Goal: Task Accomplishment & Management: Complete application form

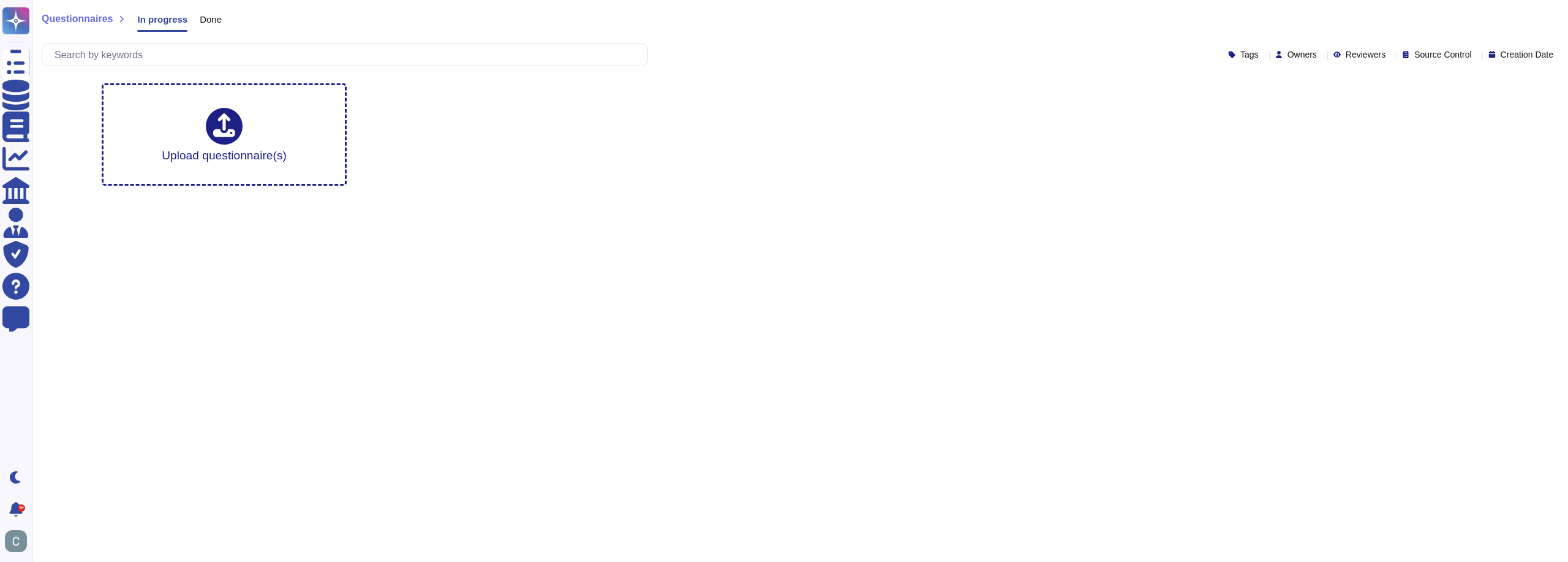
click at [215, 22] on span "Done" at bounding box center [210, 19] width 22 height 9
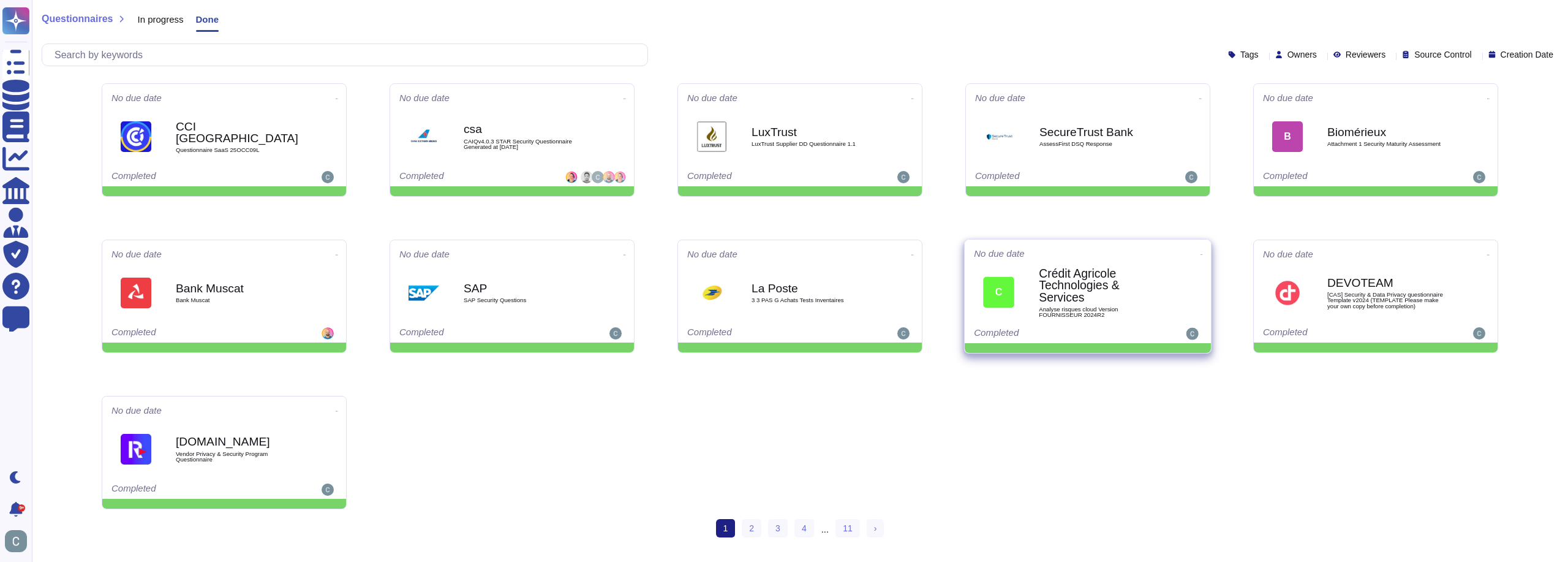
click at [1100, 283] on b "Crédit Agricole Technologies & Services" at bounding box center [1101, 285] width 124 height 36
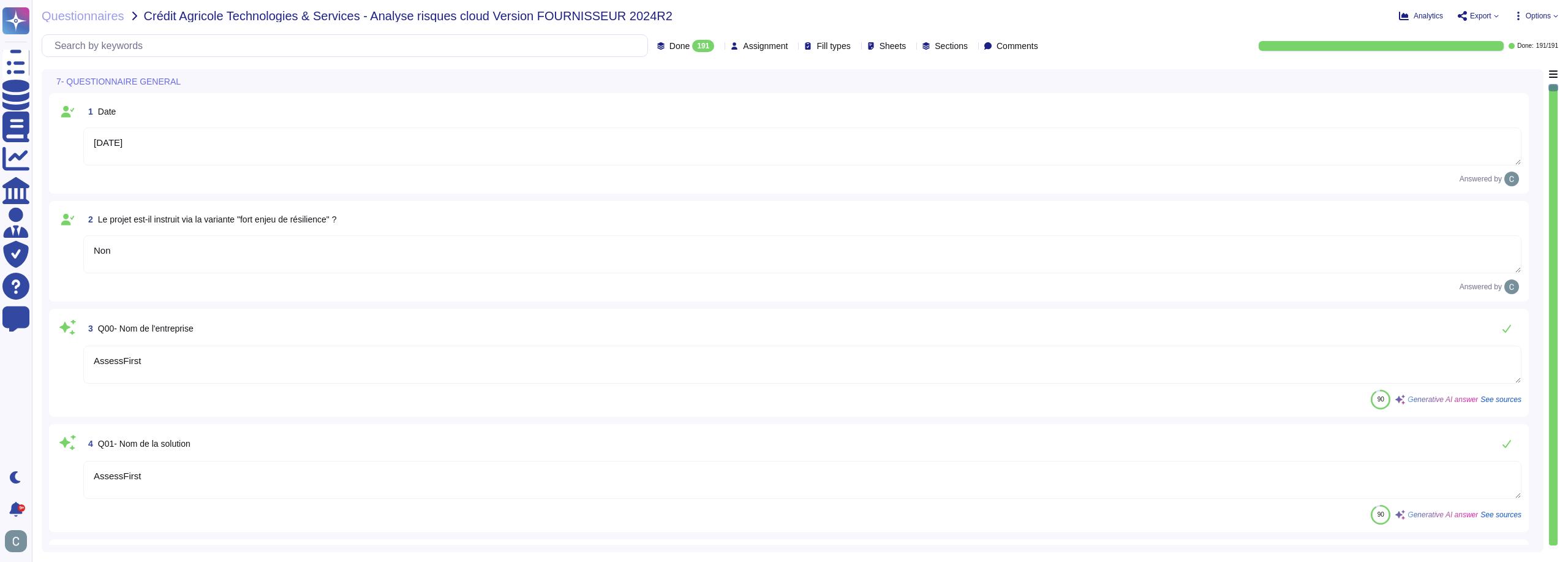
type textarea "[DATE]"
type textarea "Non"
type textarea "AssessFirst"
type textarea "AssessFirst est une application SaaS multi-tenant."
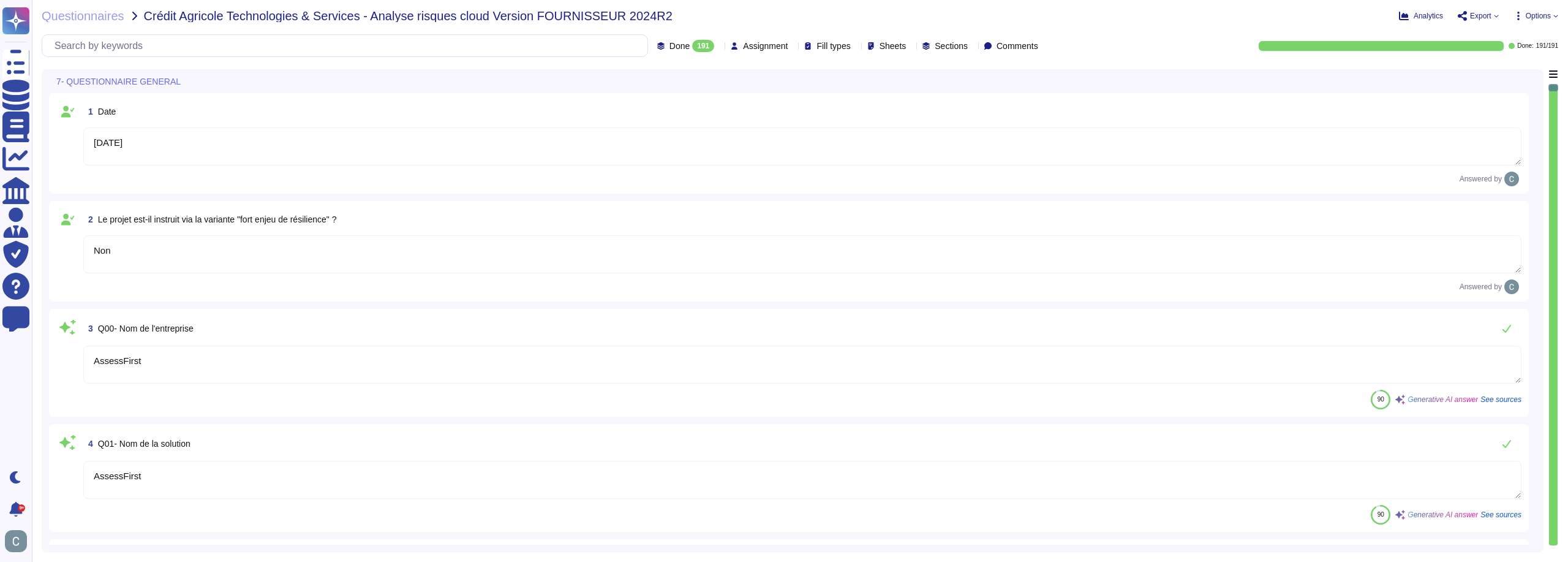
type textarea "Nous louons les serveurs auprès d'AWS, mais nous utilisons une infrastructure p…"
type textarea "Les données stockées par AssessFirst sont hébergées en [GEOGRAPHIC_DATA] dans u…"
click at [1484, 23] on div "Questionnaires Crédit Agricole Technologies & Services - Analyse risques cloud …" at bounding box center [799, 281] width 1536 height 562
click at [1478, 13] on span "Export" at bounding box center [1480, 16] width 22 height 7
click at [1502, 74] on p "Download" at bounding box center [1524, 92] width 43 height 34
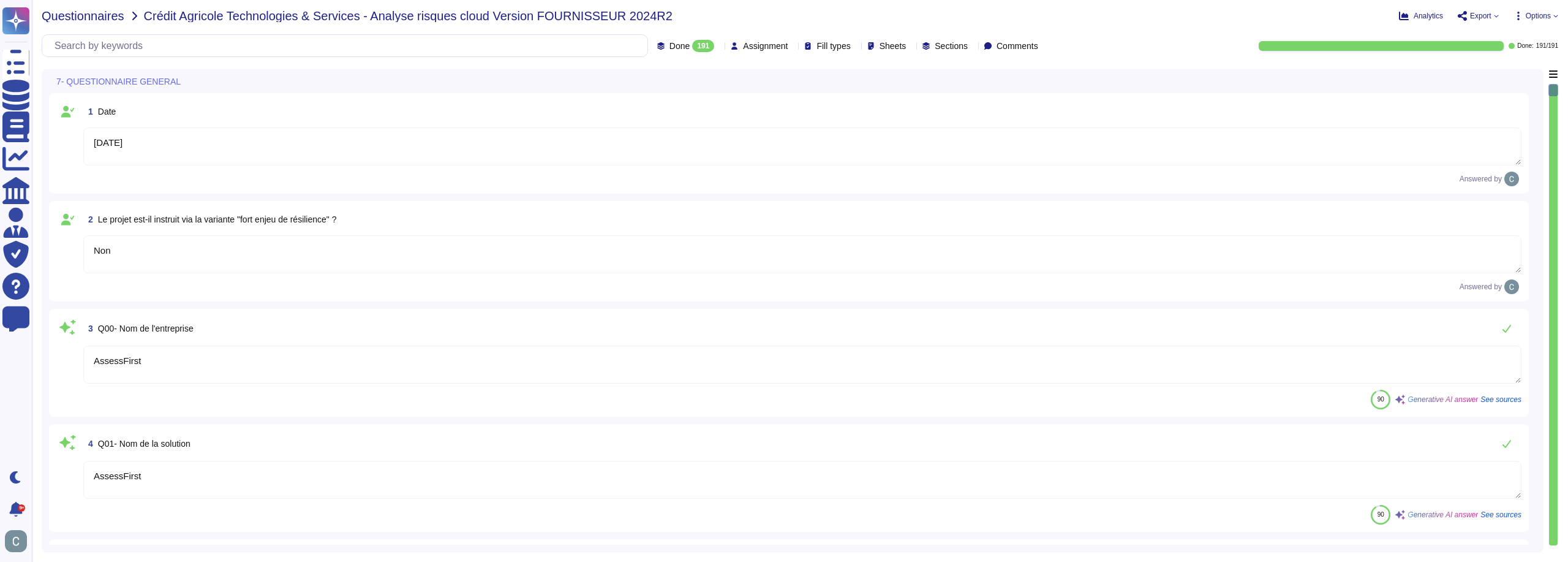
click at [121, 13] on span "Questionnaires" at bounding box center [83, 16] width 83 height 13
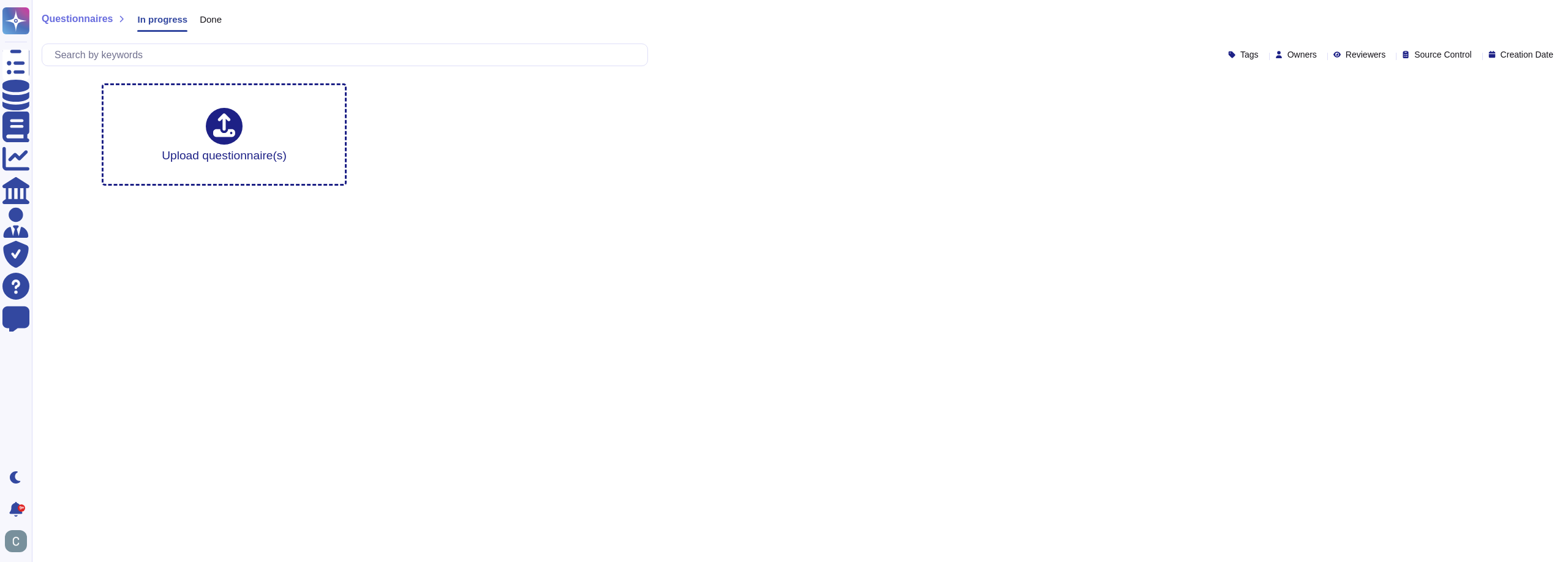
click at [200, 19] on span "Done" at bounding box center [210, 19] width 22 height 9
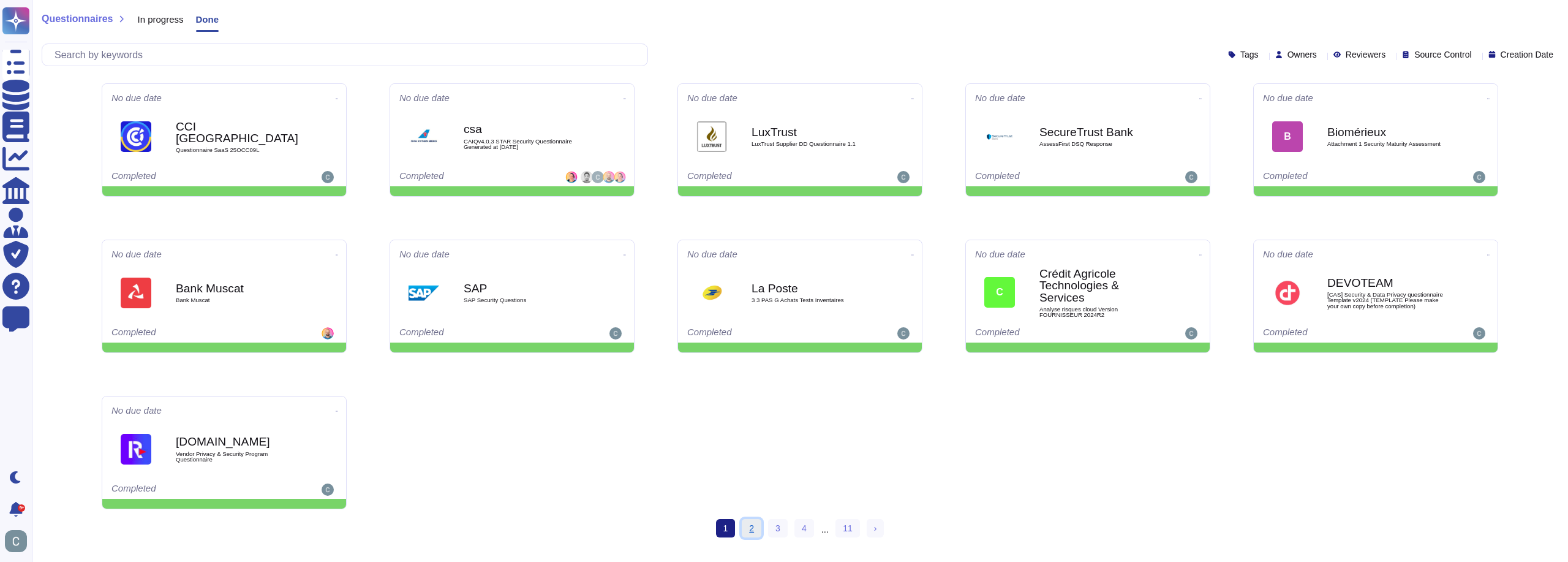
click at [750, 527] on link "2" at bounding box center [751, 528] width 20 height 18
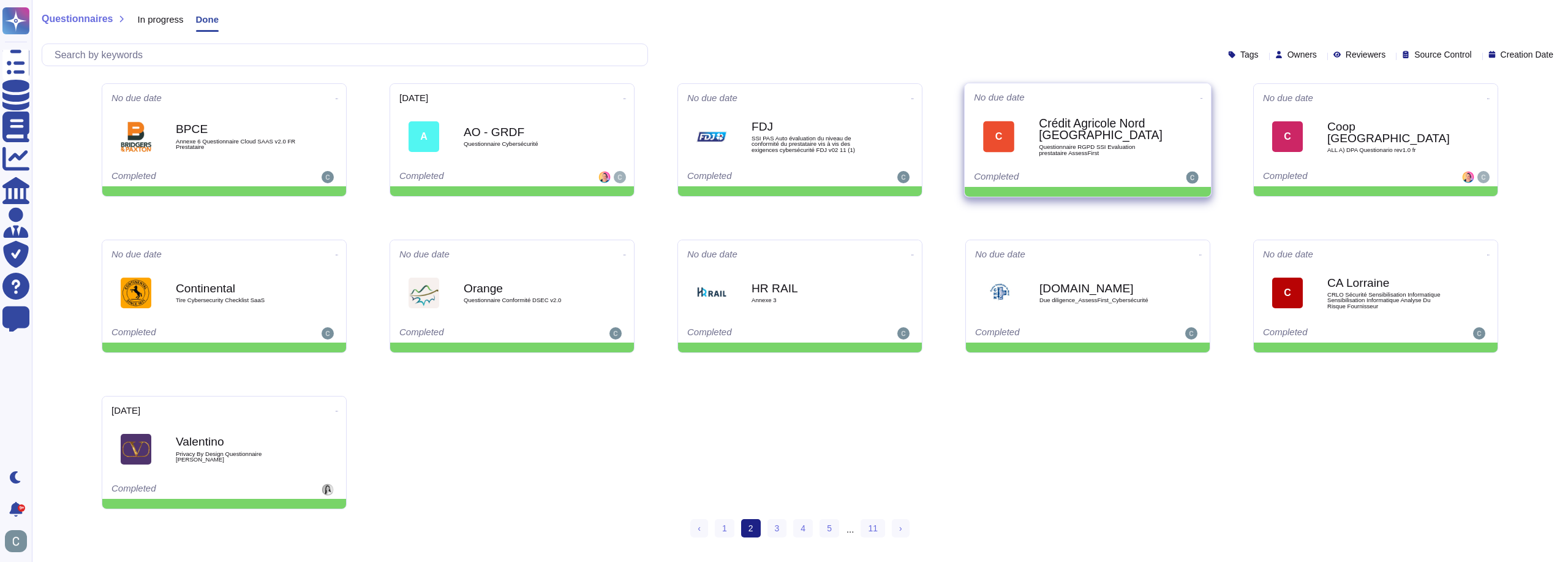
click at [1075, 131] on b "Crédit Agricole Nord [GEOGRAPHIC_DATA]" at bounding box center [1101, 129] width 124 height 24
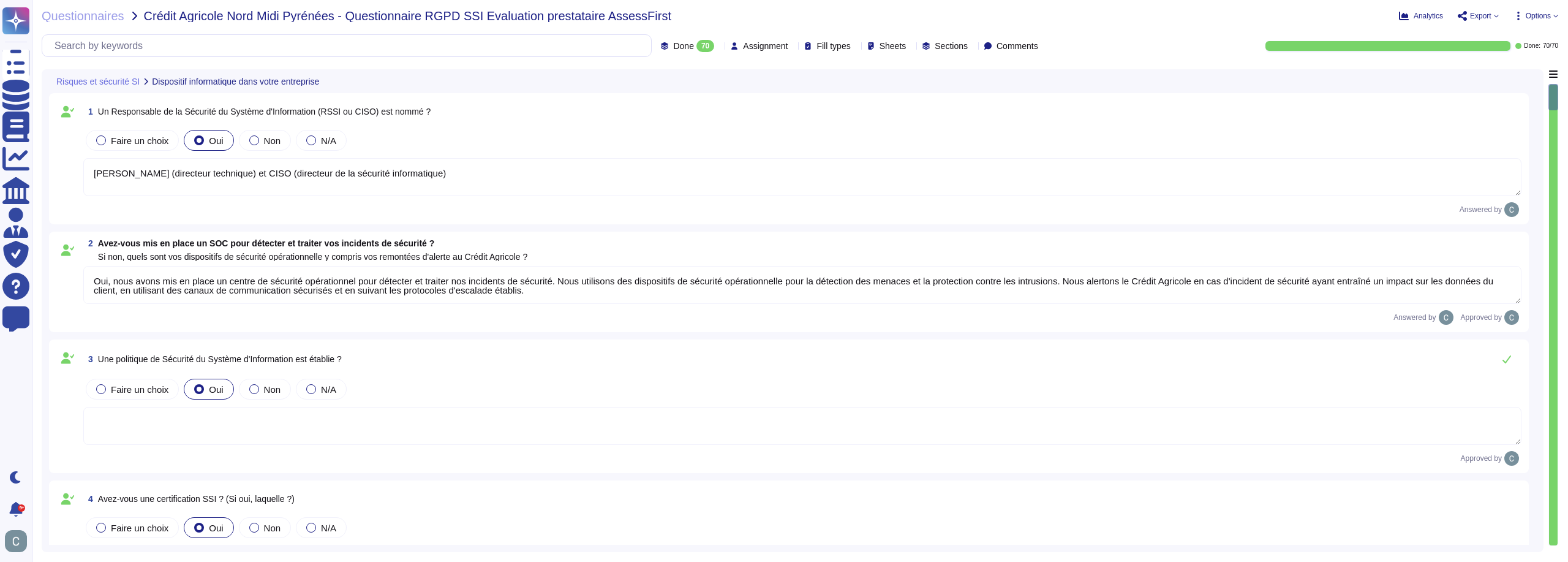
type textarea "[PERSON_NAME] (directeur technique) et CISO (directeur de la sécurité informati…"
type textarea "Oui, nous avons mis en place un centre de sécurité opérationnel pour détecter e…"
type textarea "Nous détenons la certification Cyber Essentials : [URL][DOMAIN_NAME]. Nous nous…"
type textarea "ISO 27001 pour fin 2025."
type textarea "ISO/IEC 27001 : Référentiel principal pour la sécurité de l’information. RGPD :…"
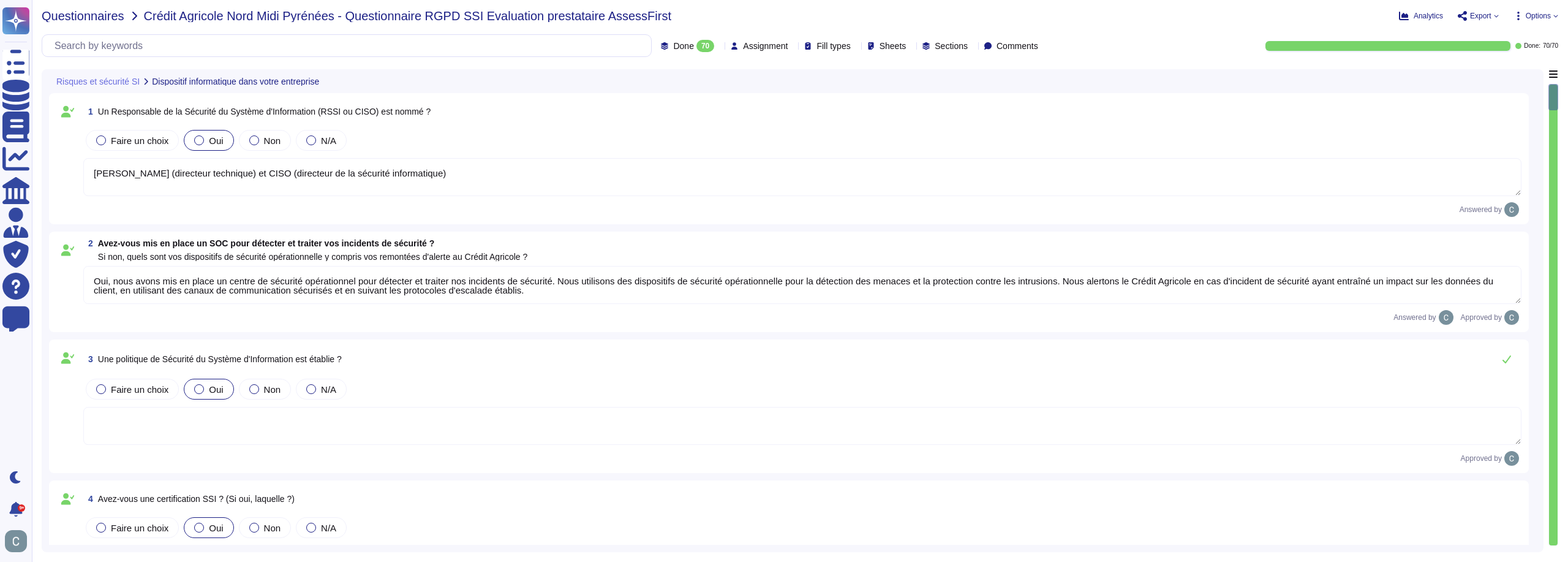
click at [111, 13] on span "Questionnaires" at bounding box center [83, 16] width 83 height 13
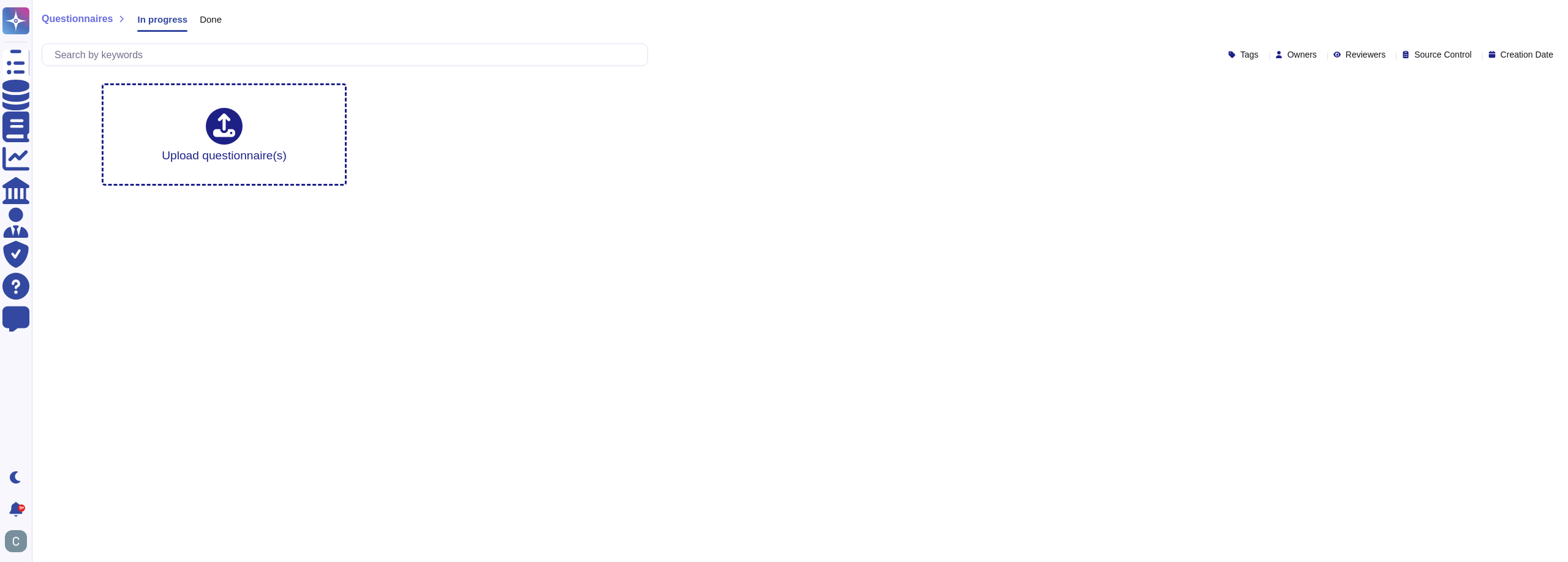
click at [206, 16] on span "Done" at bounding box center [210, 19] width 22 height 9
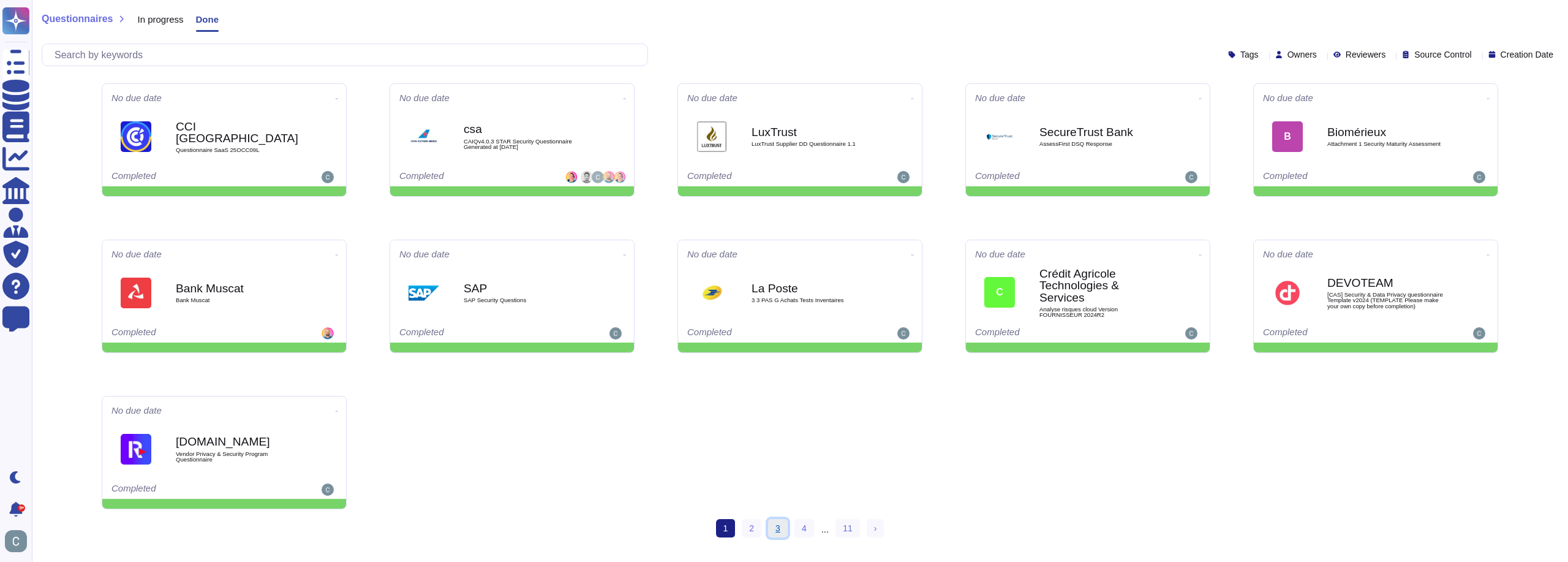
click at [780, 524] on link "3" at bounding box center [778, 528] width 20 height 18
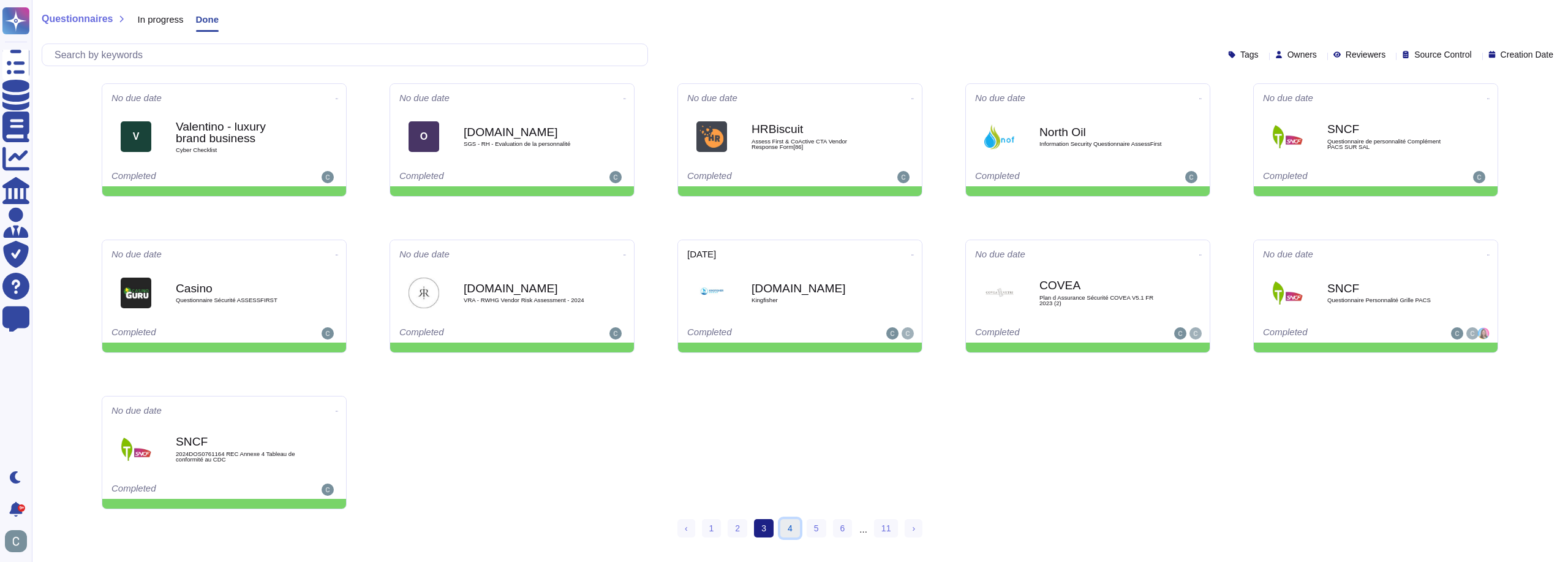
click at [794, 526] on link "4" at bounding box center [790, 528] width 20 height 18
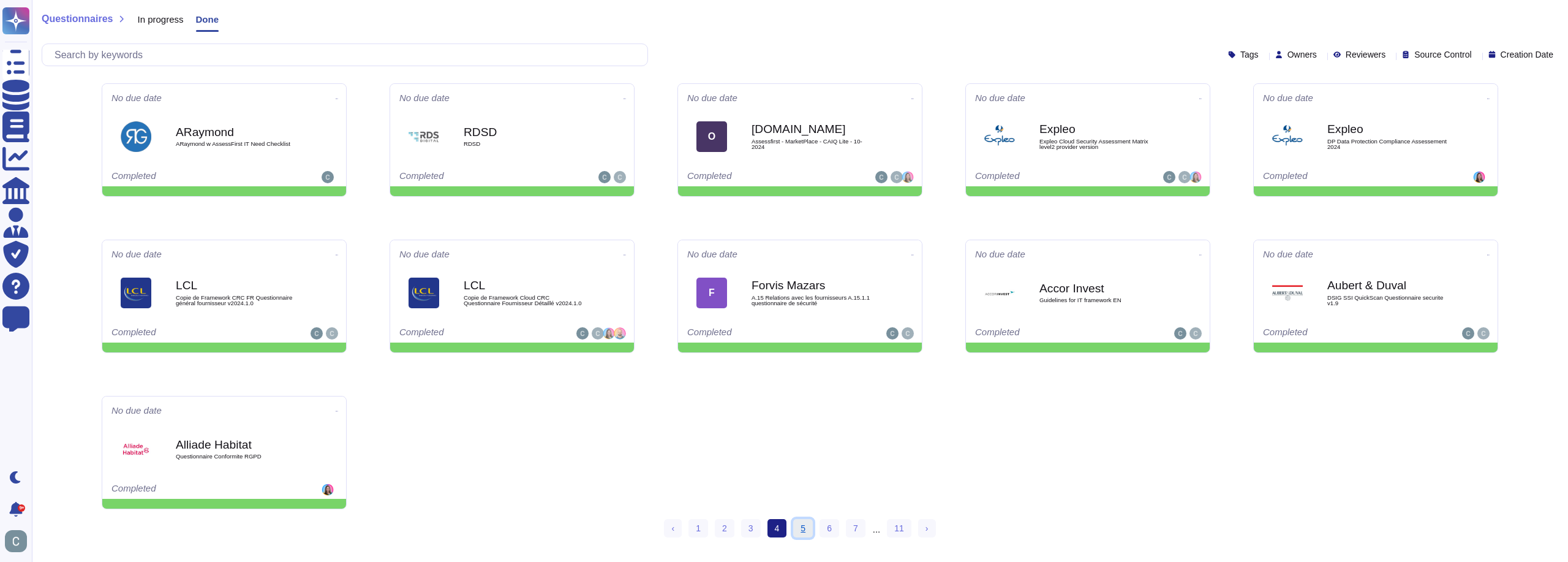
click at [804, 526] on link "5" at bounding box center [803, 528] width 20 height 18
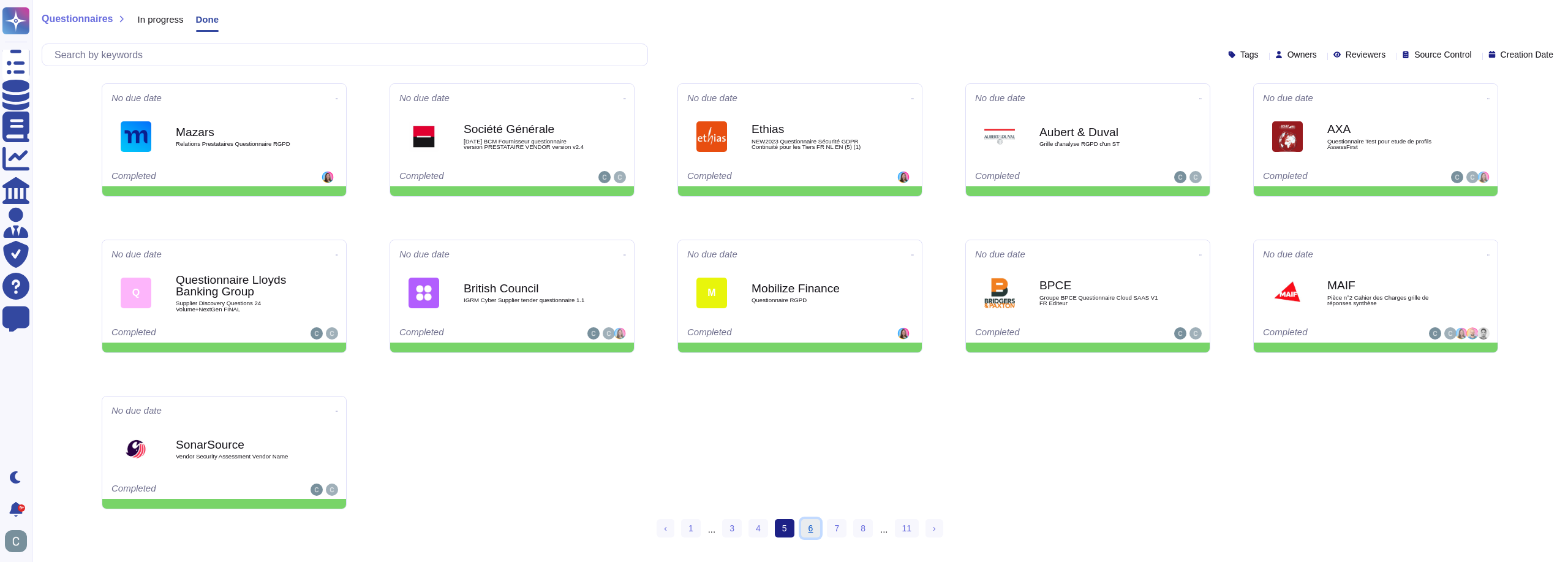
click at [815, 530] on link "6" at bounding box center [811, 528] width 20 height 18
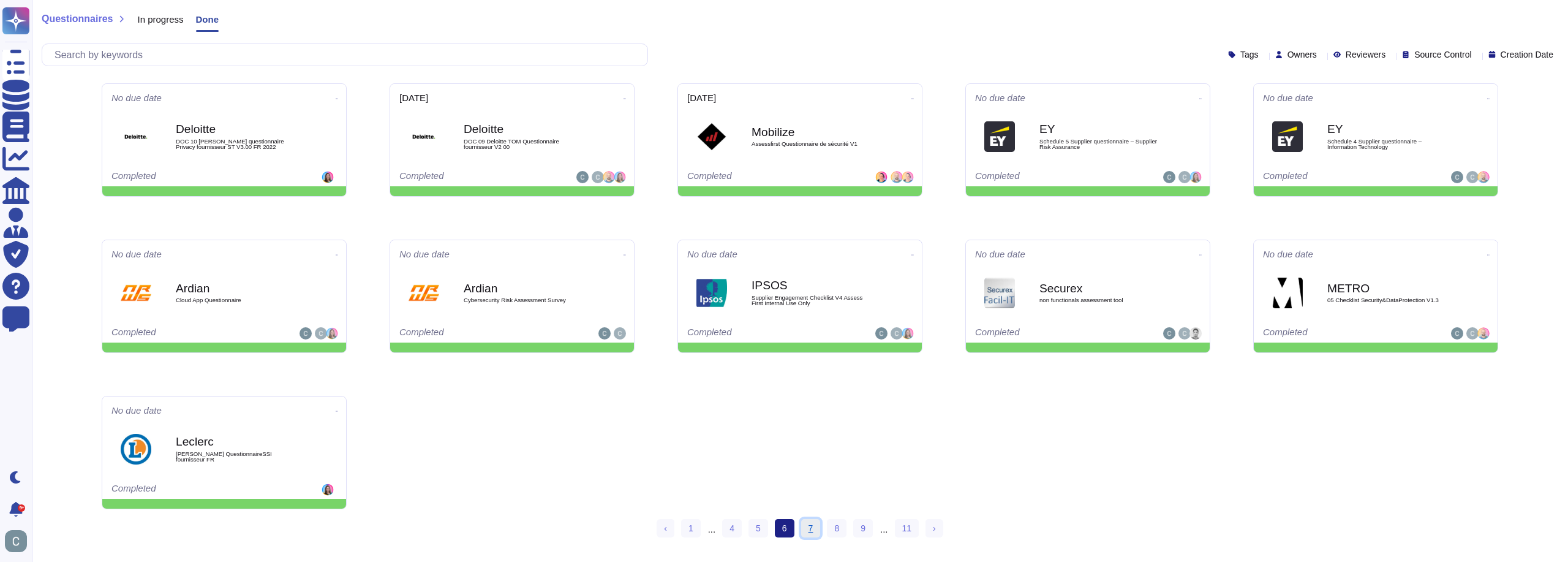
click at [810, 526] on link "7" at bounding box center [811, 528] width 20 height 18
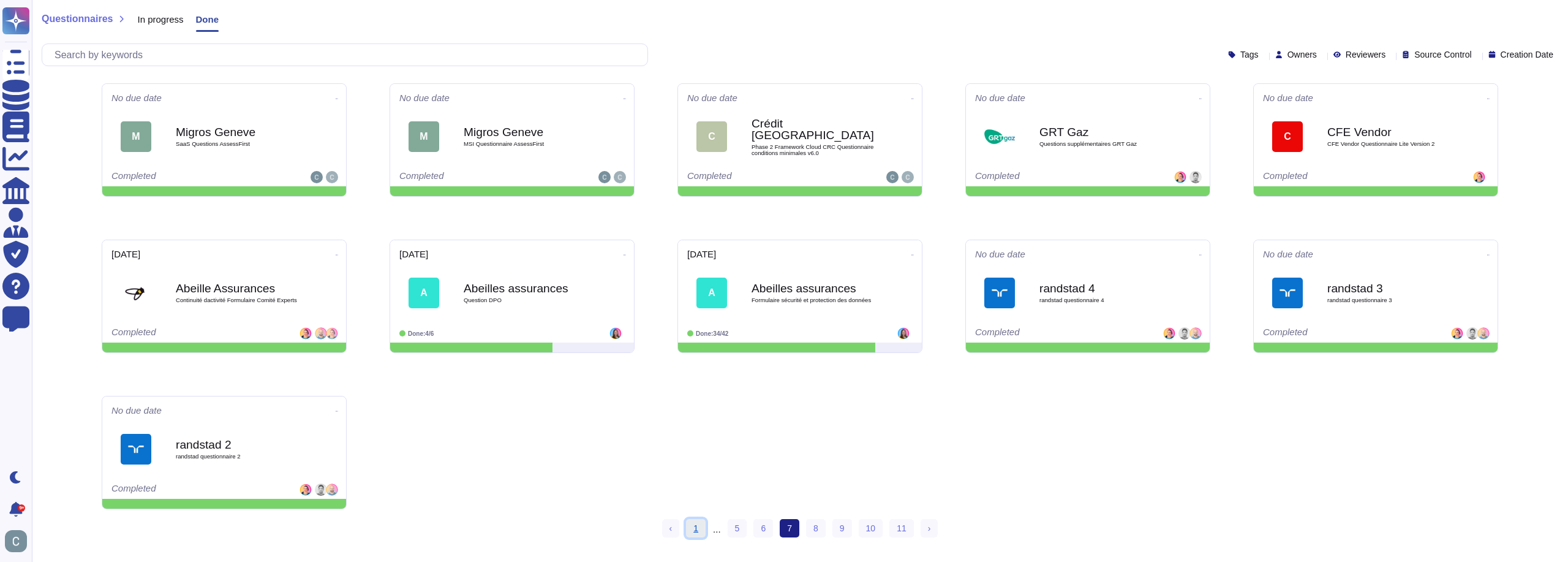
click at [701, 528] on link "1" at bounding box center [696, 528] width 20 height 18
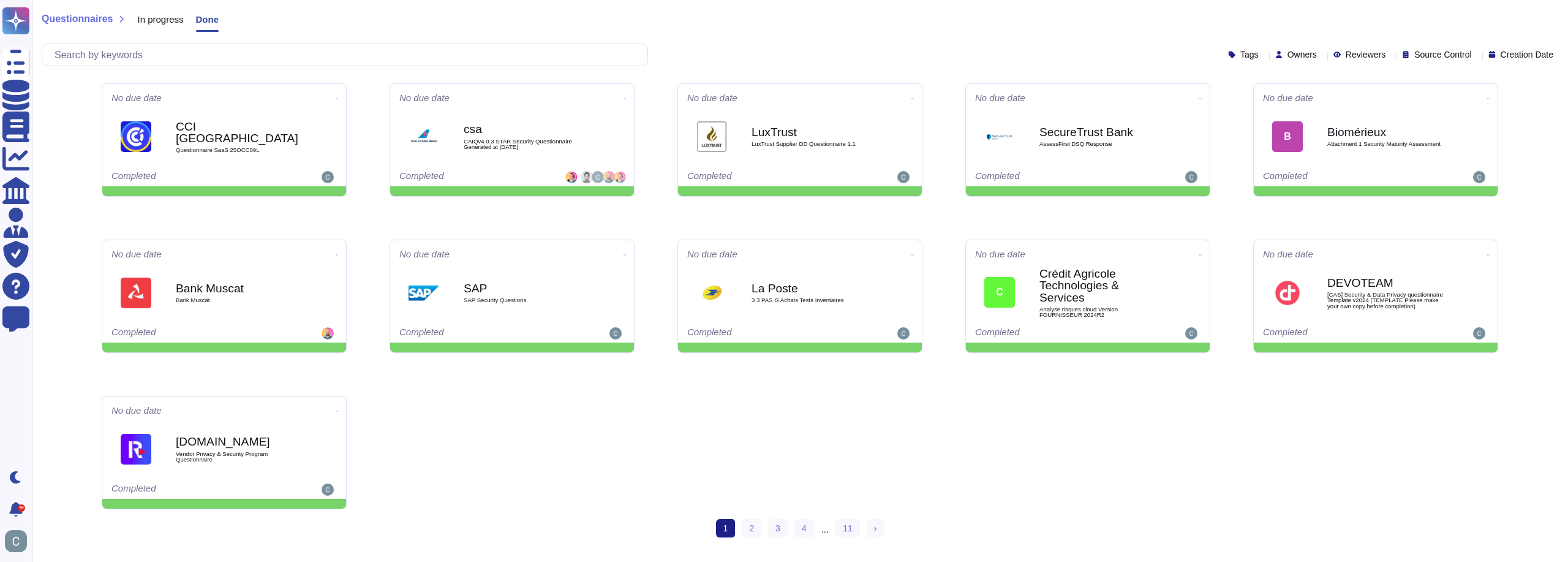
click at [154, 17] on span "In progress" at bounding box center [160, 19] width 46 height 9
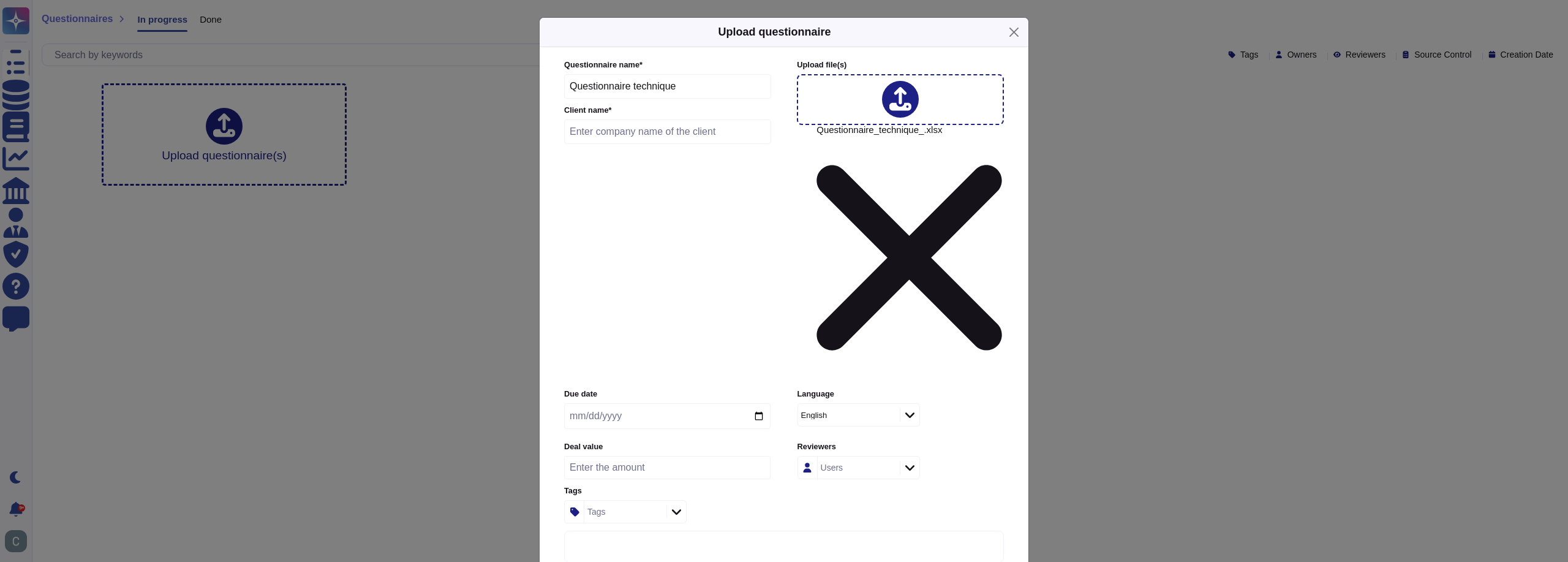
click at [843, 411] on div "English" at bounding box center [843, 415] width 84 height 8
click at [854, 331] on div "French" at bounding box center [859, 331] width 99 height 11
click at [667, 144] on input "text" at bounding box center [668, 131] width 207 height 24
type input "Crédit Agricole"
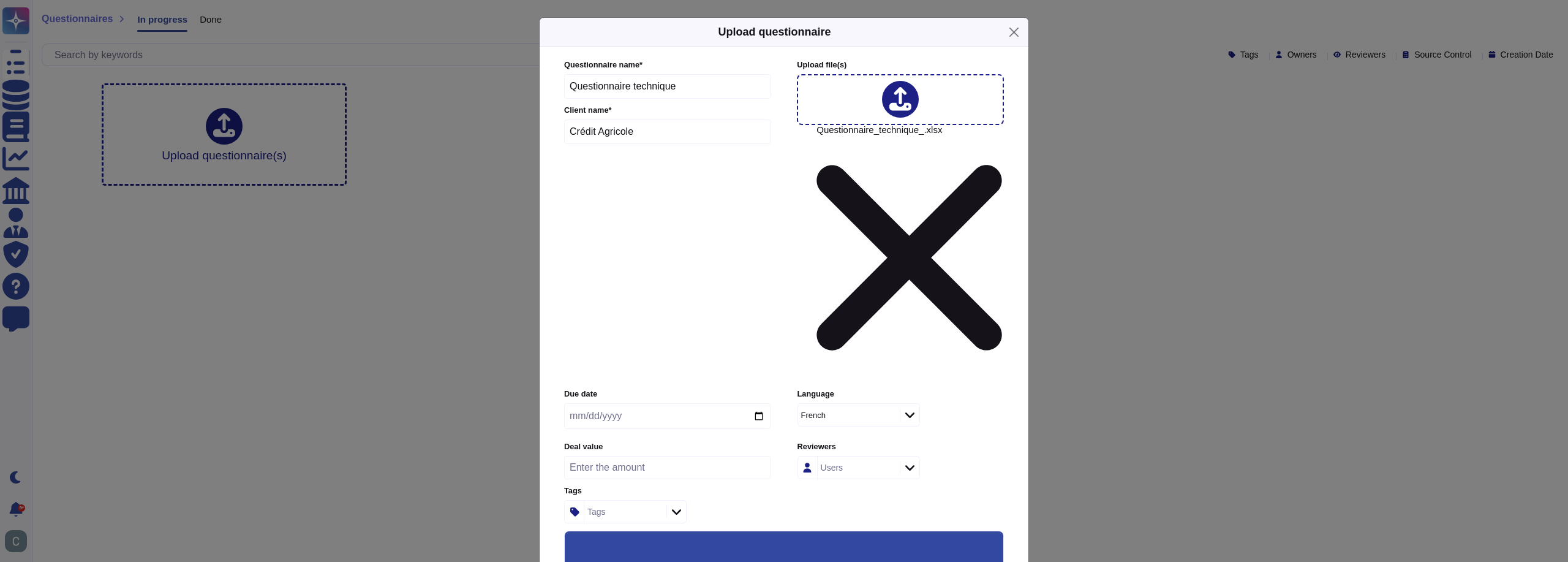
scroll to position [61, 0]
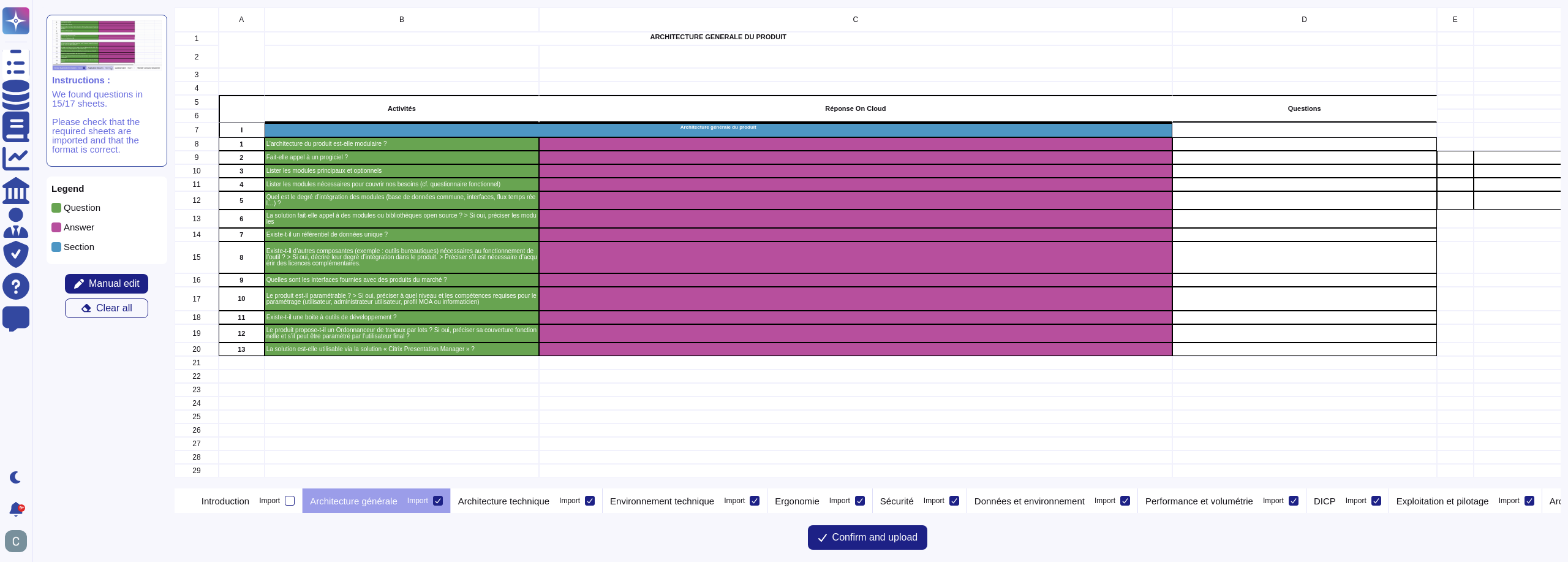
scroll to position [472, 1377]
click at [514, 503] on p "Architecture technique" at bounding box center [504, 501] width 92 height 9
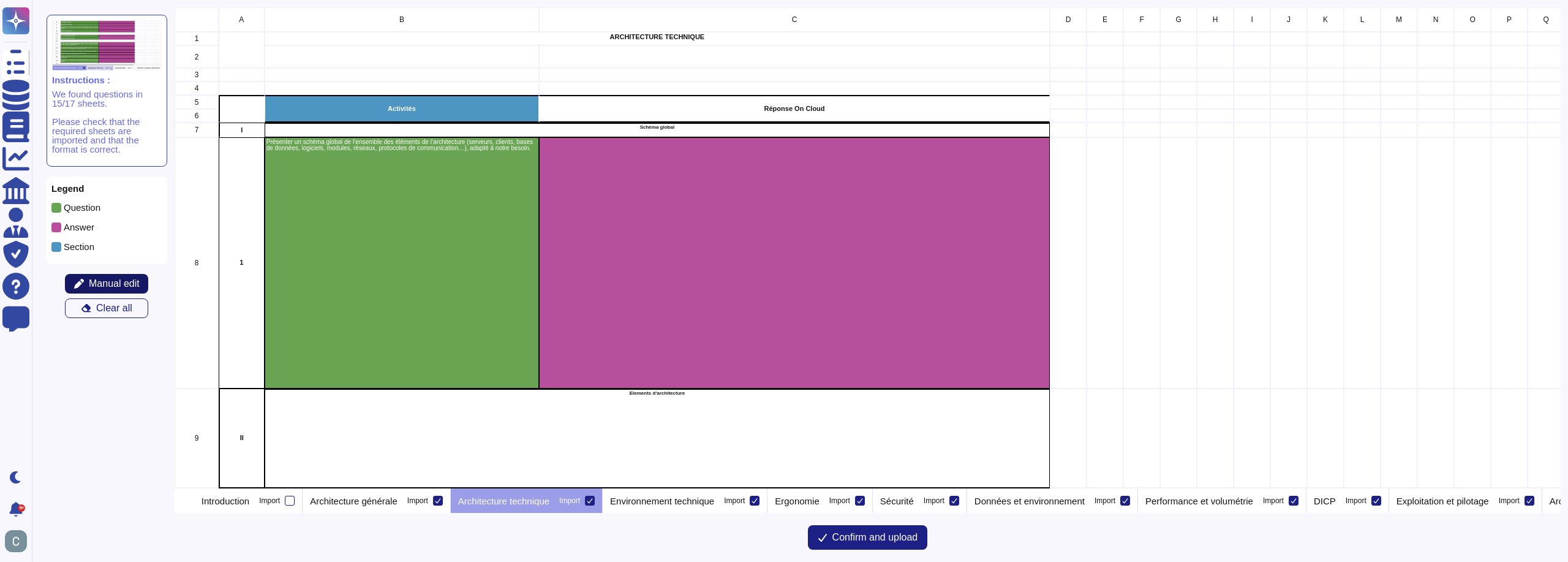
click at [128, 283] on span "Manual edit" at bounding box center [114, 283] width 51 height 10
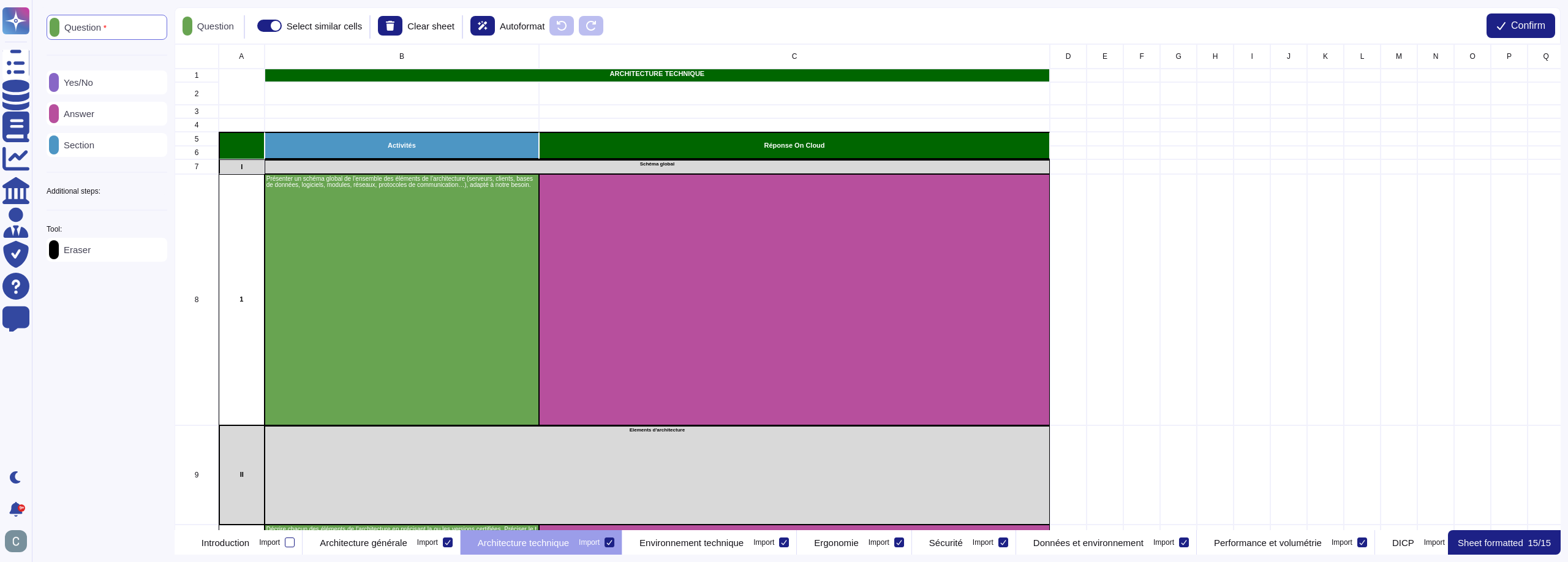
scroll to position [477, 1377]
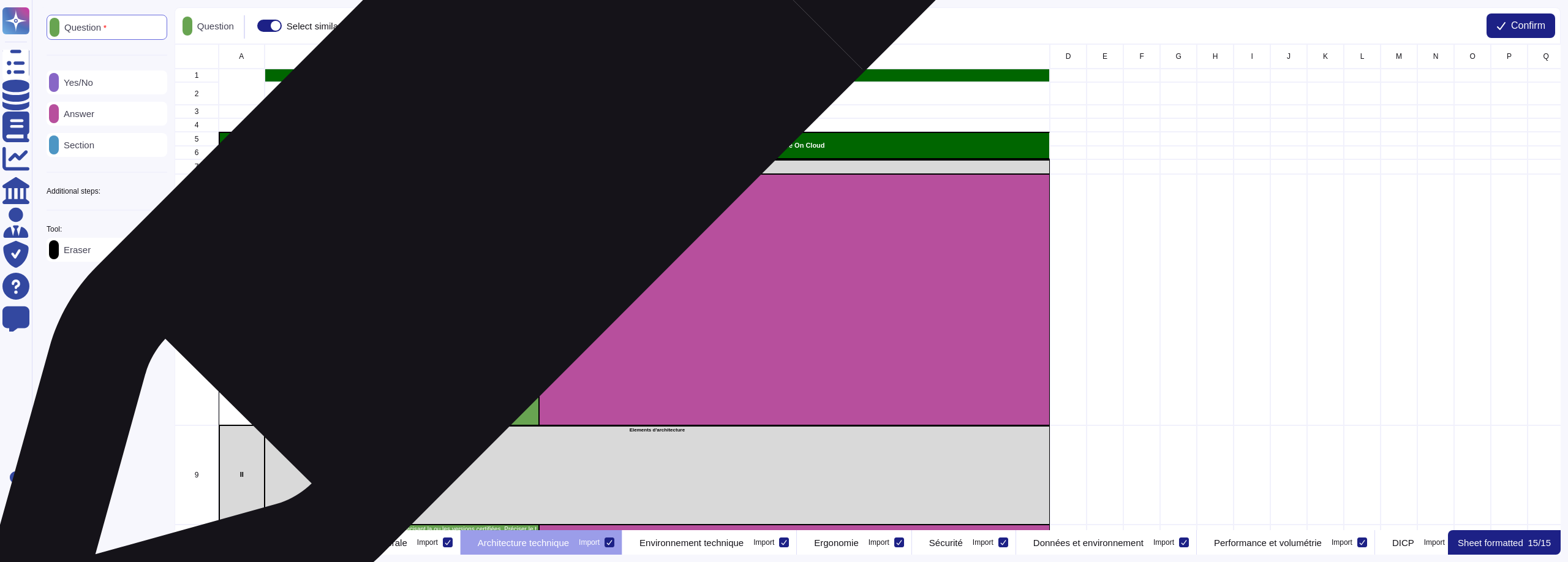
click at [500, 149] on div "Activités" at bounding box center [402, 146] width 275 height 28
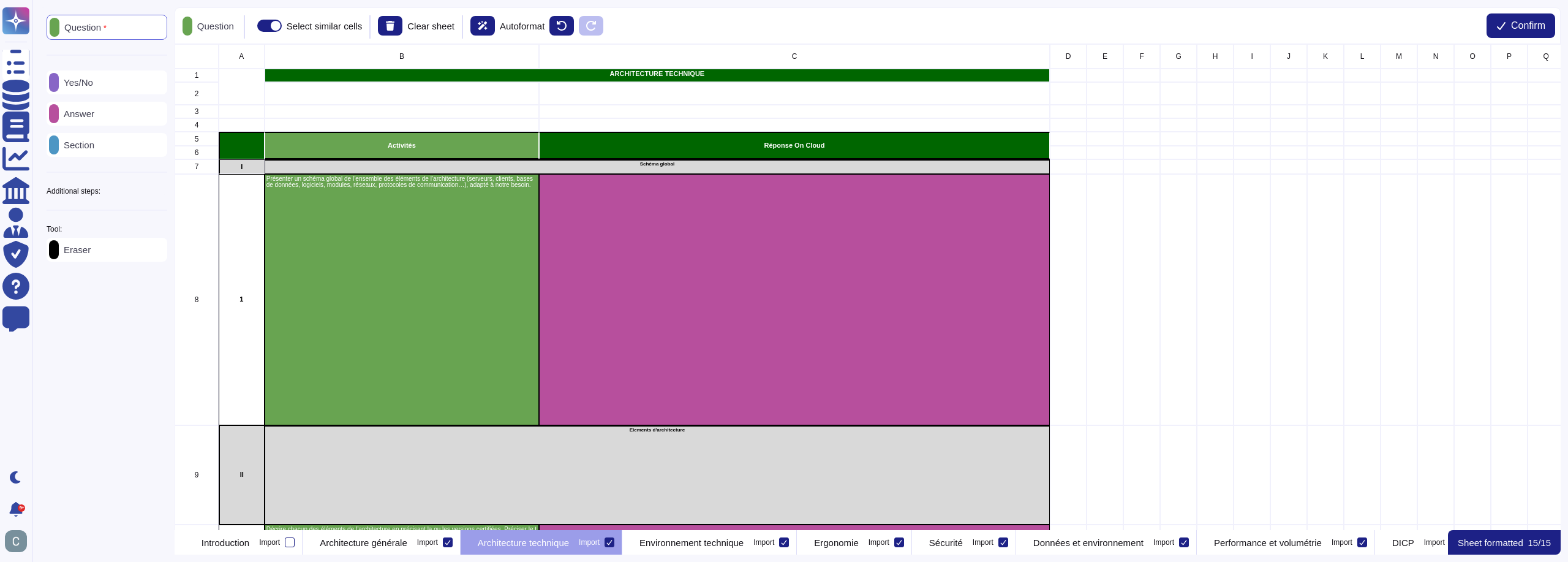
click at [113, 155] on div "Section" at bounding box center [107, 145] width 121 height 24
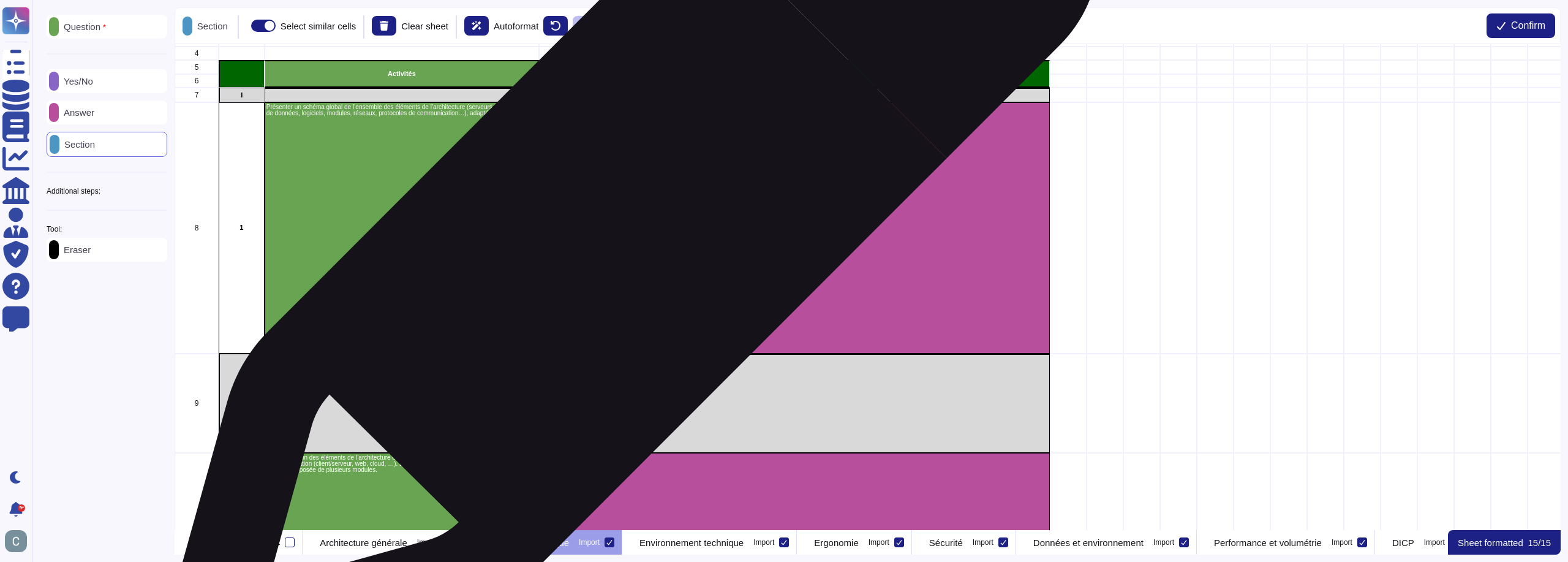
scroll to position [245, 0]
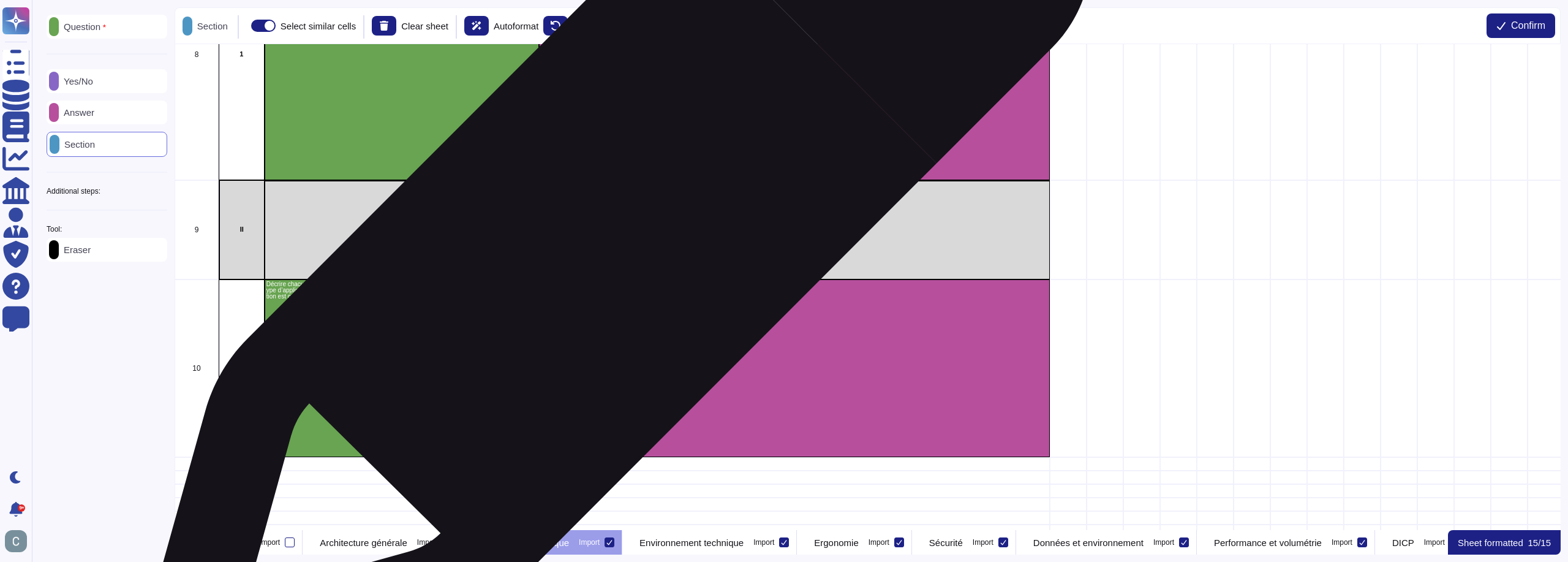
click at [610, 235] on div "Elements d'architecture" at bounding box center [657, 230] width 785 height 100
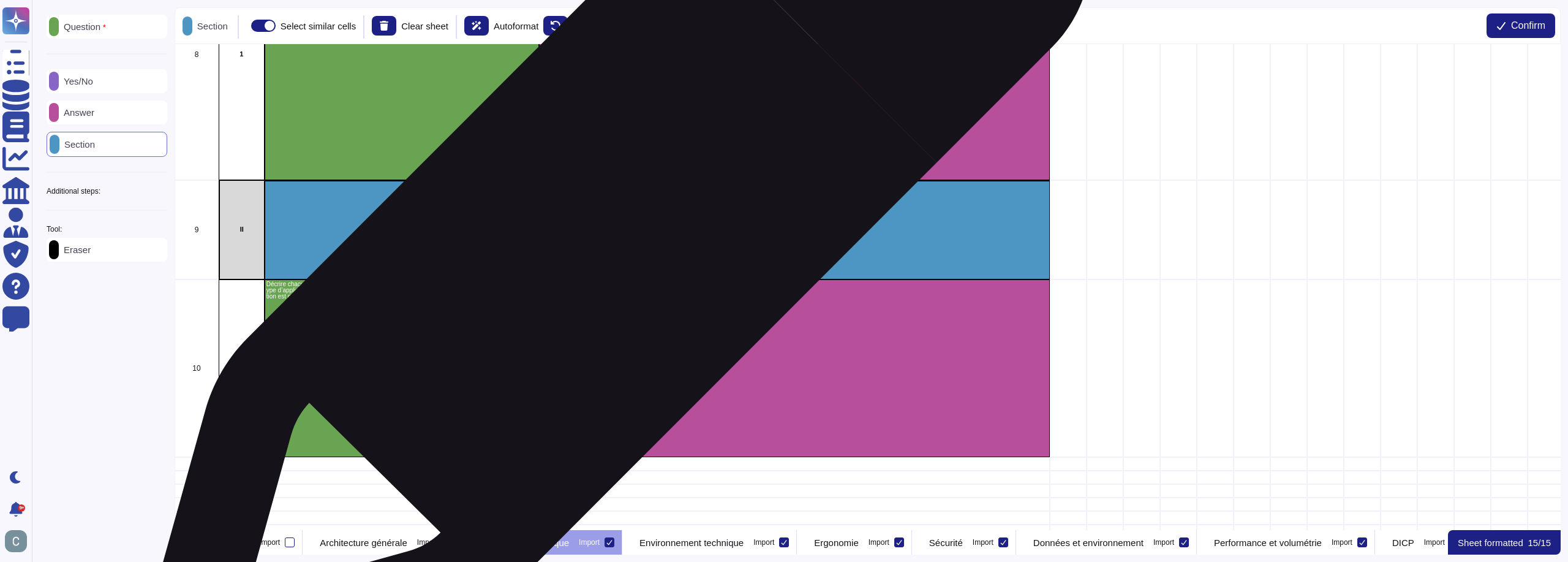
scroll to position [0, 0]
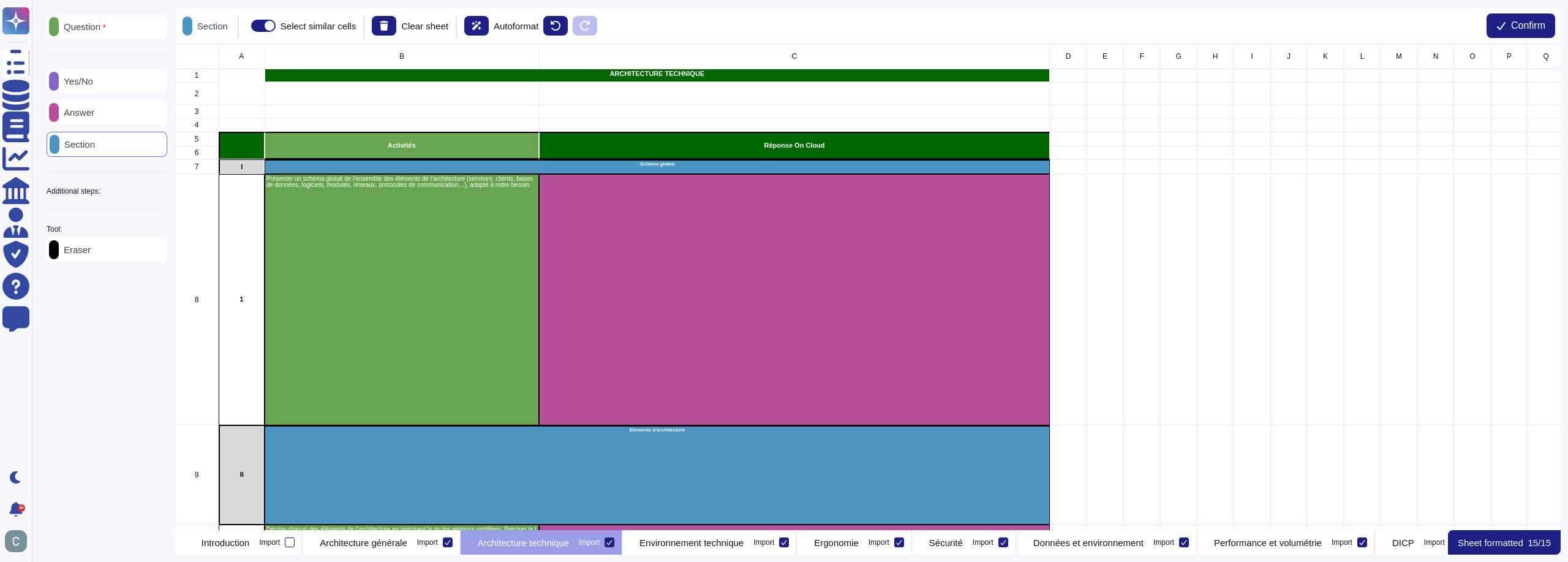
click at [90, 26] on p "Question" at bounding box center [82, 26] width 47 height 10
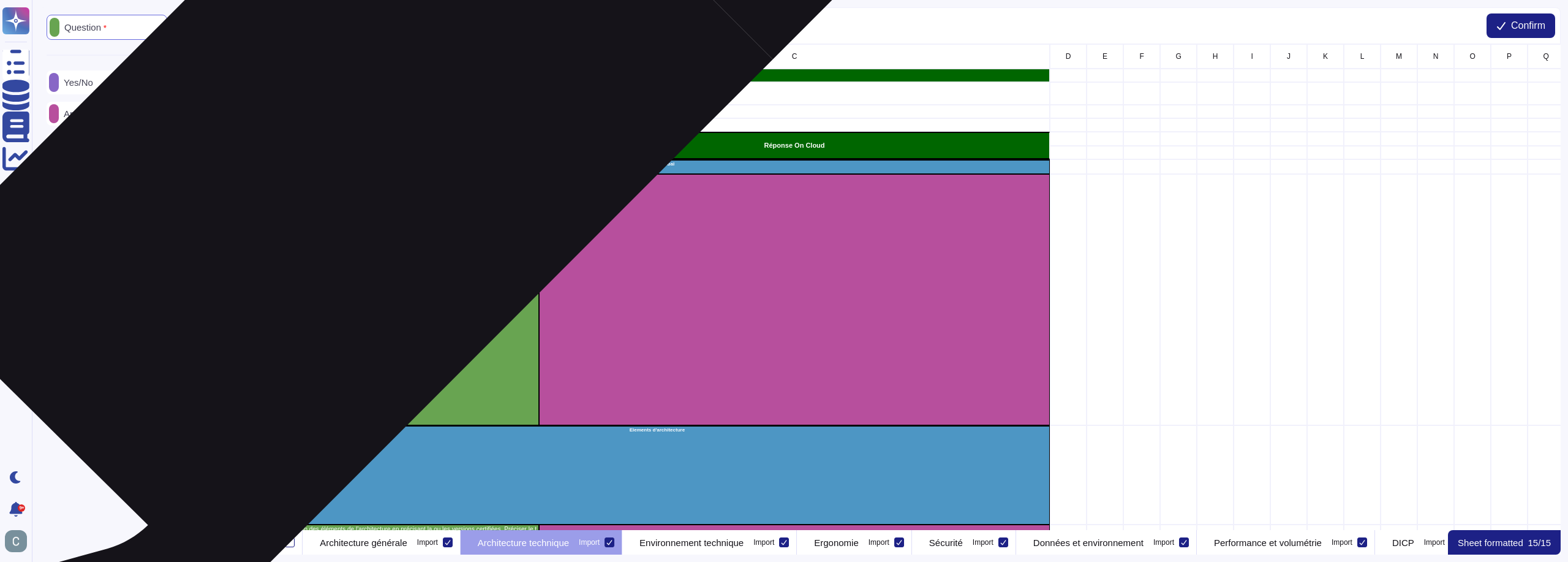
click at [362, 148] on p "Activités" at bounding box center [402, 146] width 271 height 7
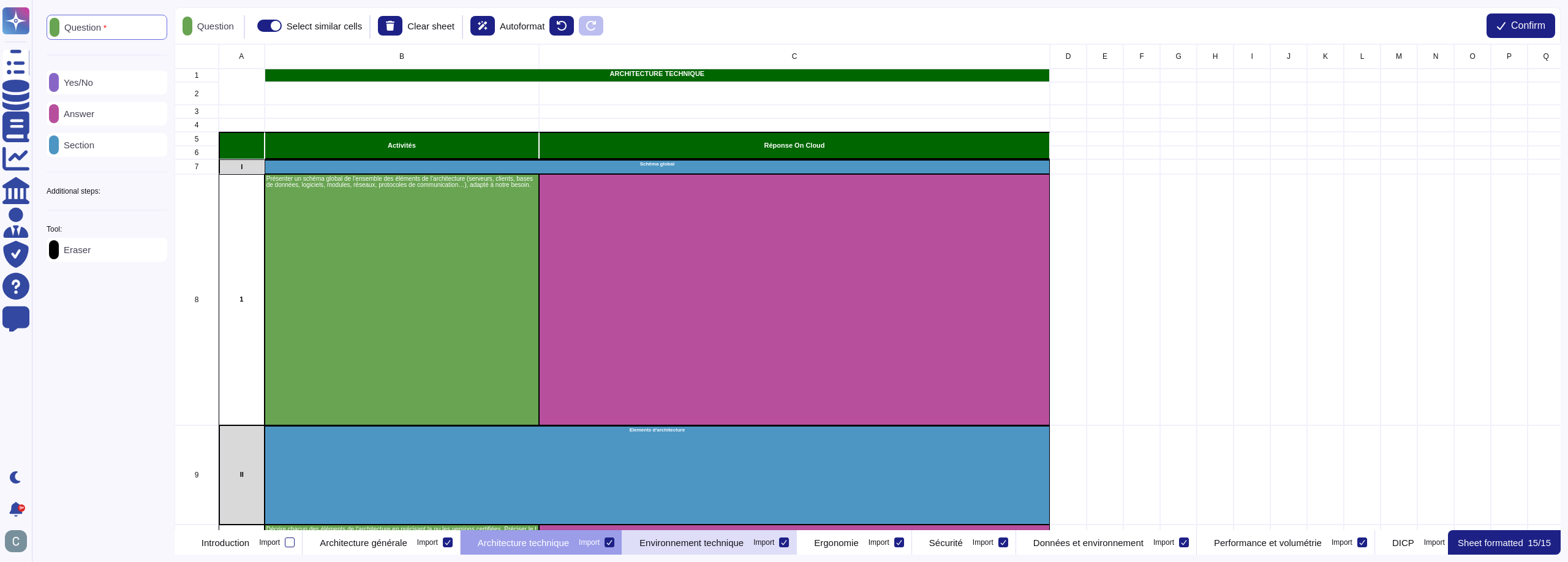
click at [743, 546] on p "Environnement technique" at bounding box center [691, 543] width 104 height 9
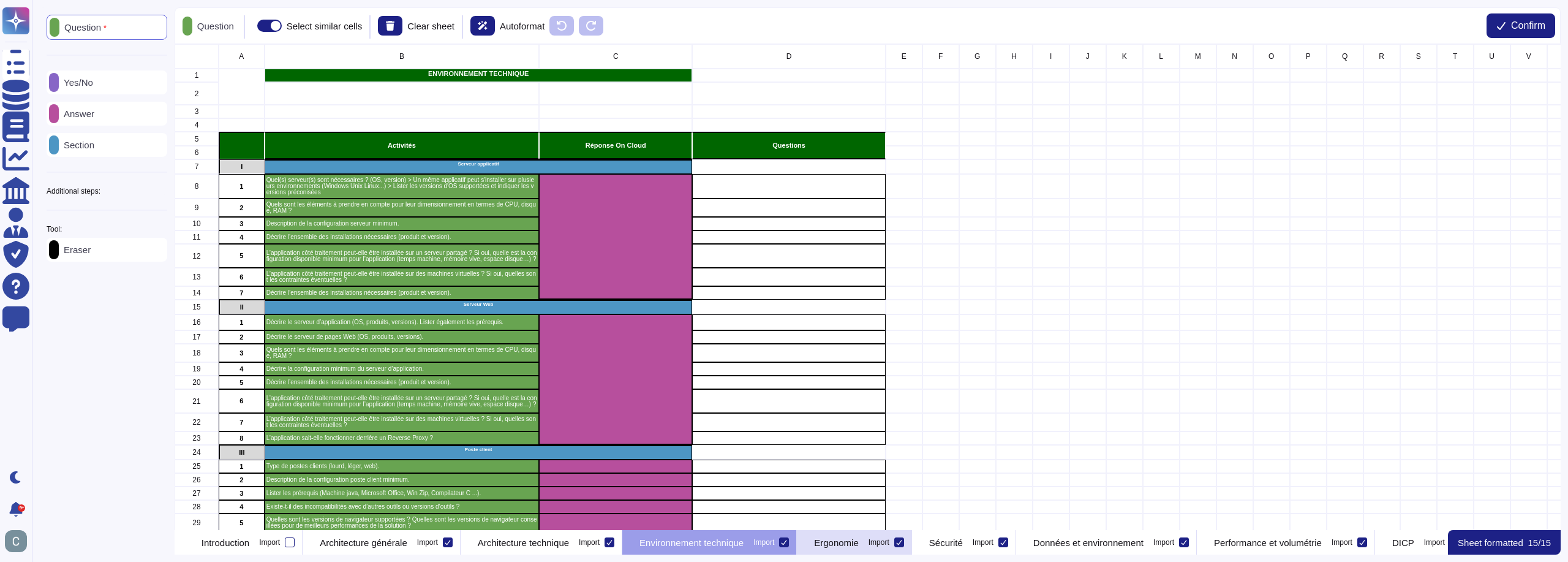
click at [859, 547] on p "Ergonomie" at bounding box center [836, 543] width 45 height 9
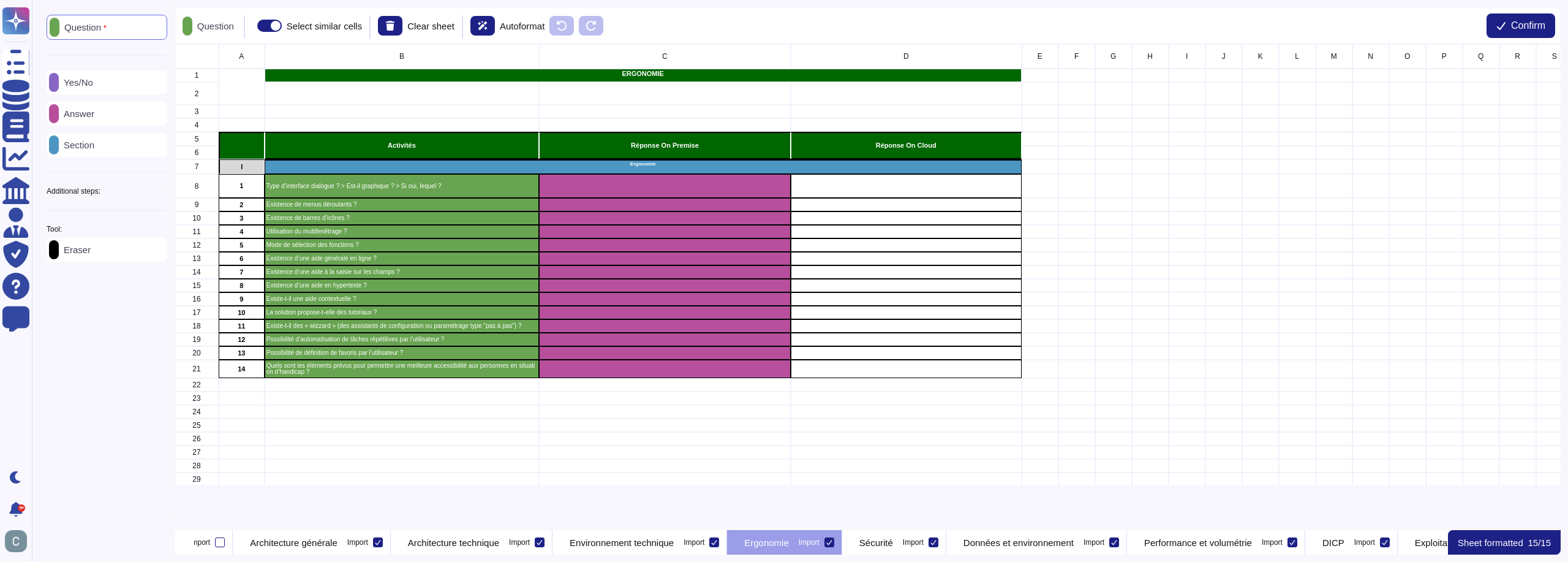
scroll to position [0, 95]
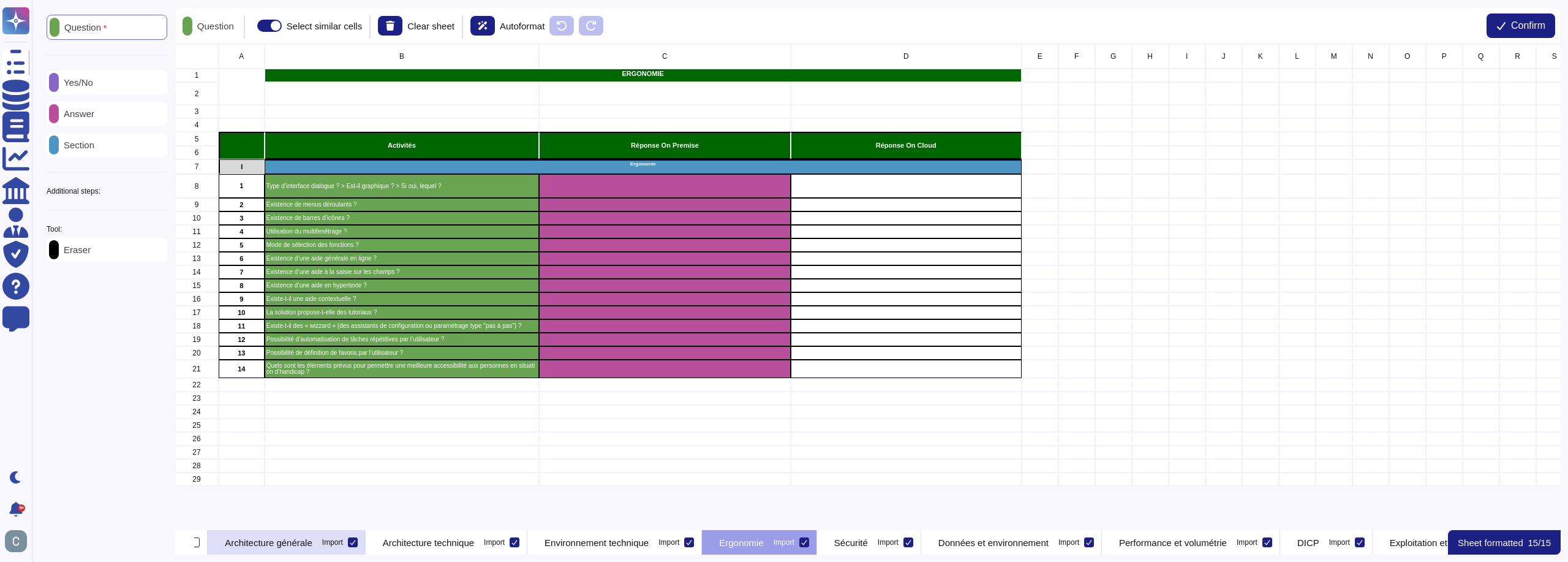
click at [331, 532] on div "Architecture générale Import" at bounding box center [286, 542] width 158 height 24
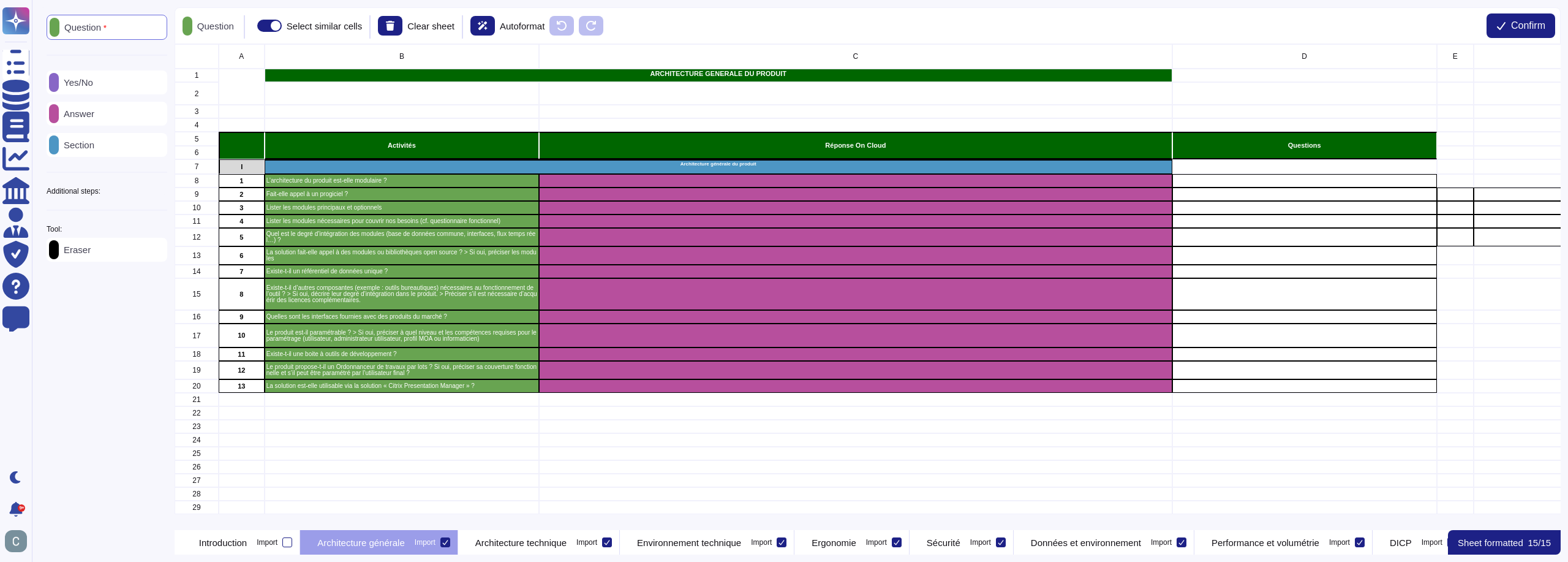
scroll to position [0, 0]
click at [569, 544] on p "Architecture technique" at bounding box center [524, 543] width 92 height 9
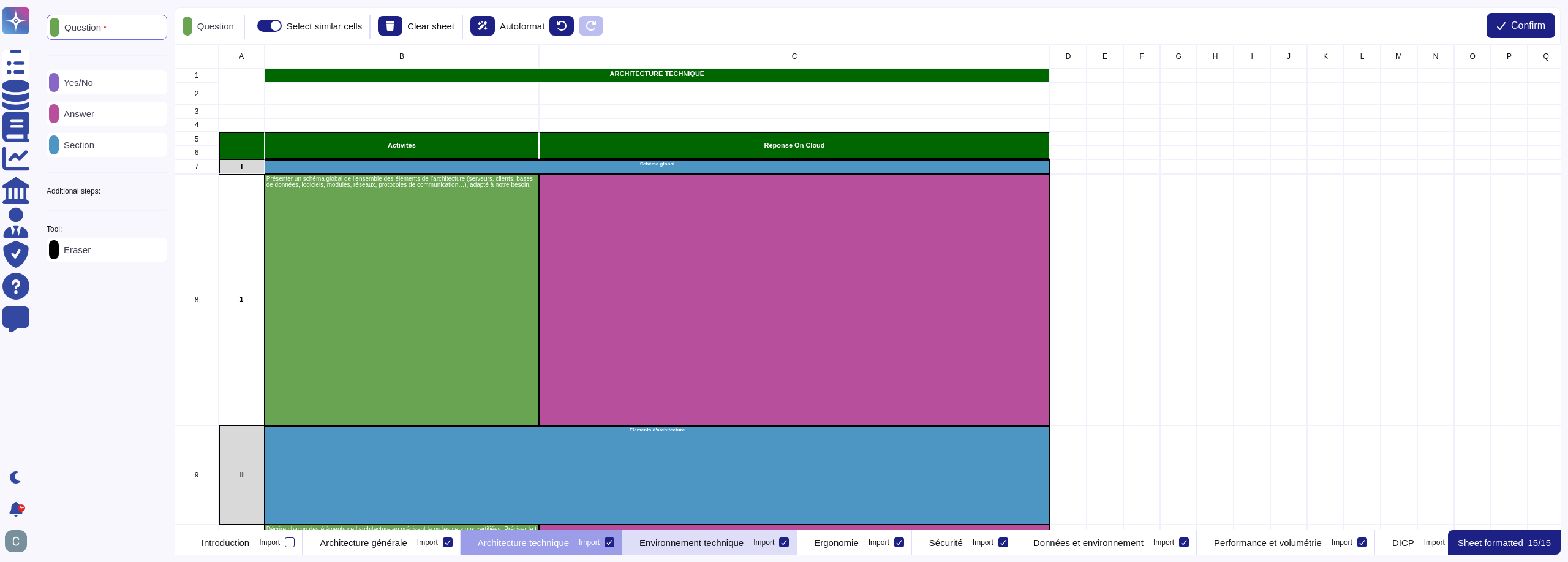
click at [743, 538] on p "Environnement technique" at bounding box center [691, 543] width 104 height 9
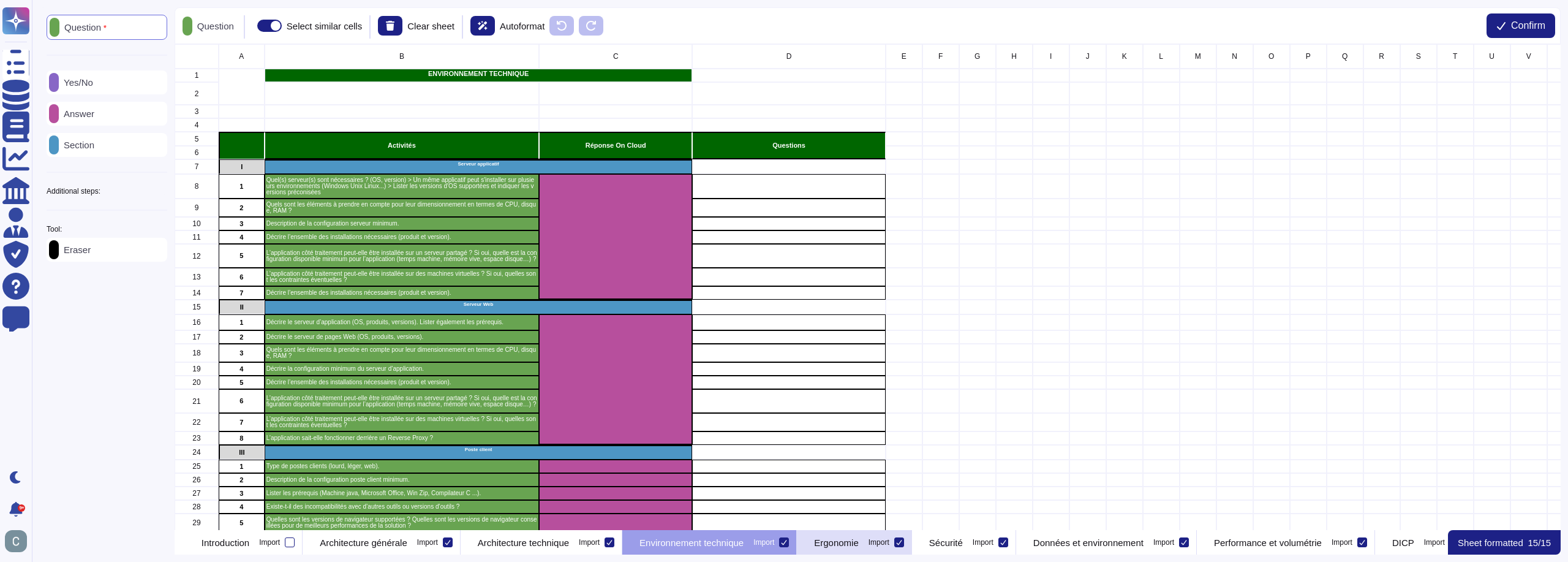
click at [859, 546] on p "Ergonomie" at bounding box center [836, 543] width 45 height 9
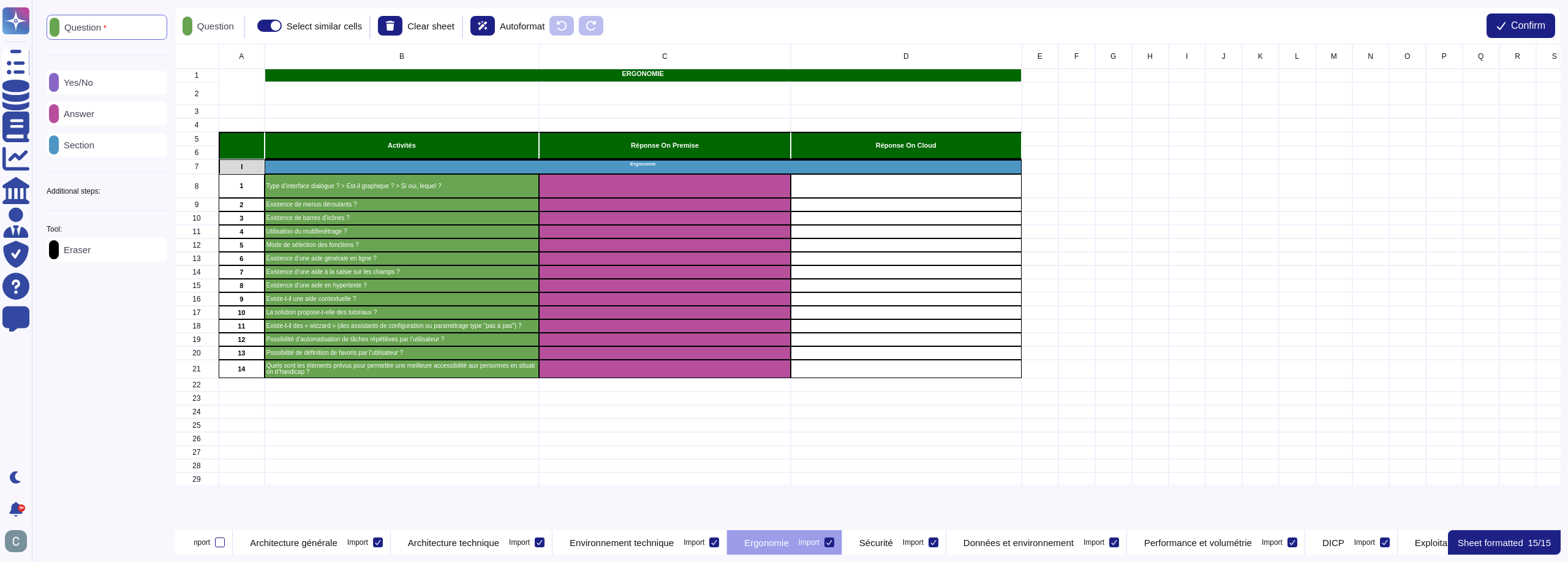
scroll to position [0, 95]
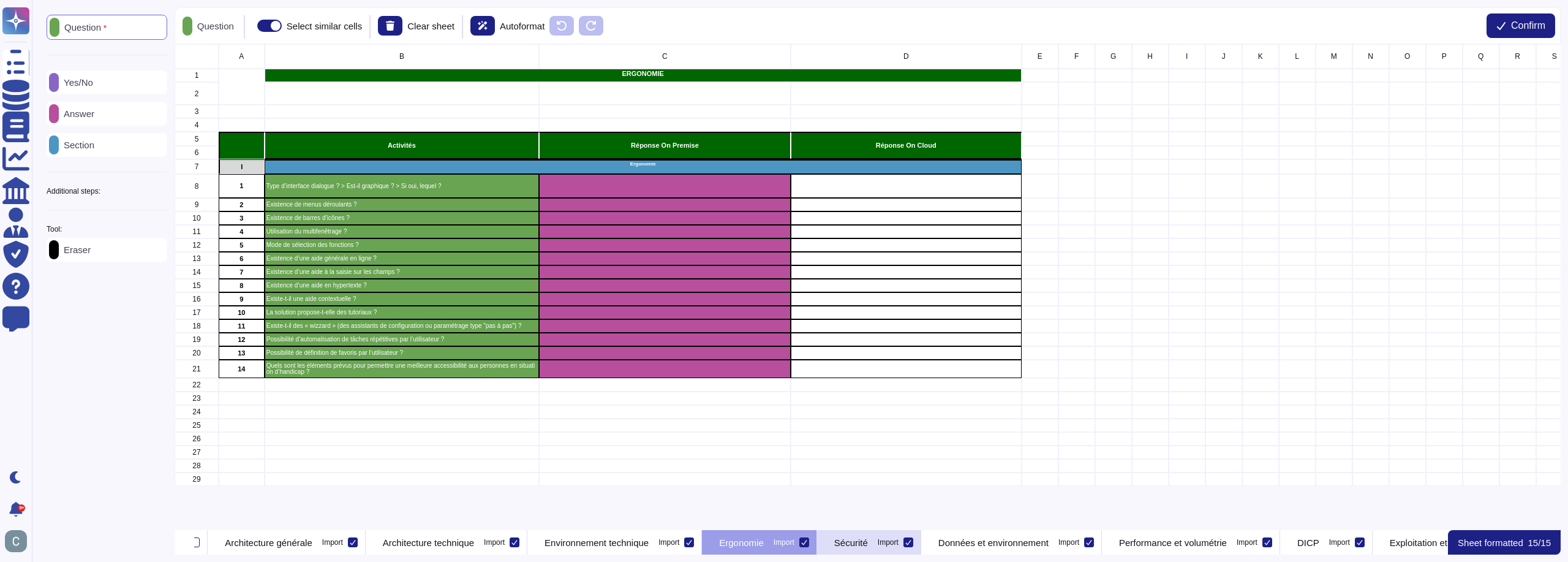
click at [868, 548] on p "Sécurité" at bounding box center [851, 543] width 34 height 9
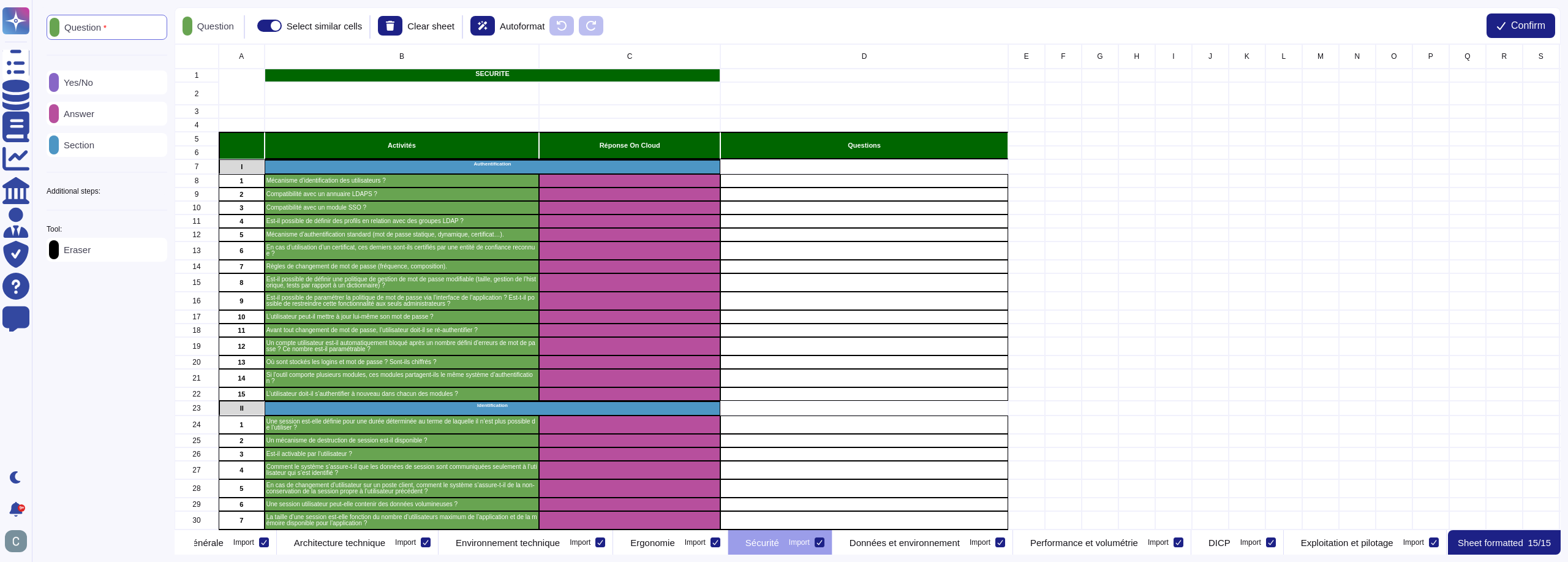
scroll to position [0, 216]
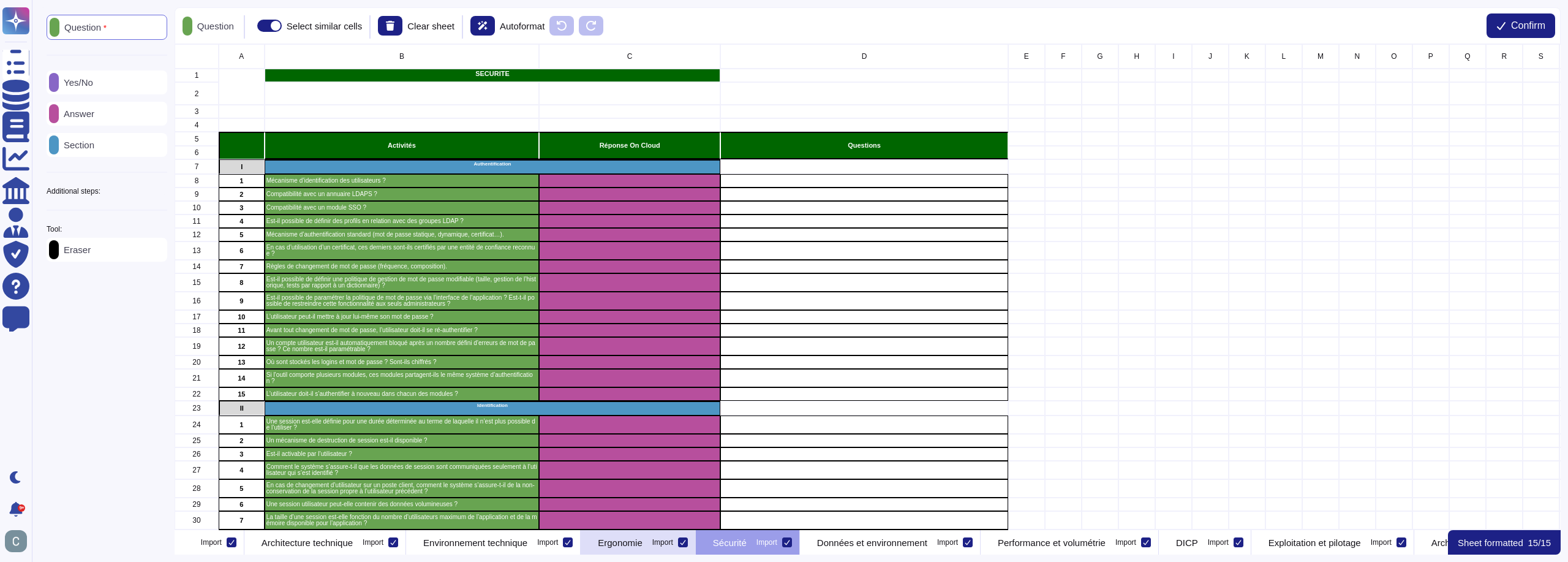
click at [643, 544] on p "Ergonomie" at bounding box center [620, 543] width 45 height 9
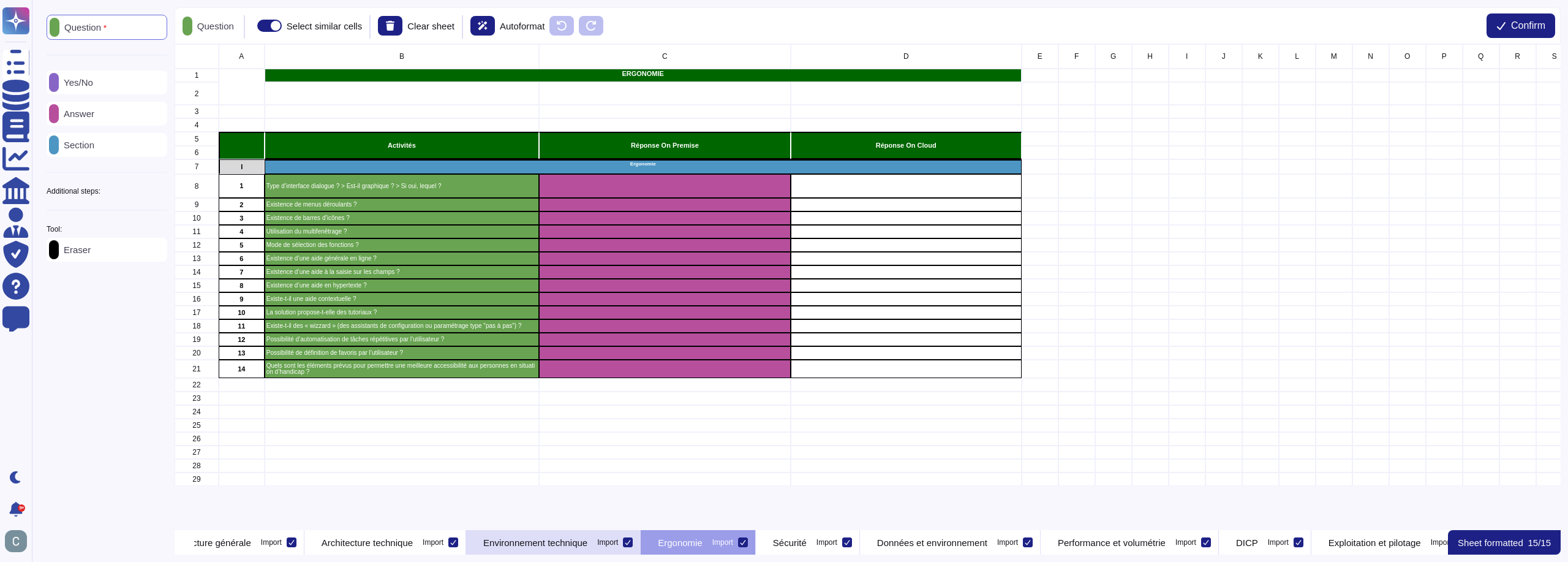
scroll to position [0, 95]
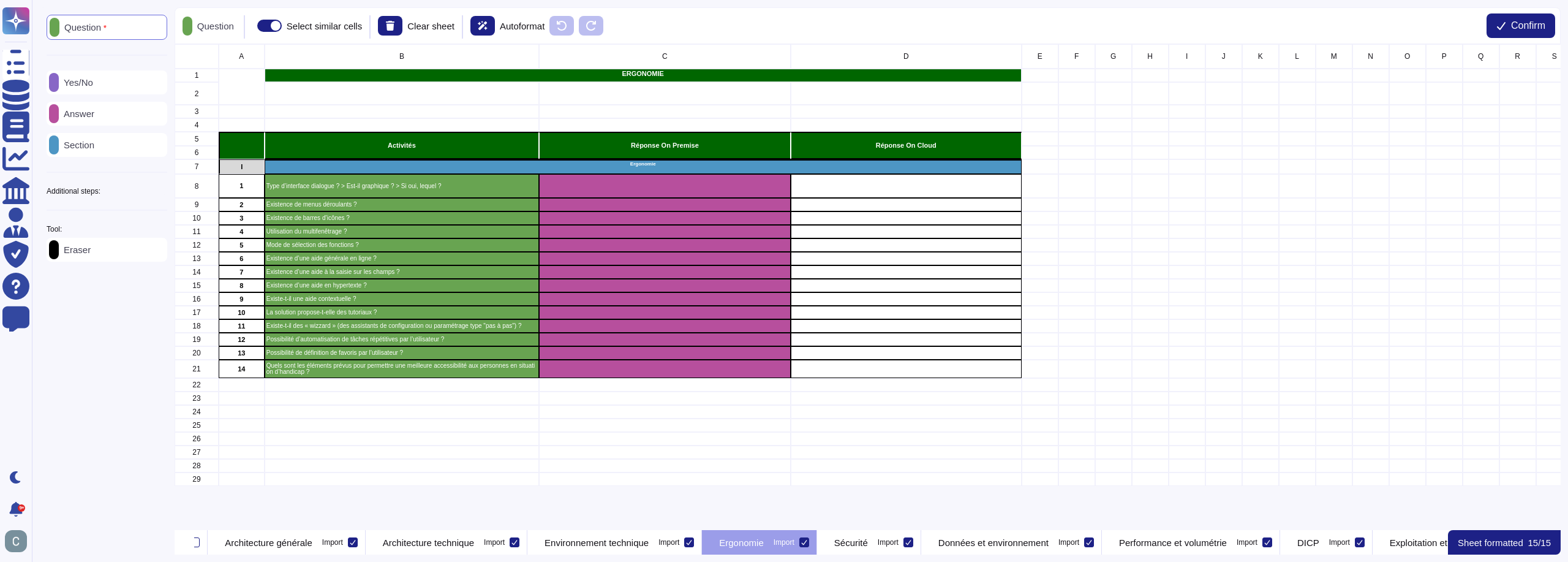
click at [113, 115] on div "Answer" at bounding box center [107, 113] width 121 height 24
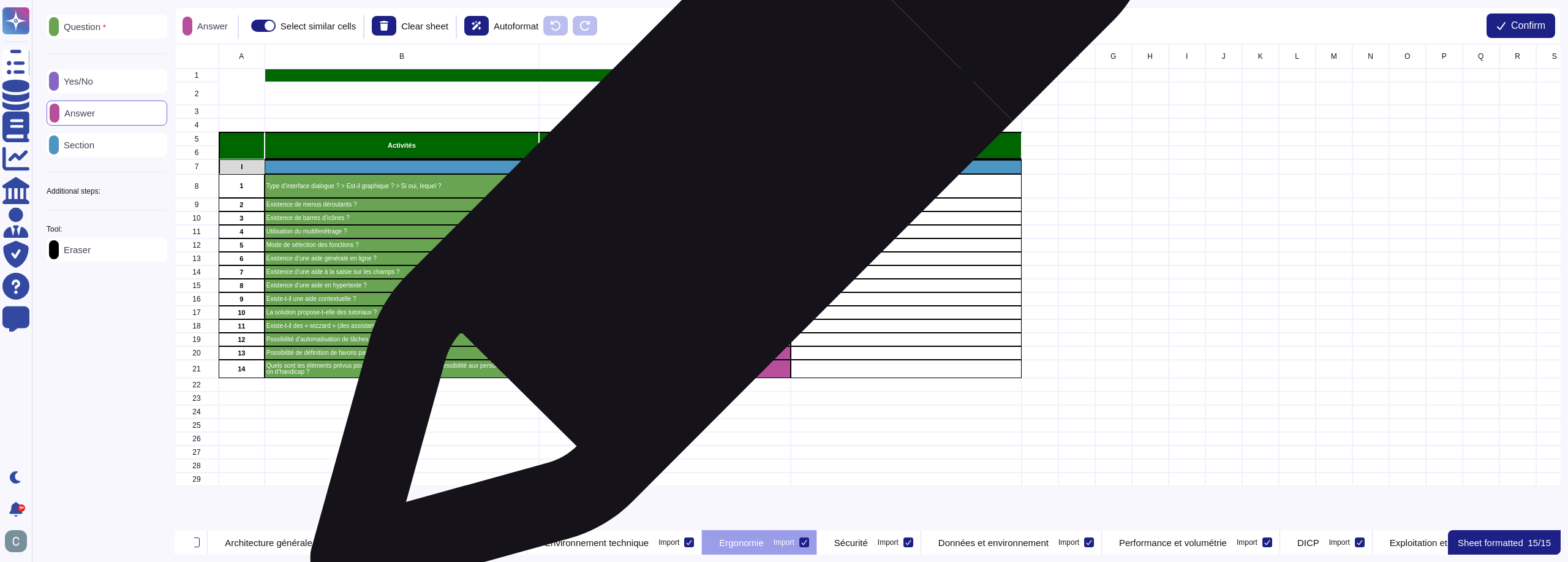
click at [724, 184] on div "grid" at bounding box center [665, 186] width 252 height 24
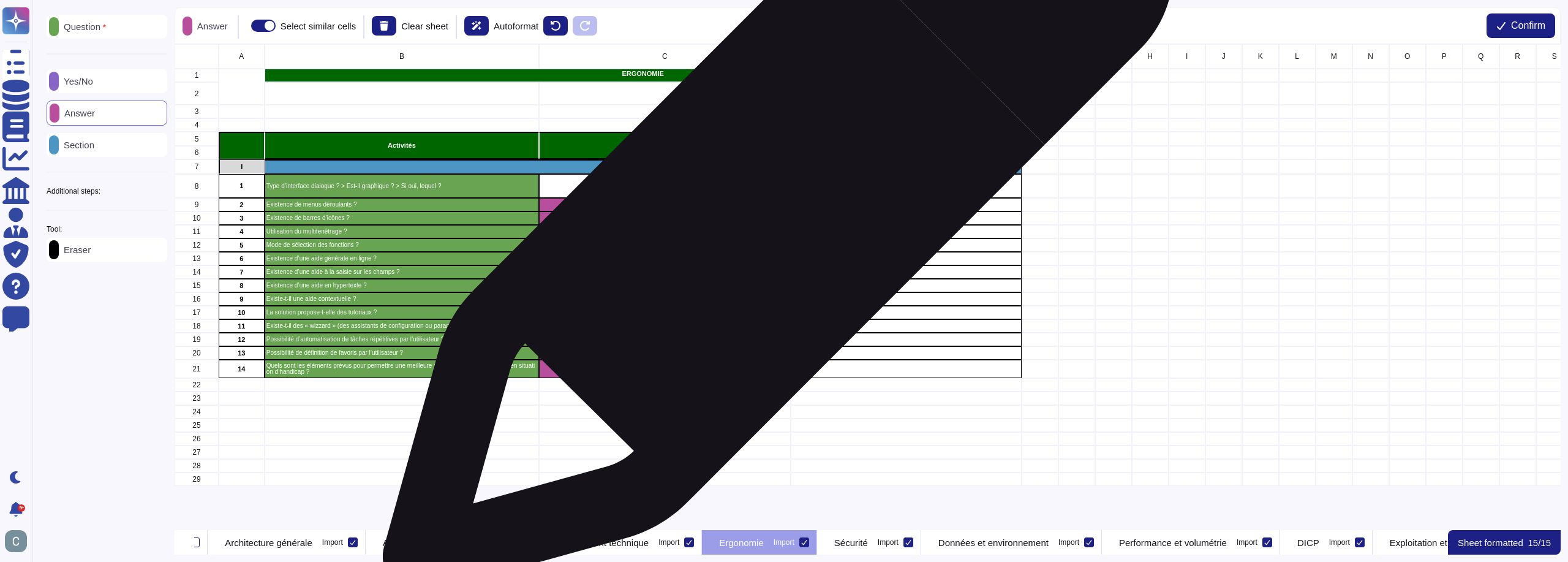
click at [773, 205] on div "grid" at bounding box center [665, 204] width 252 height 13
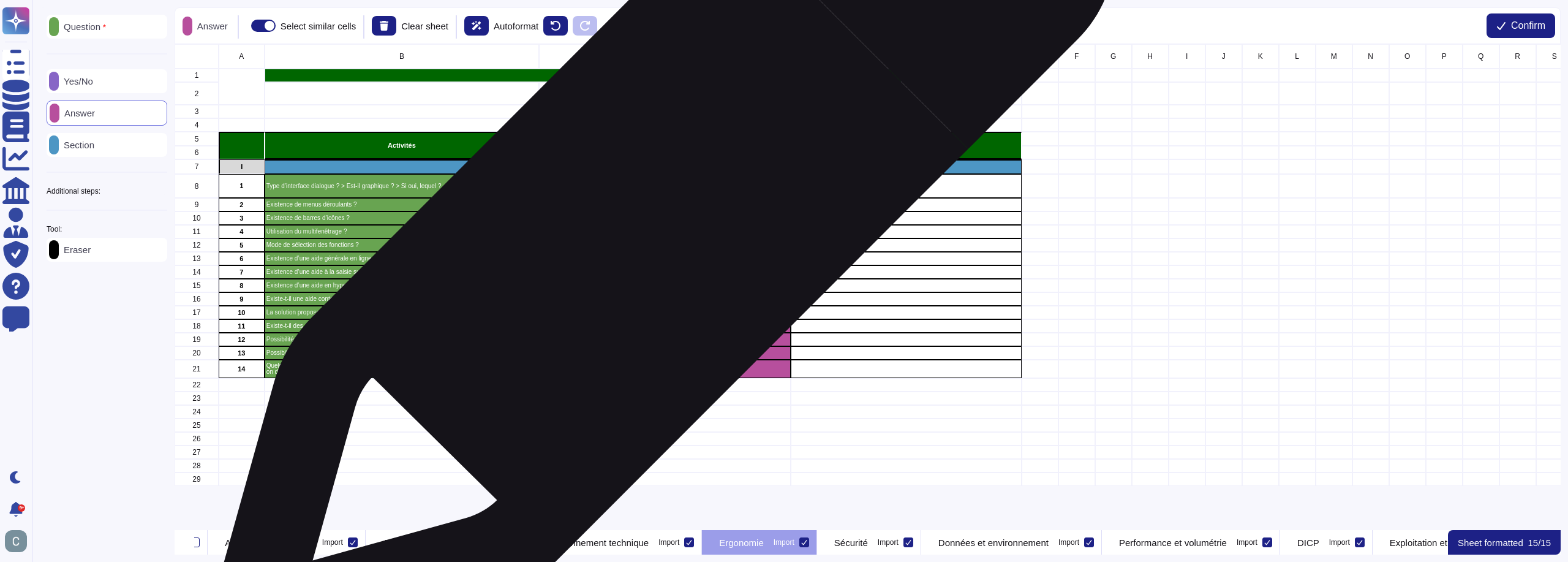
click at [657, 217] on div "grid" at bounding box center [665, 218] width 252 height 13
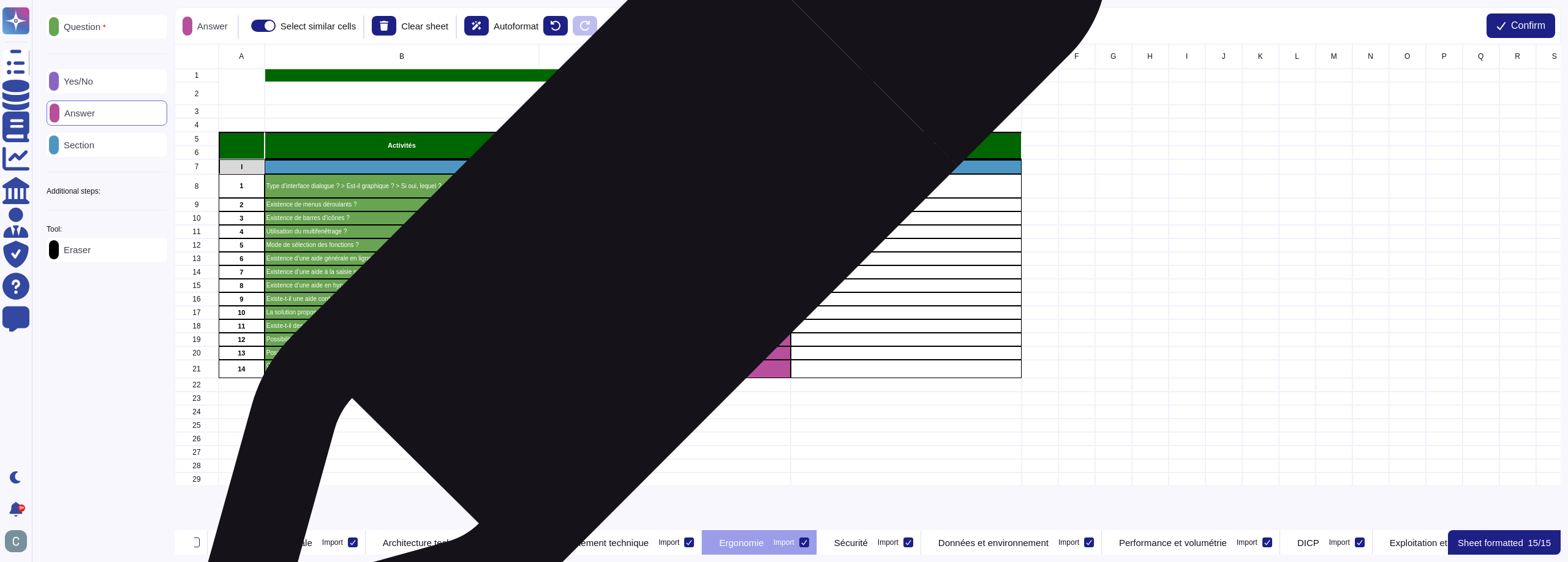
click at [642, 235] on div "grid" at bounding box center [665, 231] width 252 height 13
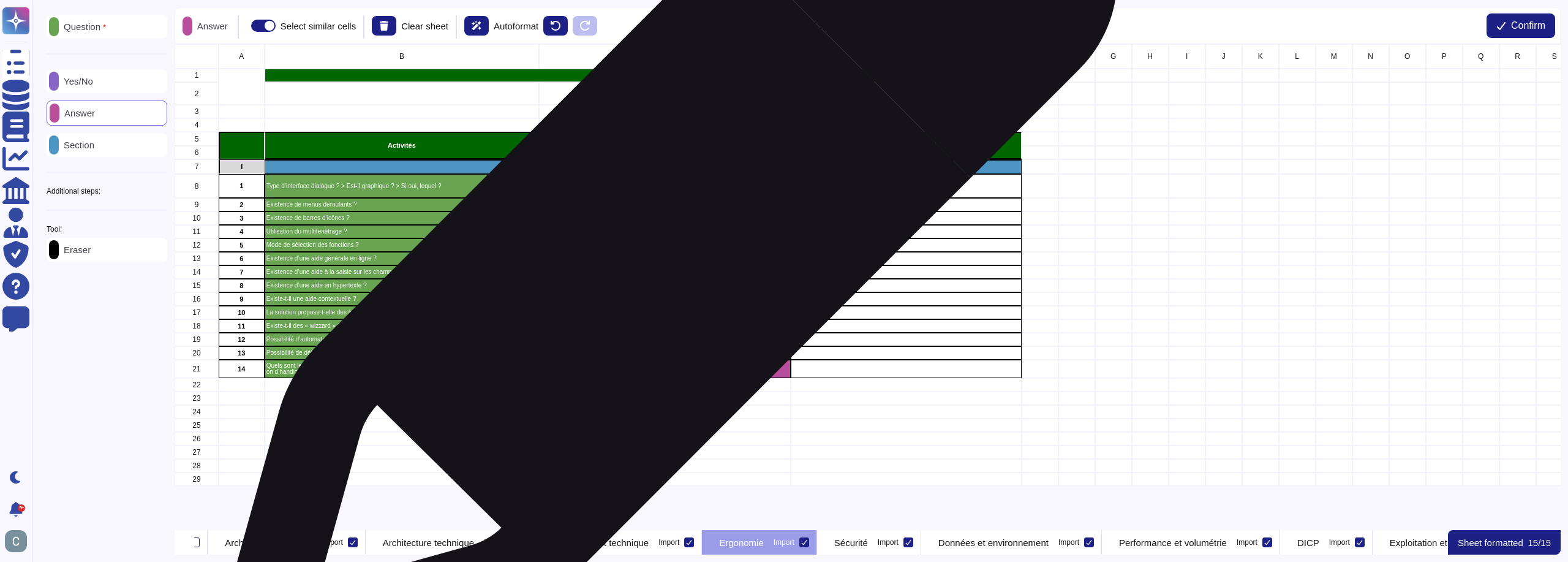
click at [661, 246] on div "grid" at bounding box center [665, 245] width 252 height 13
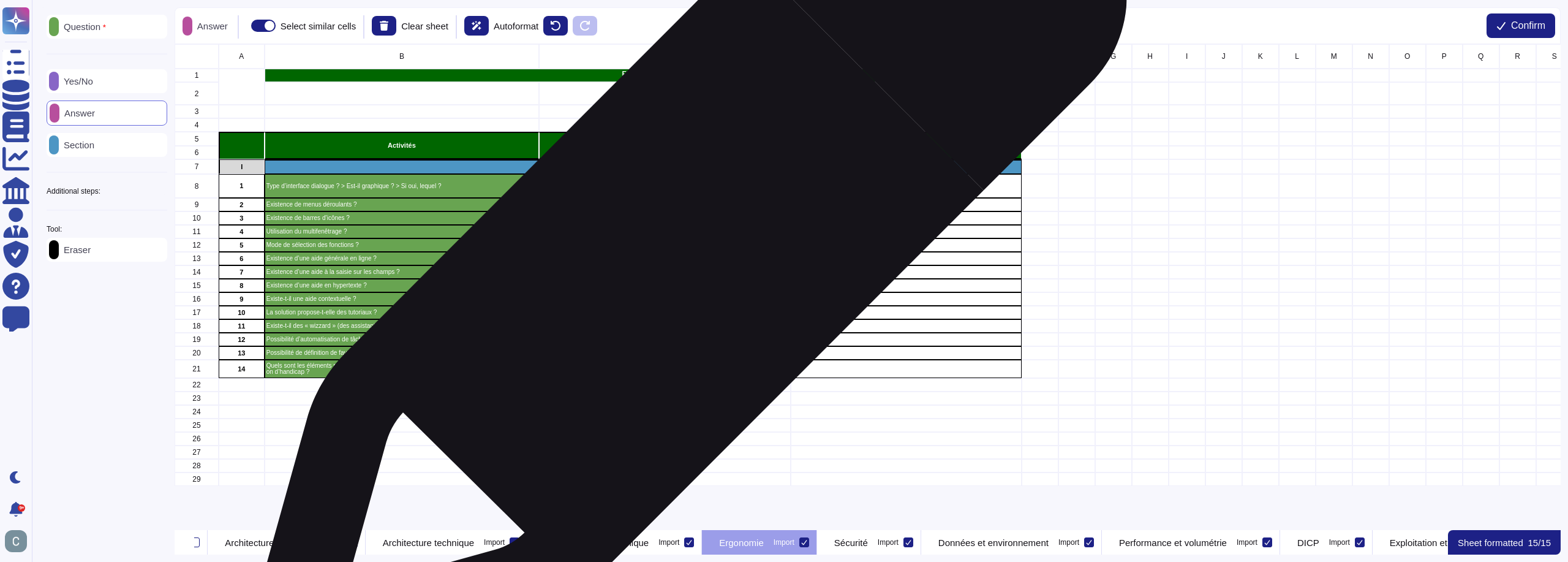
click at [682, 258] on div "grid" at bounding box center [665, 258] width 252 height 13
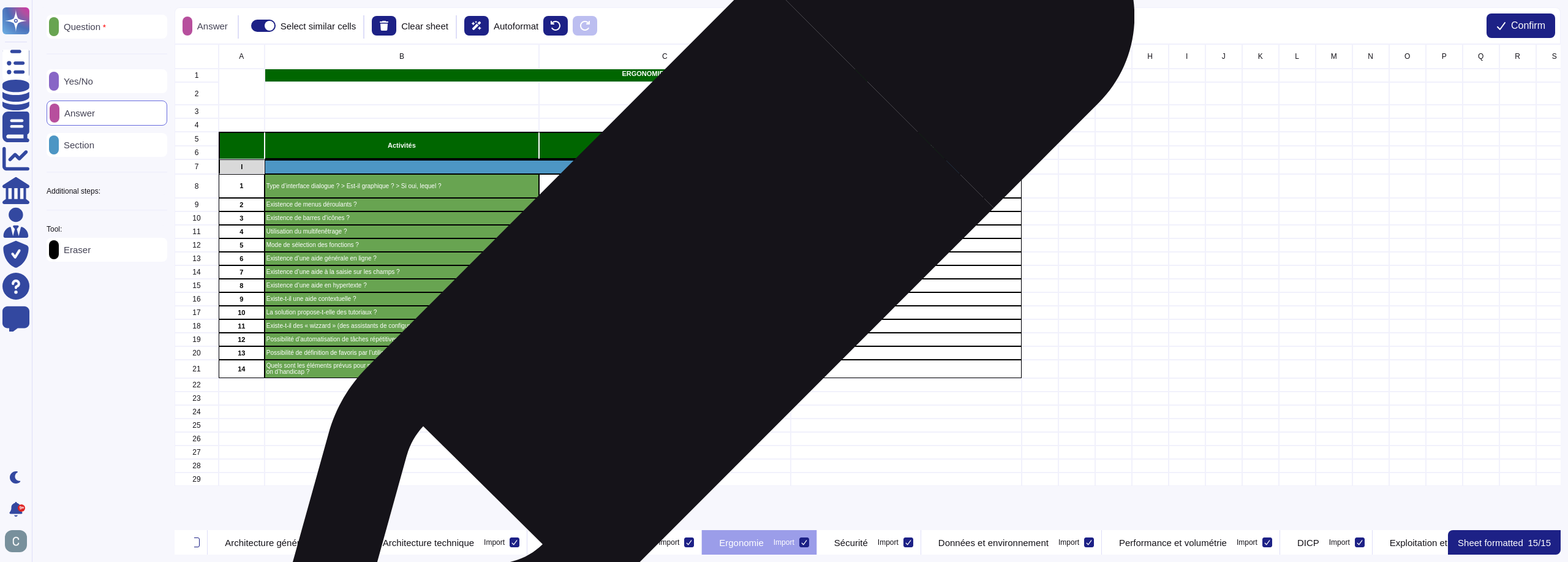
click at [697, 273] on div "grid" at bounding box center [665, 272] width 252 height 13
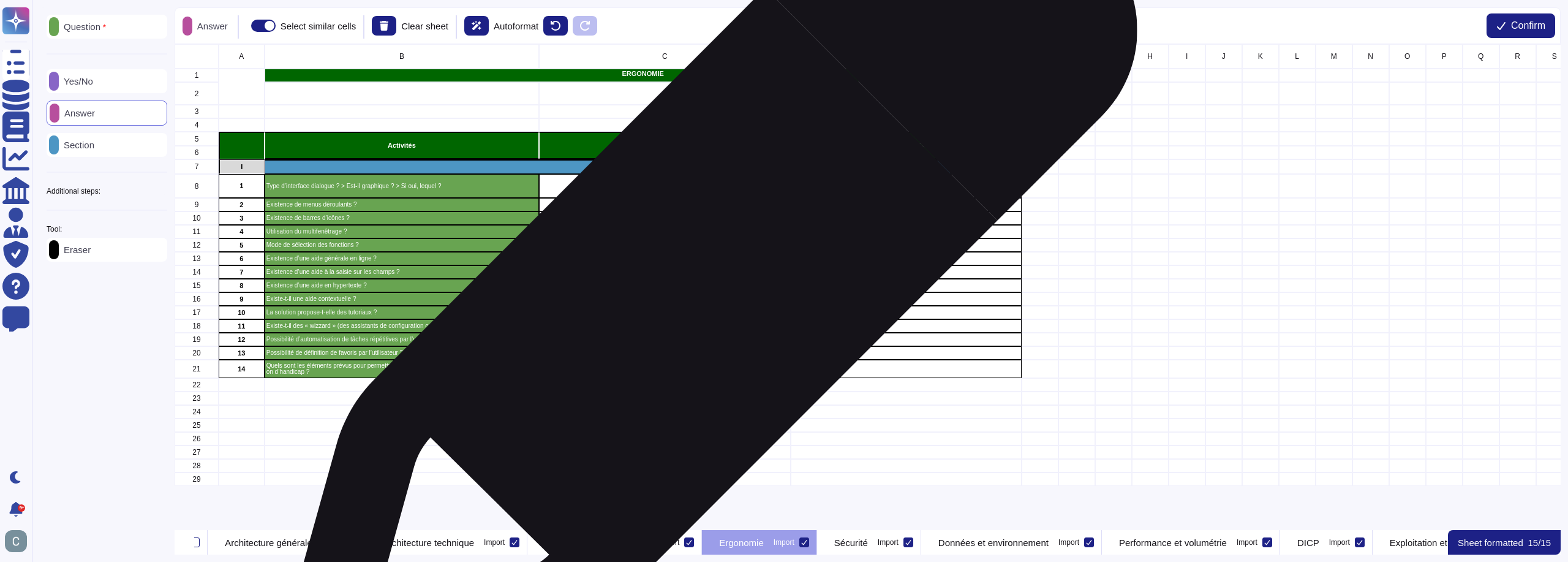
click at [701, 286] on div "grid" at bounding box center [665, 285] width 252 height 13
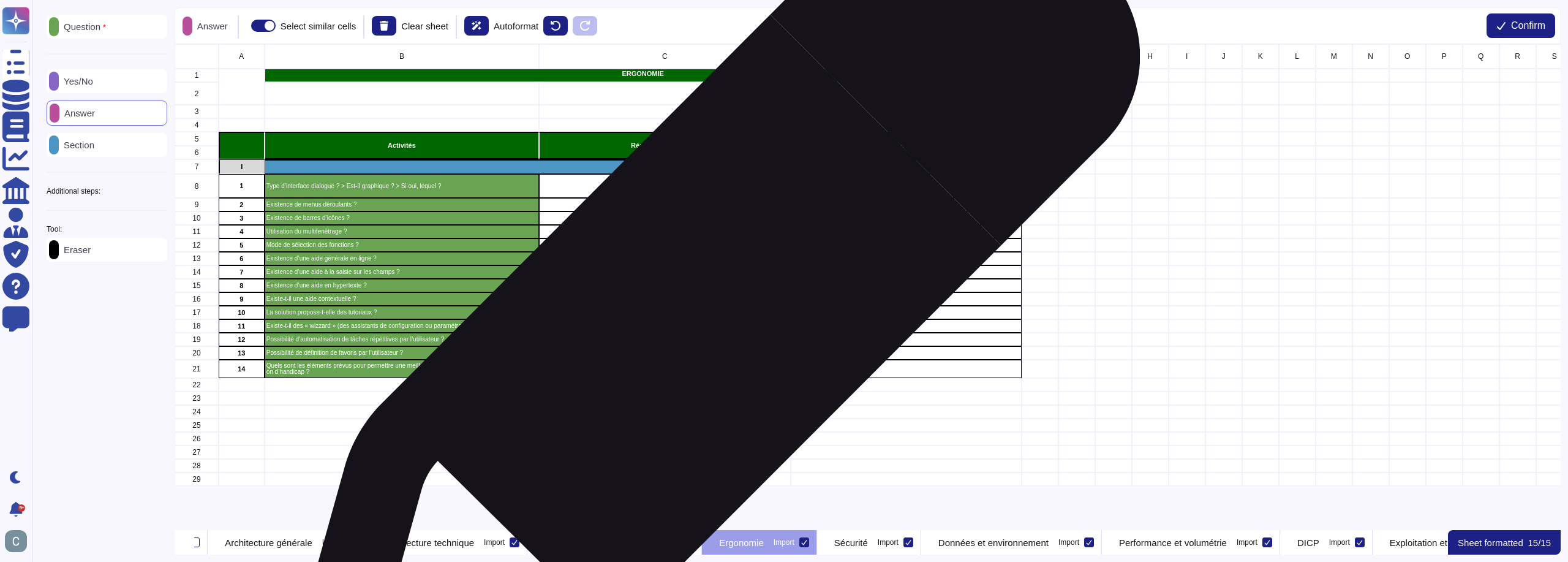
click at [707, 311] on div "grid" at bounding box center [665, 312] width 252 height 13
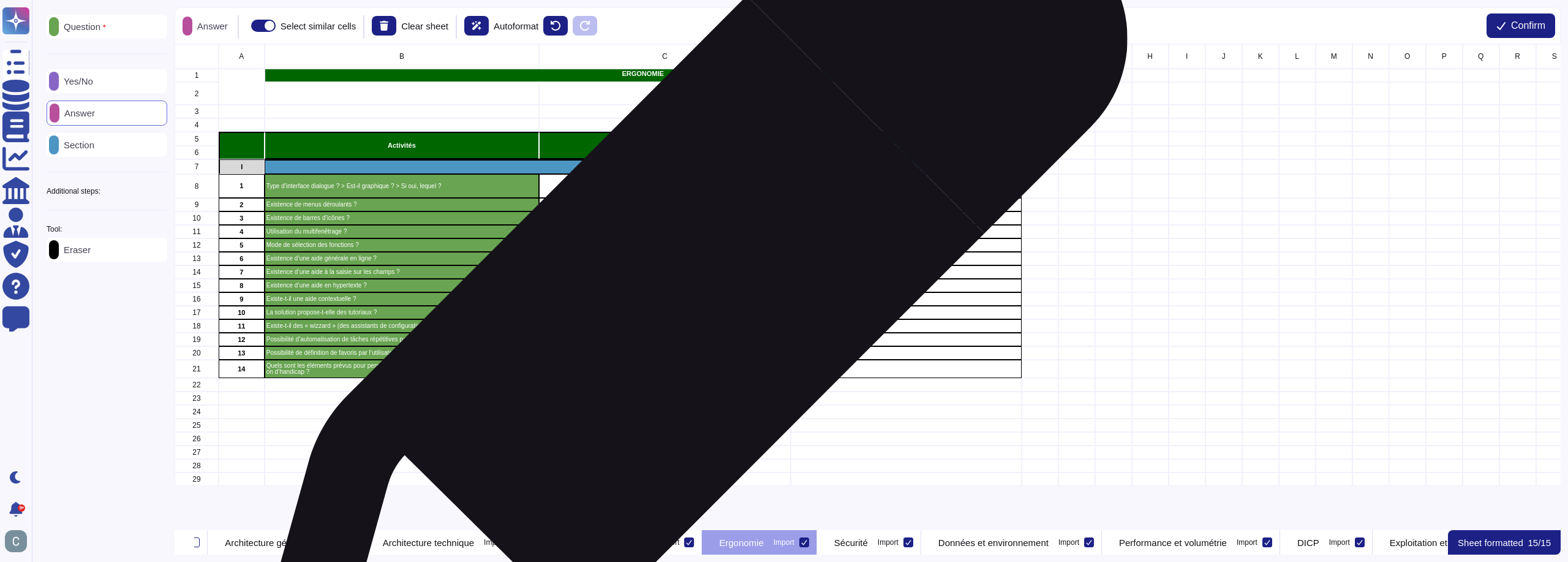
click at [682, 300] on div "grid" at bounding box center [665, 299] width 252 height 13
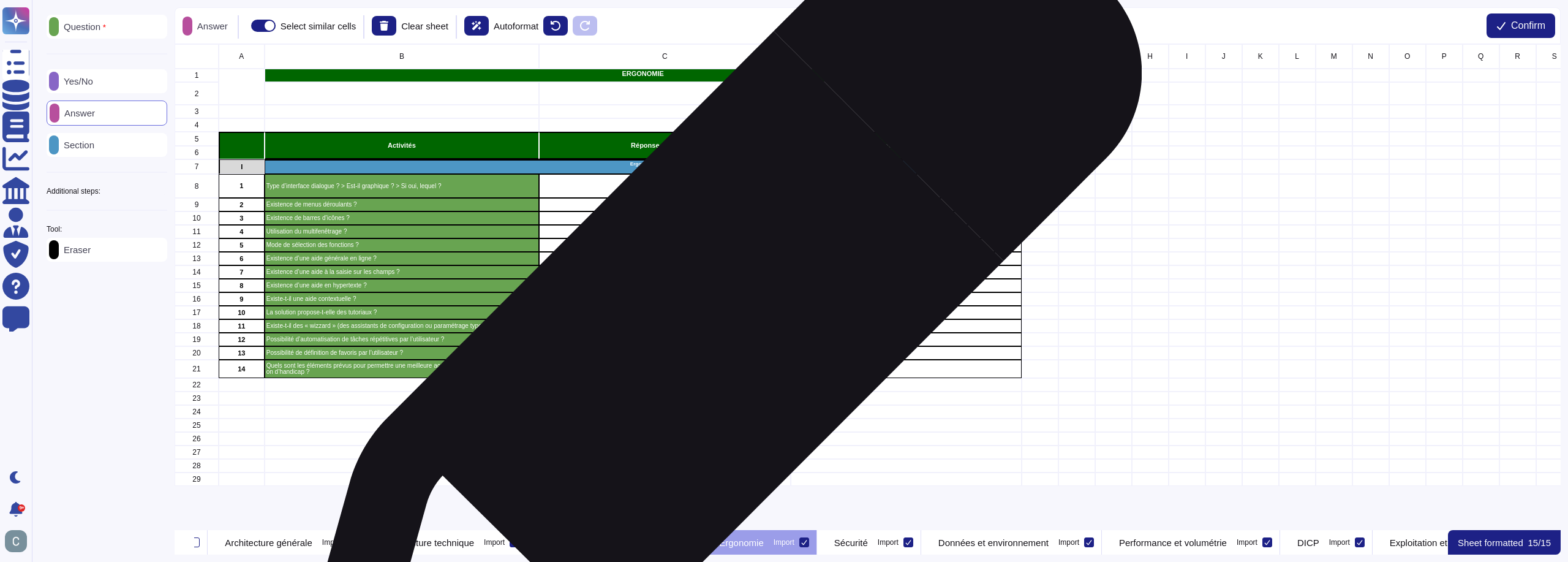
click at [712, 326] on div "grid" at bounding box center [665, 326] width 252 height 13
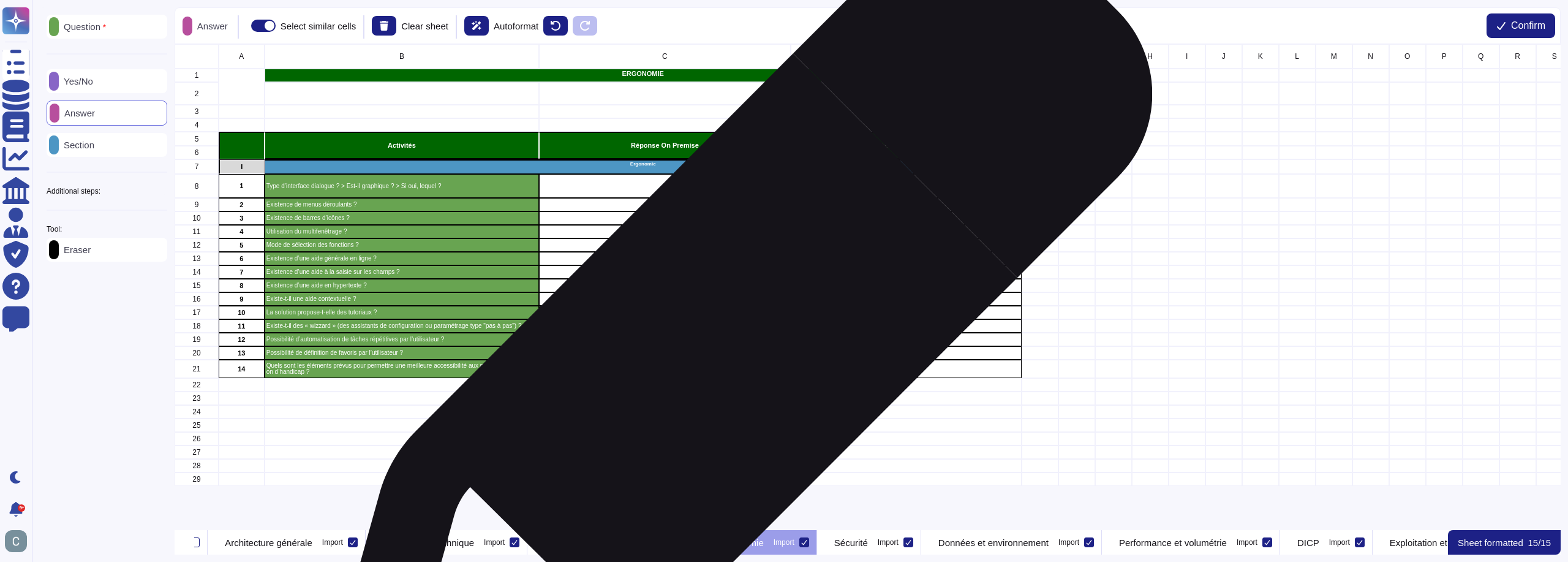
click at [732, 341] on div "grid" at bounding box center [665, 339] width 252 height 13
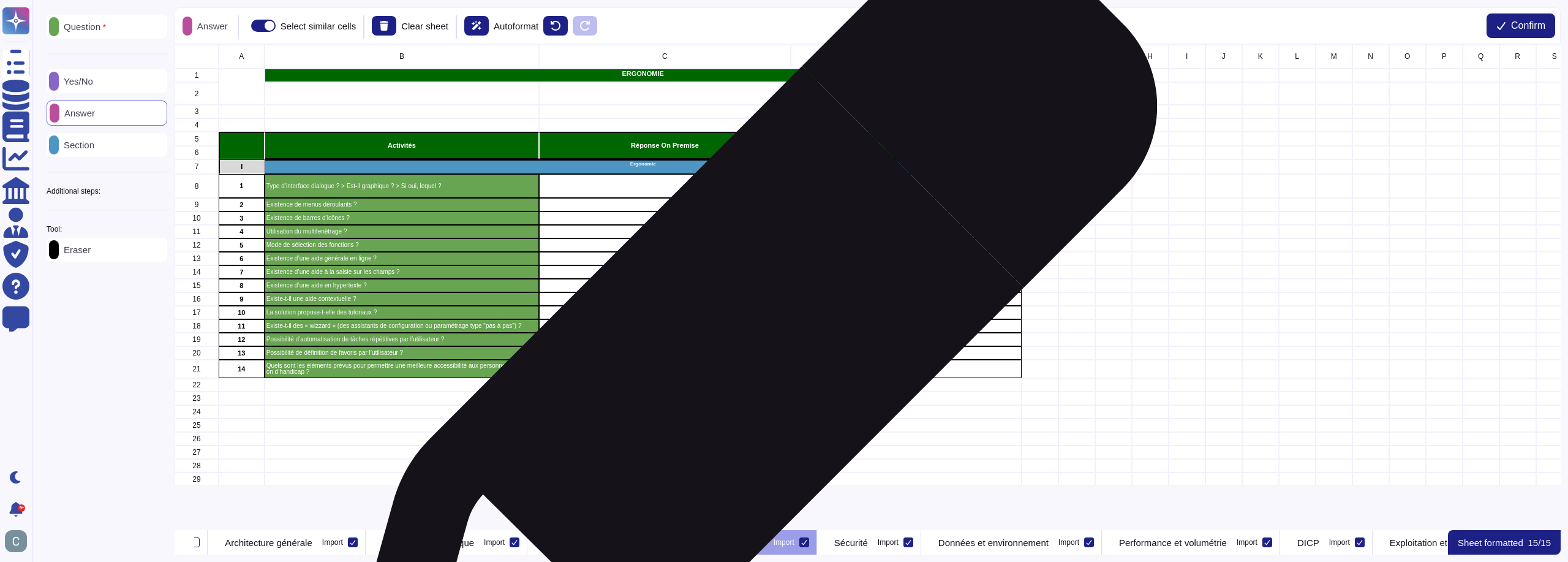
click at [743, 352] on div "grid" at bounding box center [665, 353] width 252 height 13
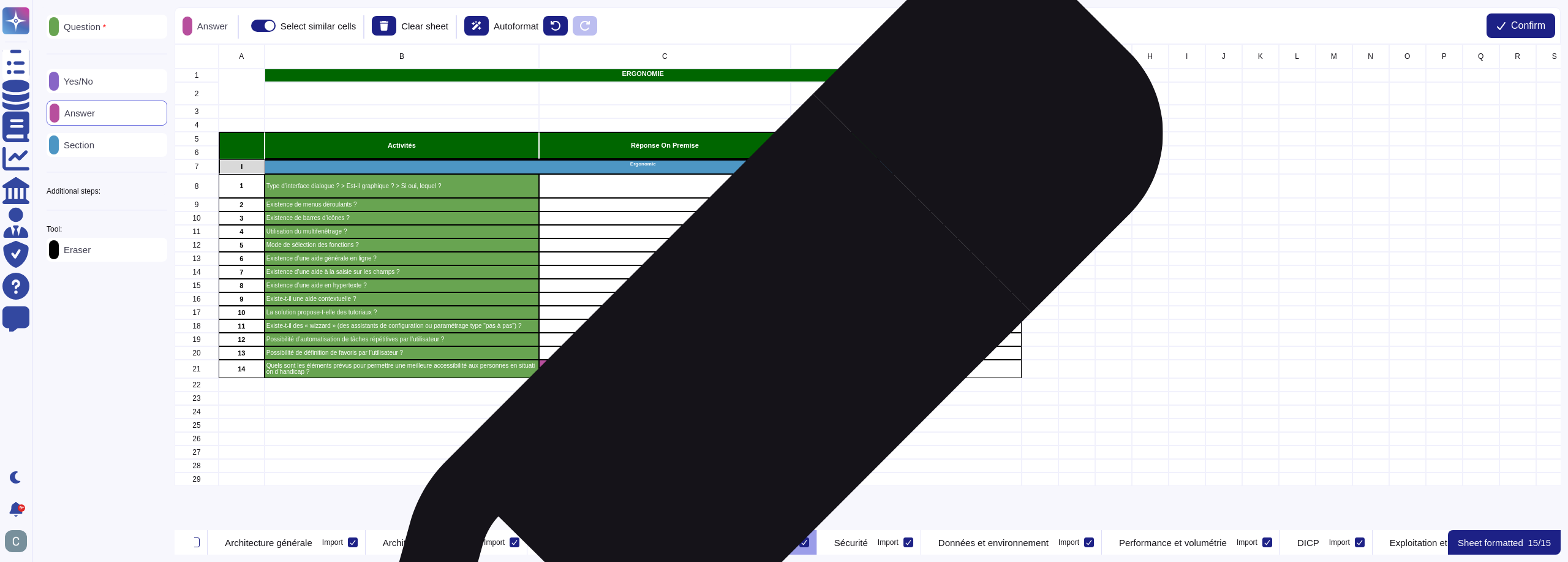
click at [753, 374] on div "grid" at bounding box center [665, 369] width 252 height 18
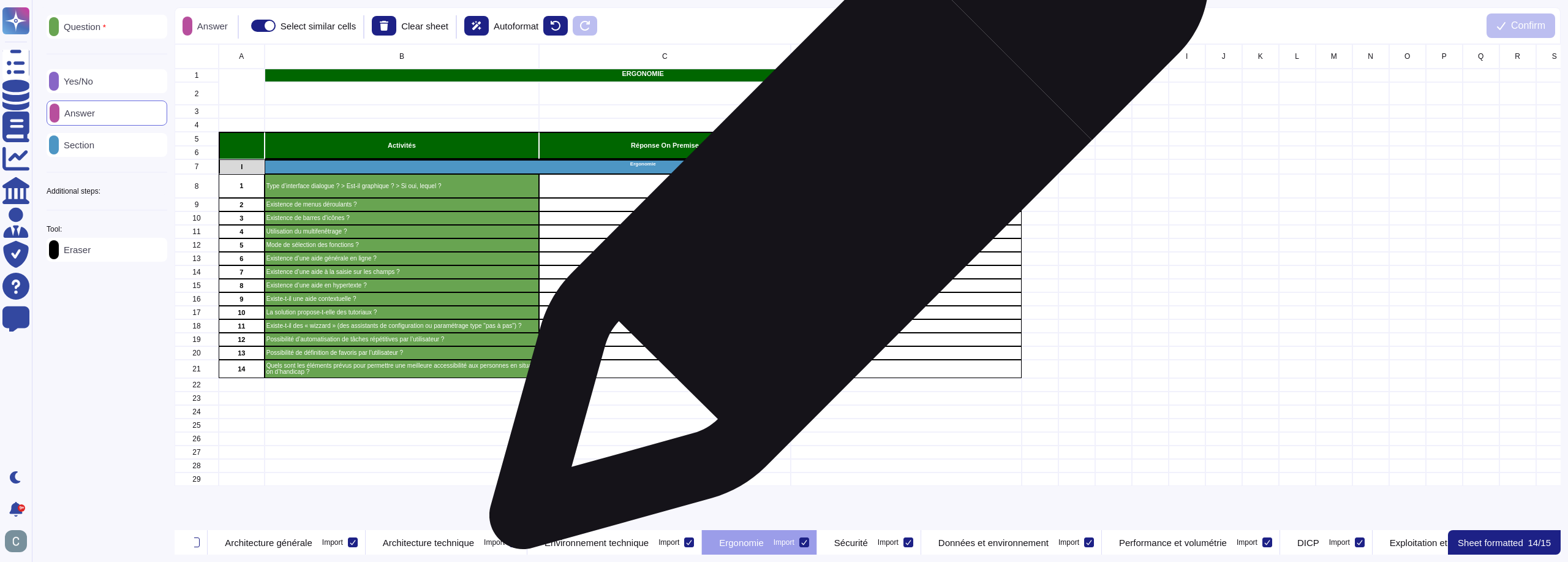
click at [844, 194] on div "grid" at bounding box center [906, 186] width 231 height 24
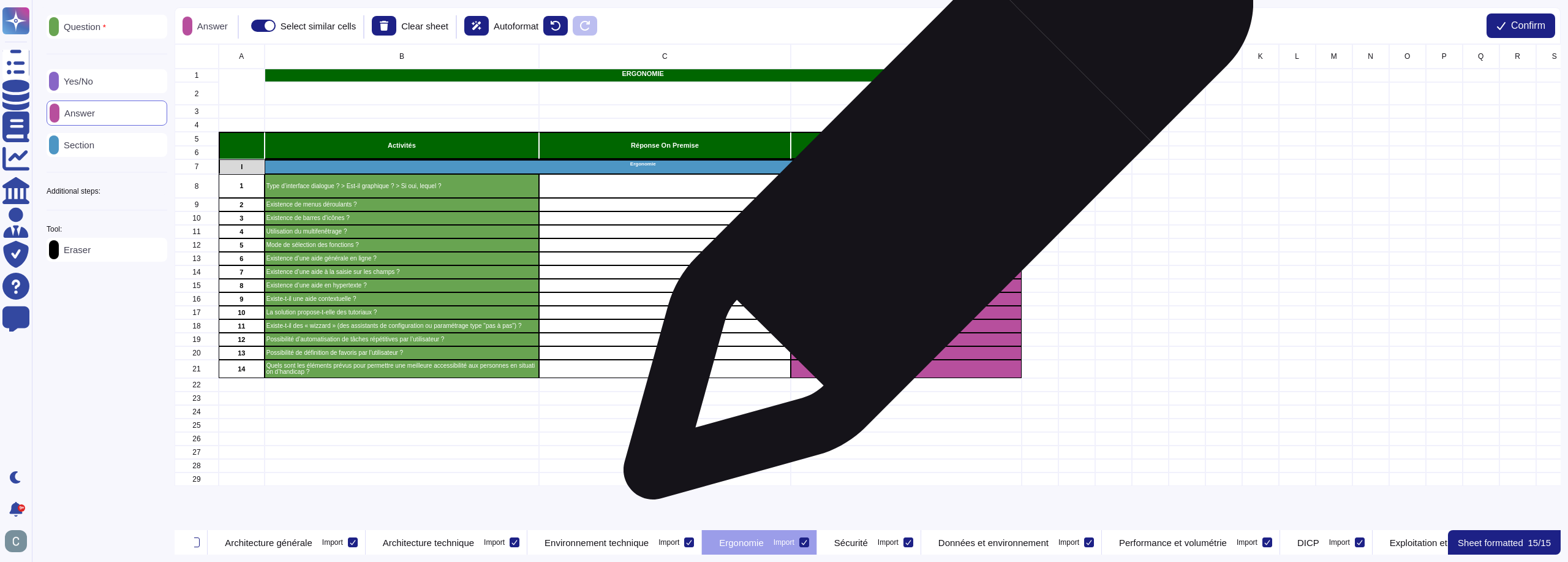
click at [934, 190] on div "grid" at bounding box center [906, 186] width 231 height 24
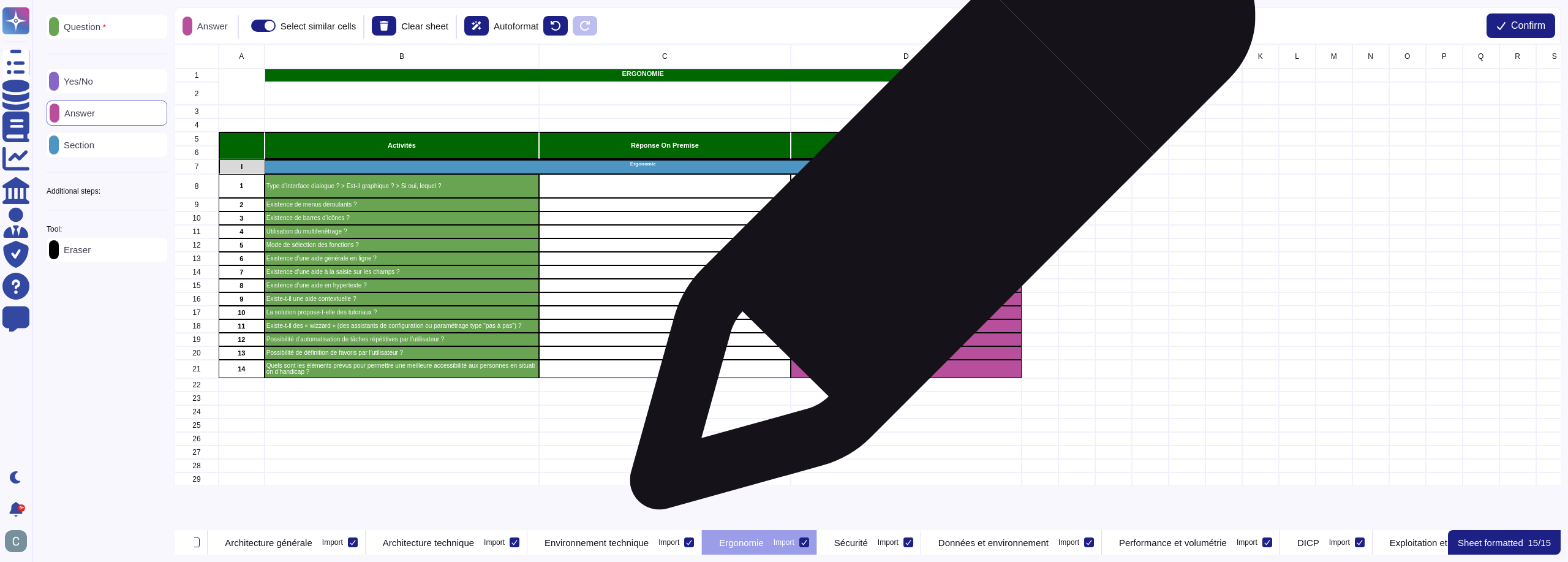
click at [938, 204] on div "grid" at bounding box center [906, 204] width 231 height 13
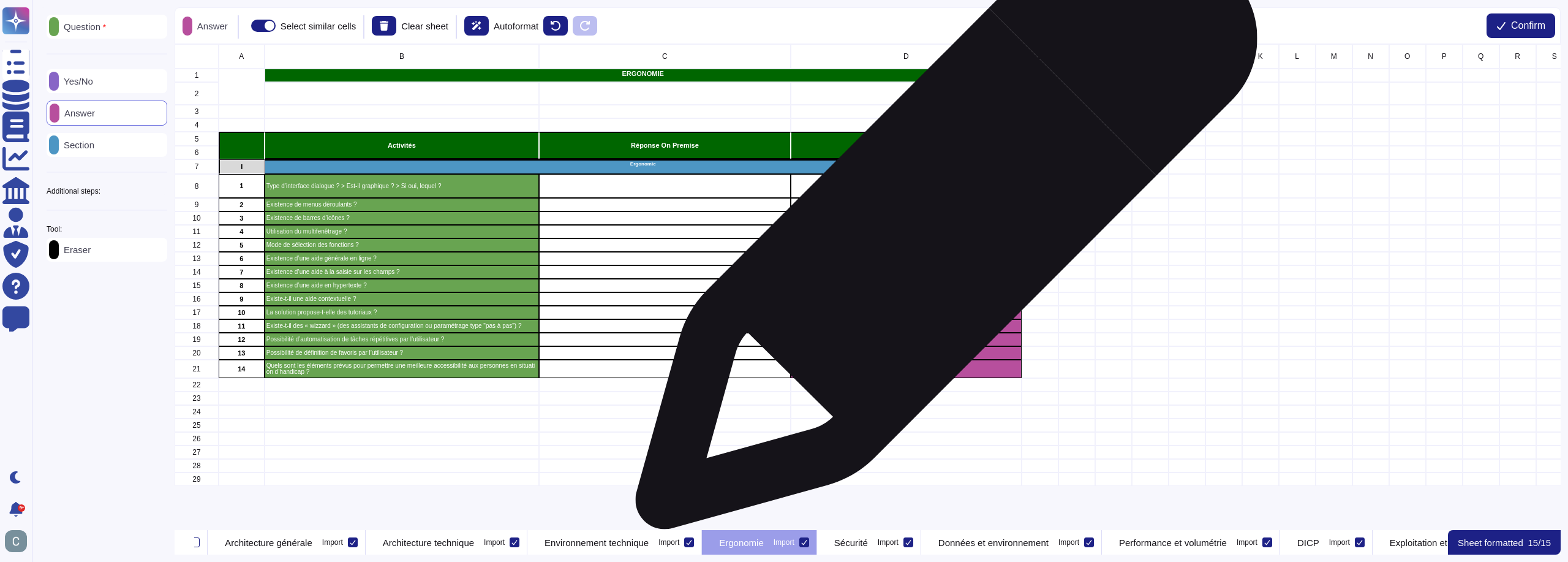
click at [942, 224] on div "grid" at bounding box center [906, 218] width 231 height 13
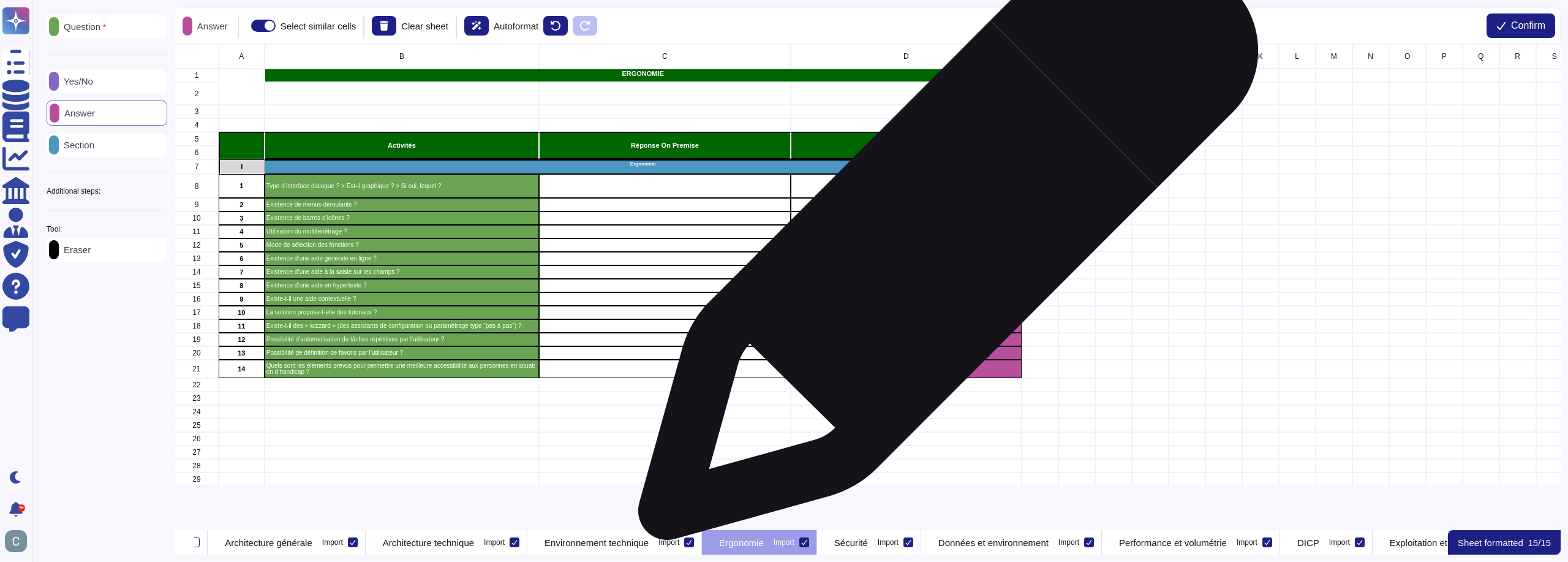
click at [943, 236] on div "grid" at bounding box center [906, 231] width 231 height 13
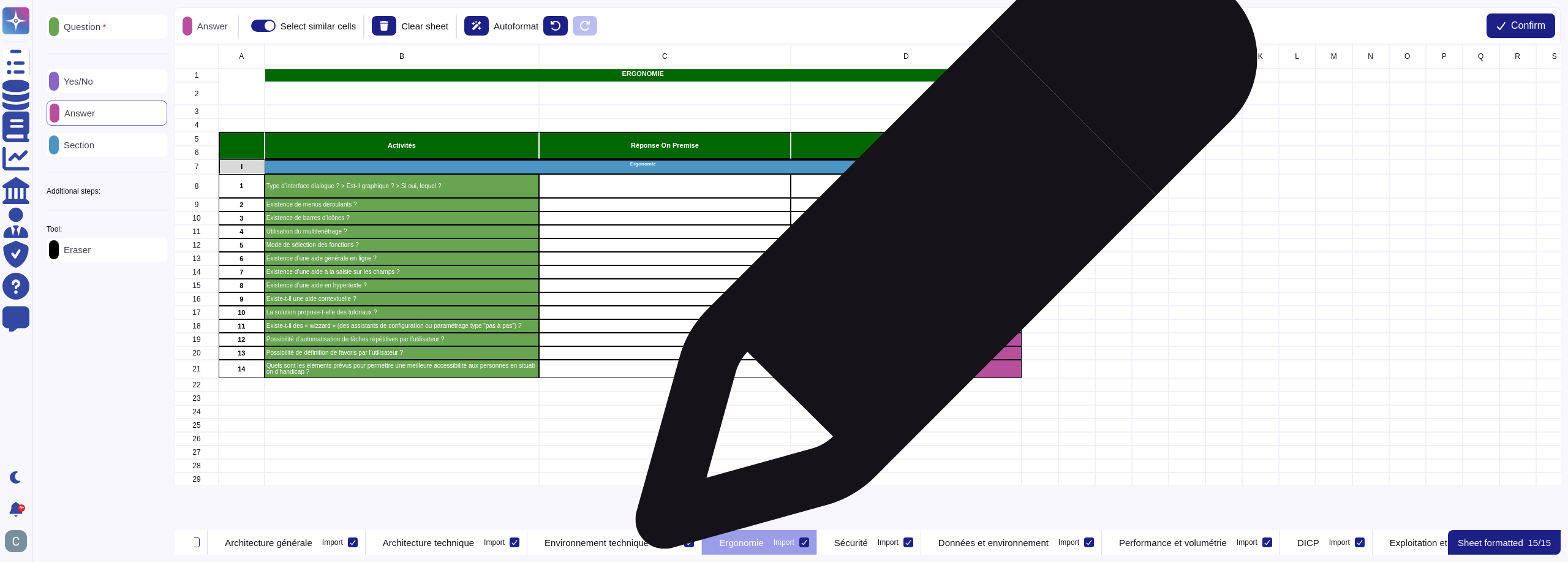
click at [942, 244] on div "grid" at bounding box center [906, 245] width 231 height 13
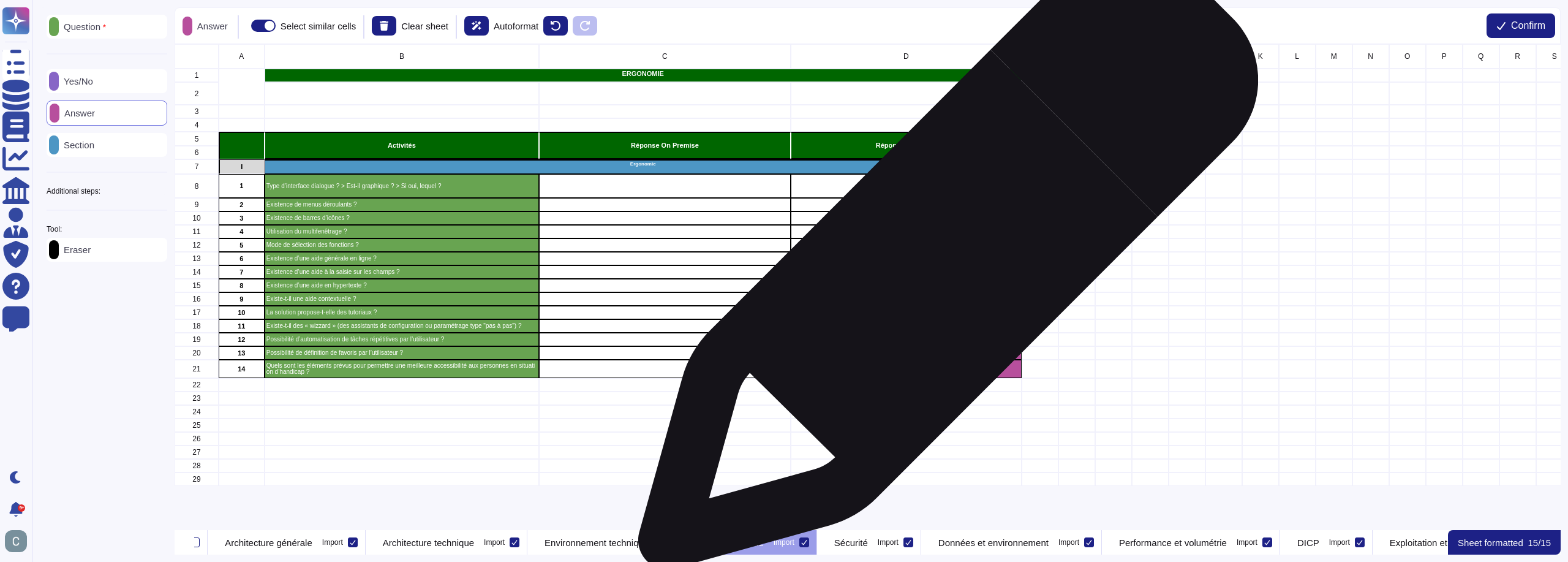
click at [943, 266] on div "grid" at bounding box center [906, 272] width 231 height 13
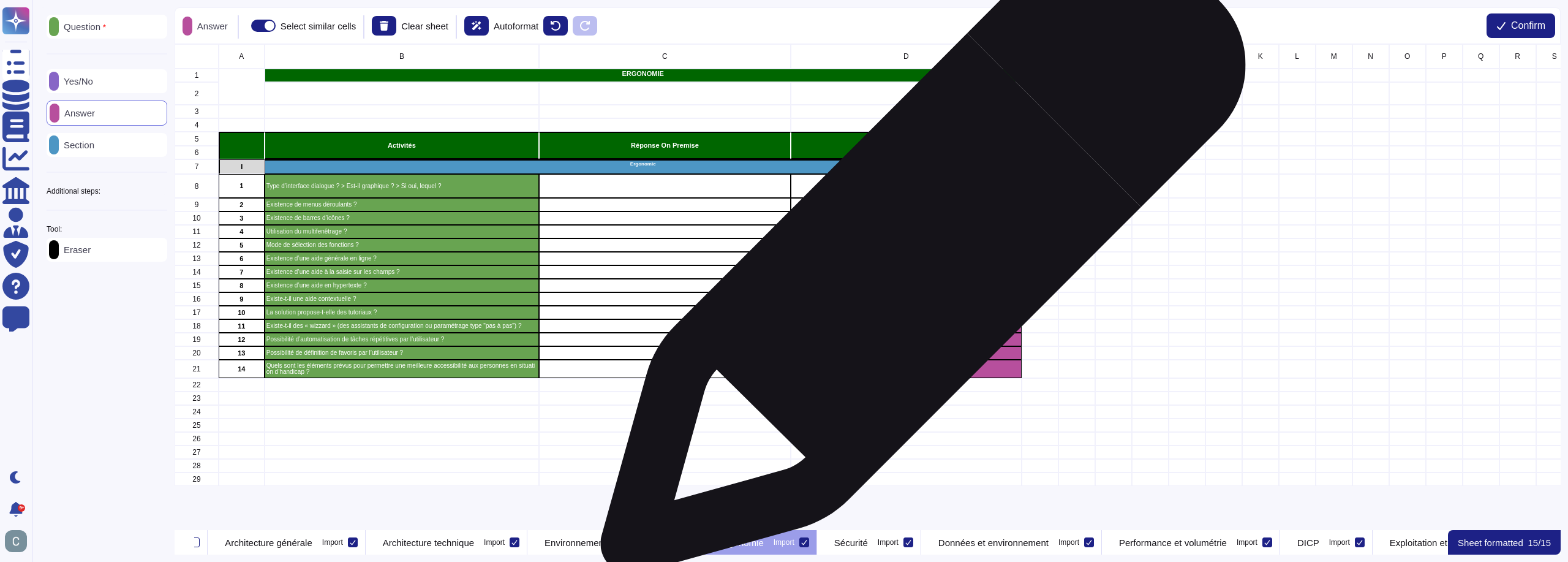
click at [918, 258] on div "grid" at bounding box center [906, 258] width 231 height 13
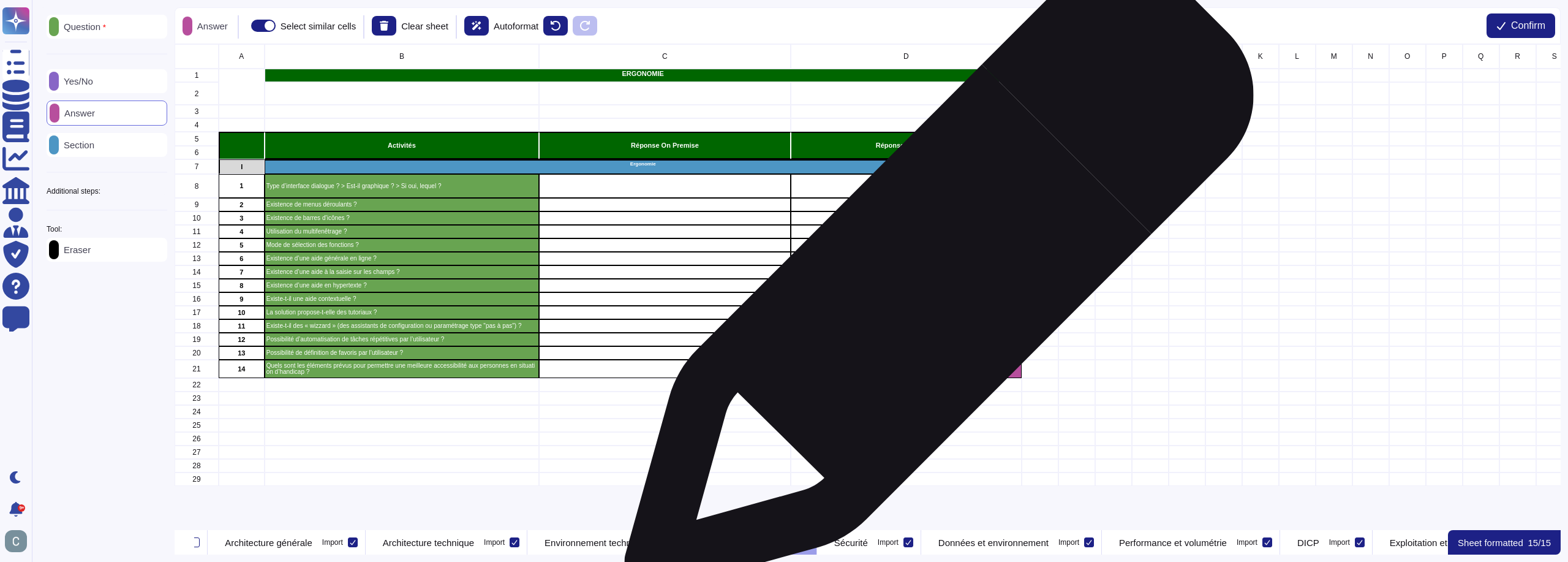
click at [934, 283] on div "grid" at bounding box center [906, 285] width 231 height 13
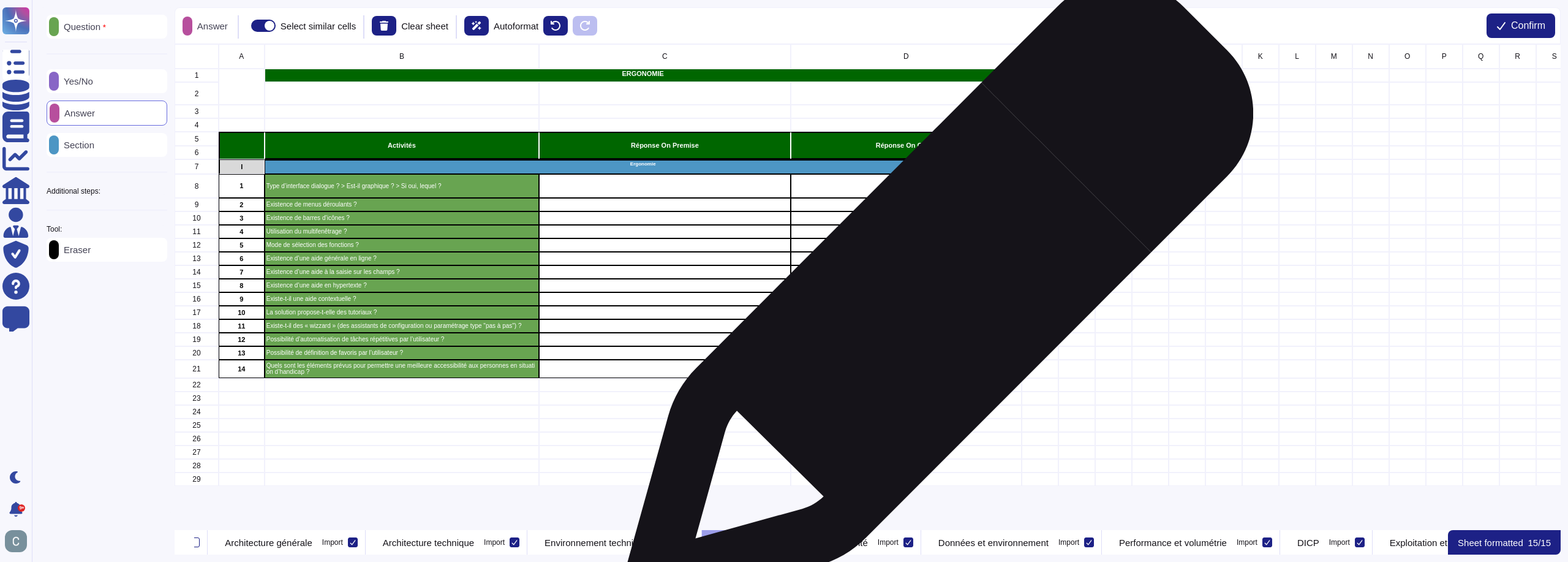
click at [934, 302] on div "grid" at bounding box center [906, 299] width 231 height 13
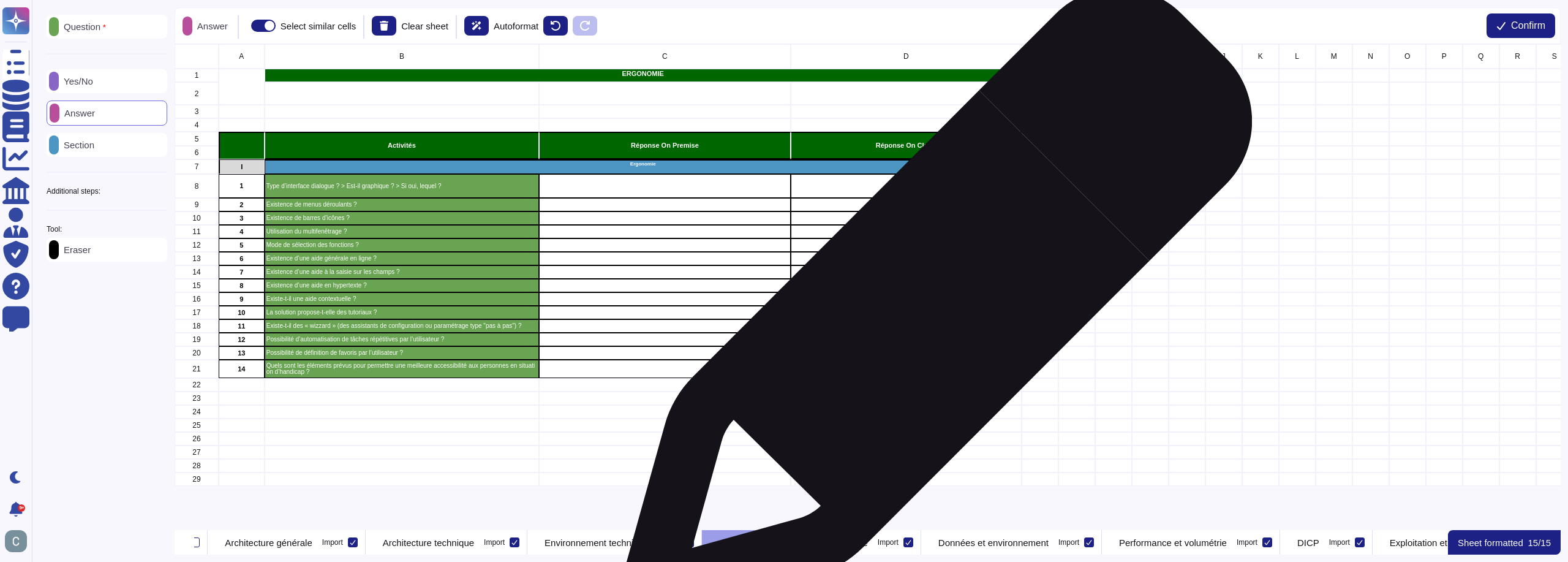
click at [930, 311] on div "grid" at bounding box center [906, 312] width 231 height 13
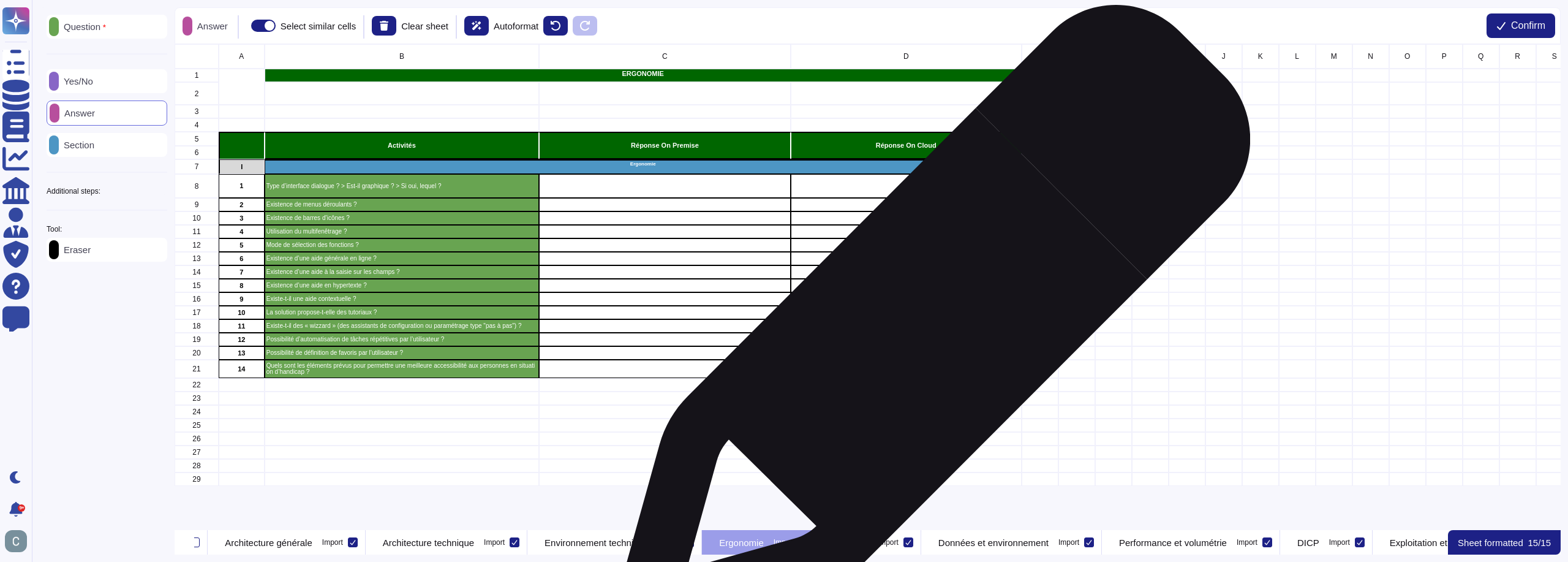
click at [927, 329] on div "grid" at bounding box center [906, 326] width 231 height 13
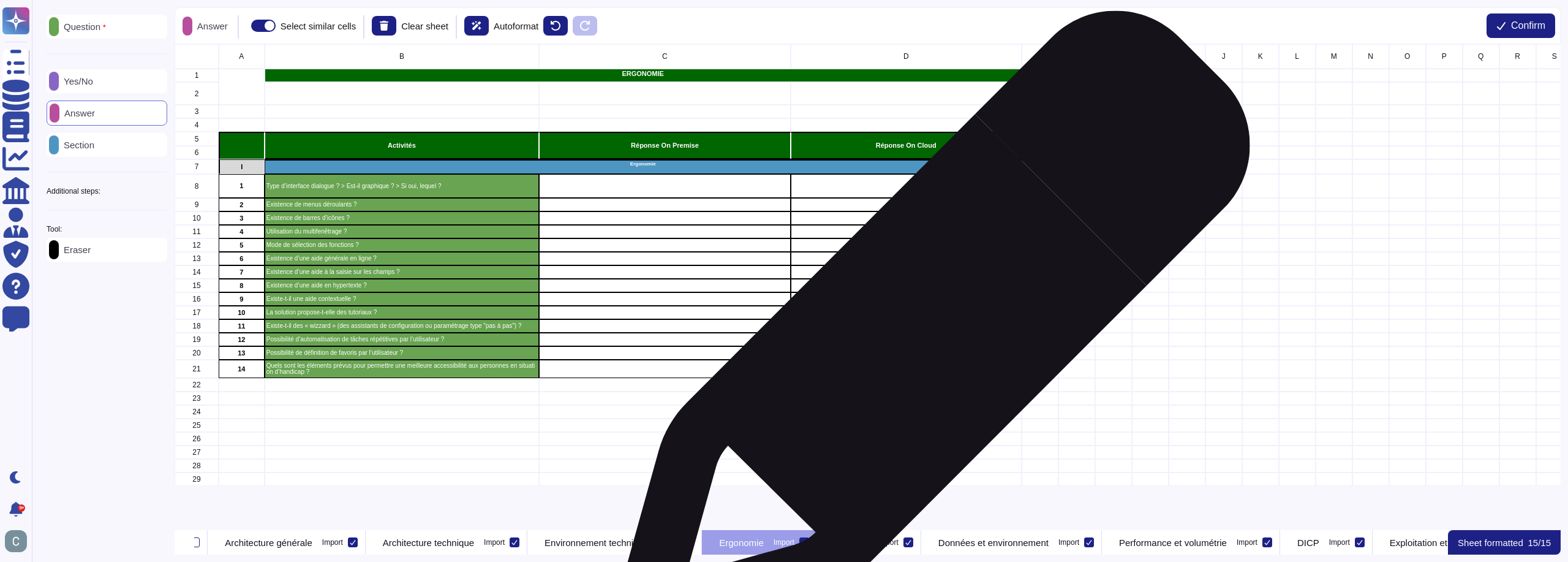
click at [927, 335] on div "grid" at bounding box center [906, 339] width 231 height 13
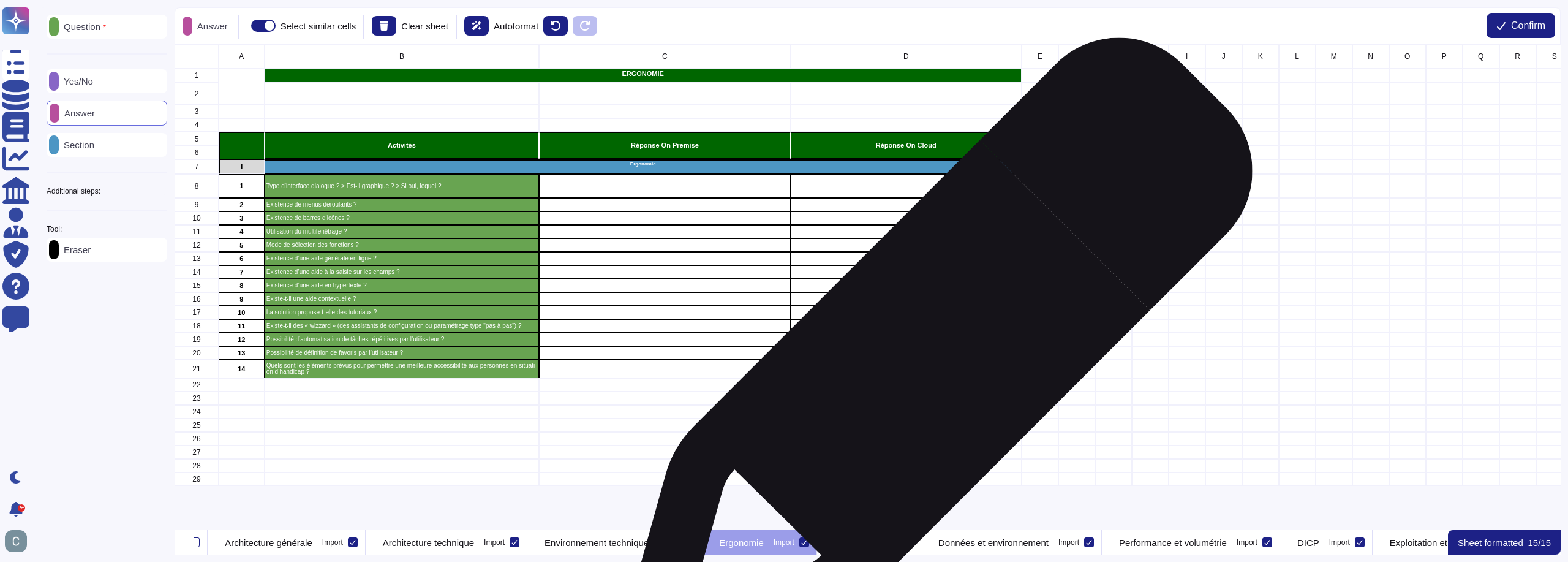
click at [932, 360] on div "grid" at bounding box center [906, 369] width 231 height 18
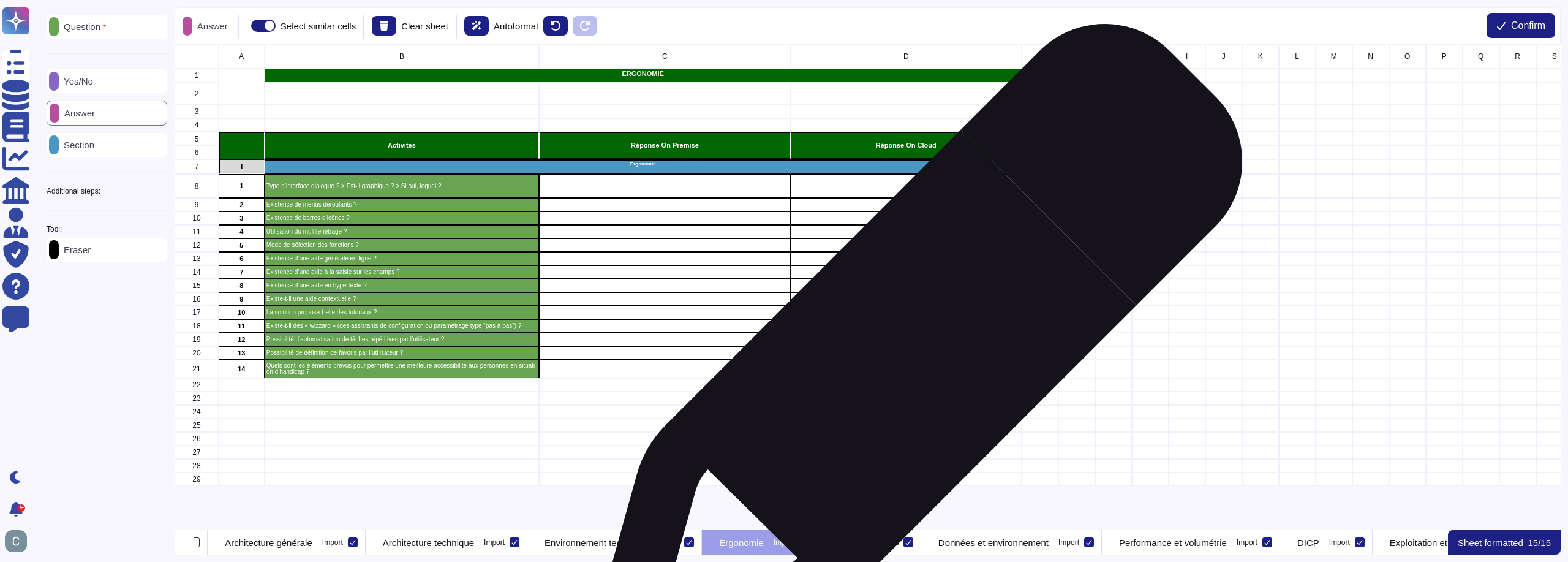
click at [909, 355] on div "grid" at bounding box center [906, 353] width 231 height 13
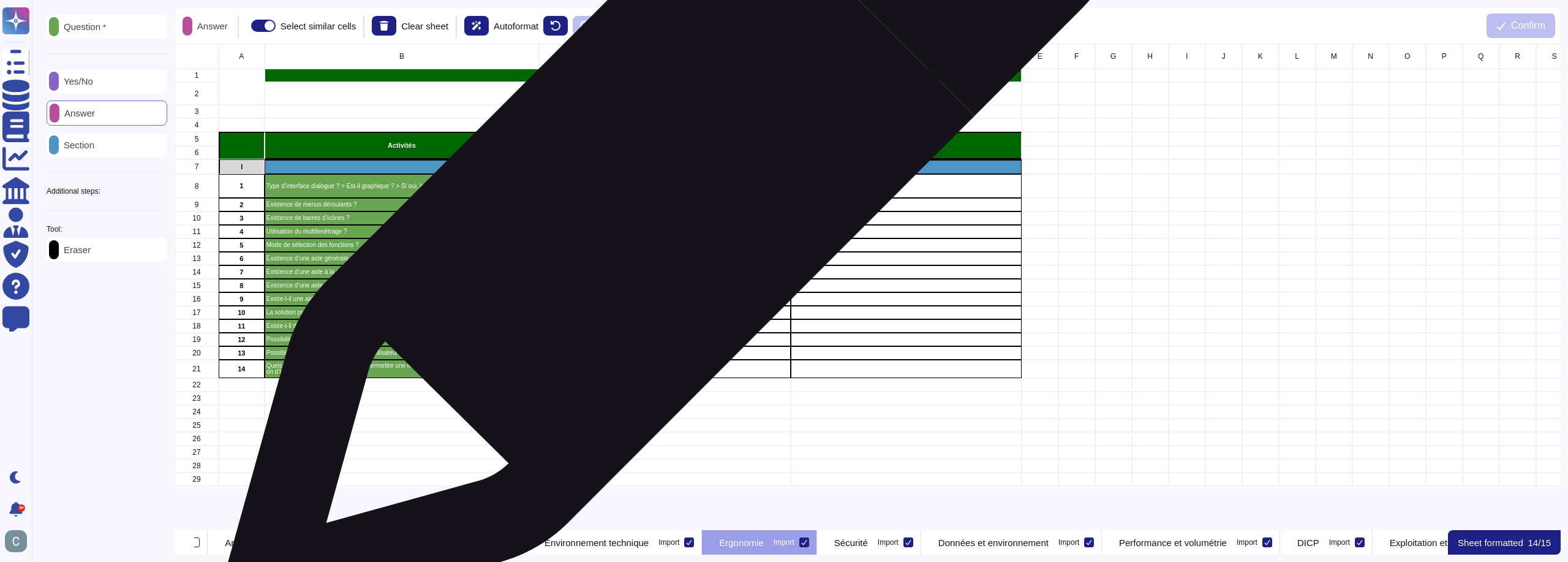
click at [667, 183] on div "grid" at bounding box center [665, 186] width 252 height 24
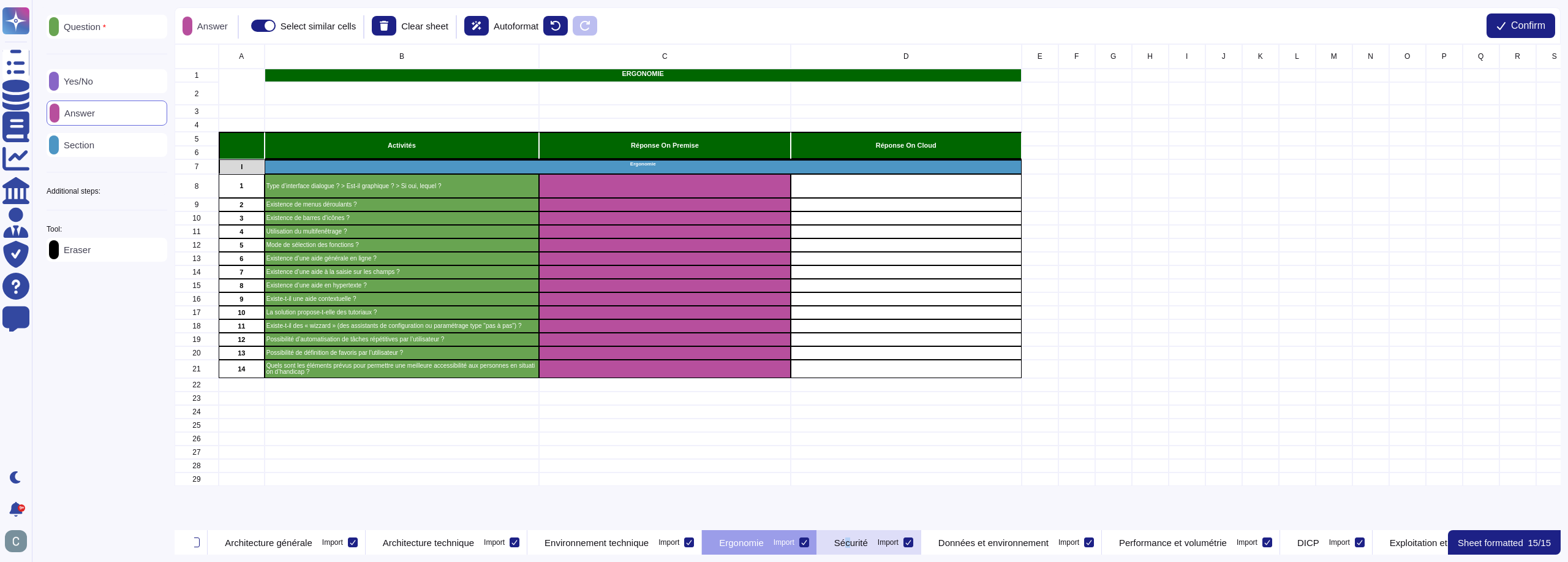
click at [868, 538] on p "Sécurité" at bounding box center [851, 543] width 34 height 9
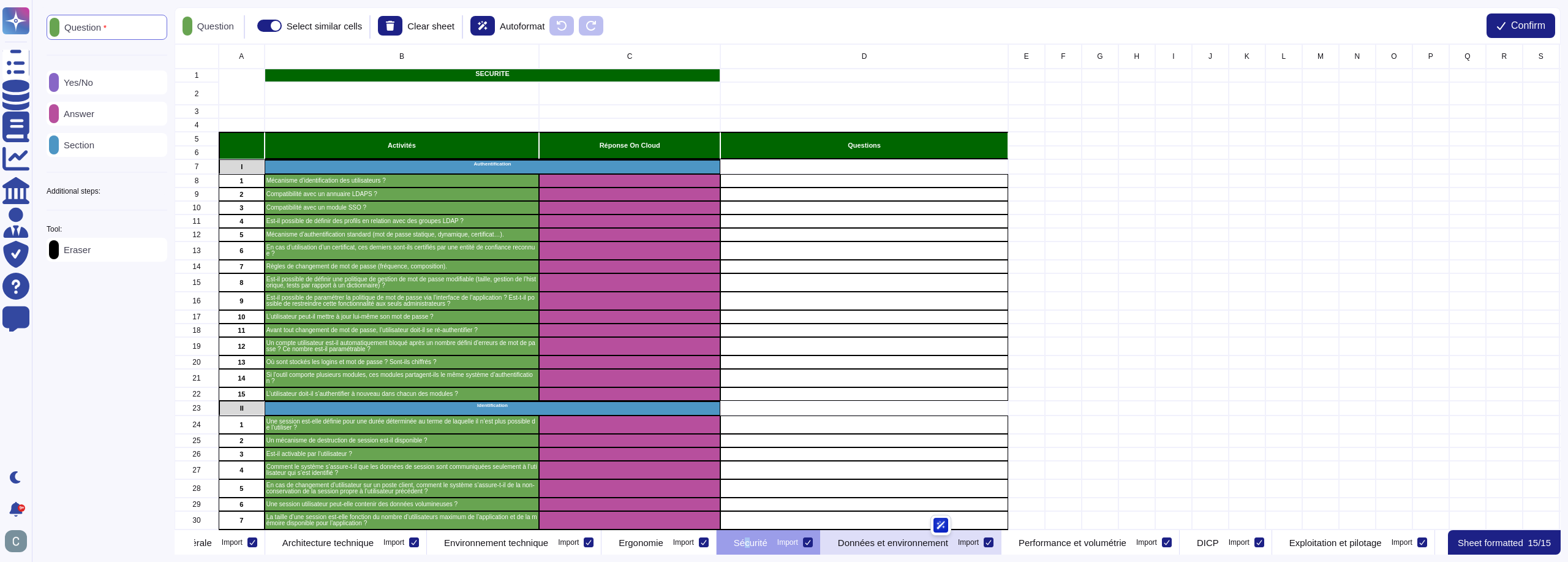
scroll to position [0, 216]
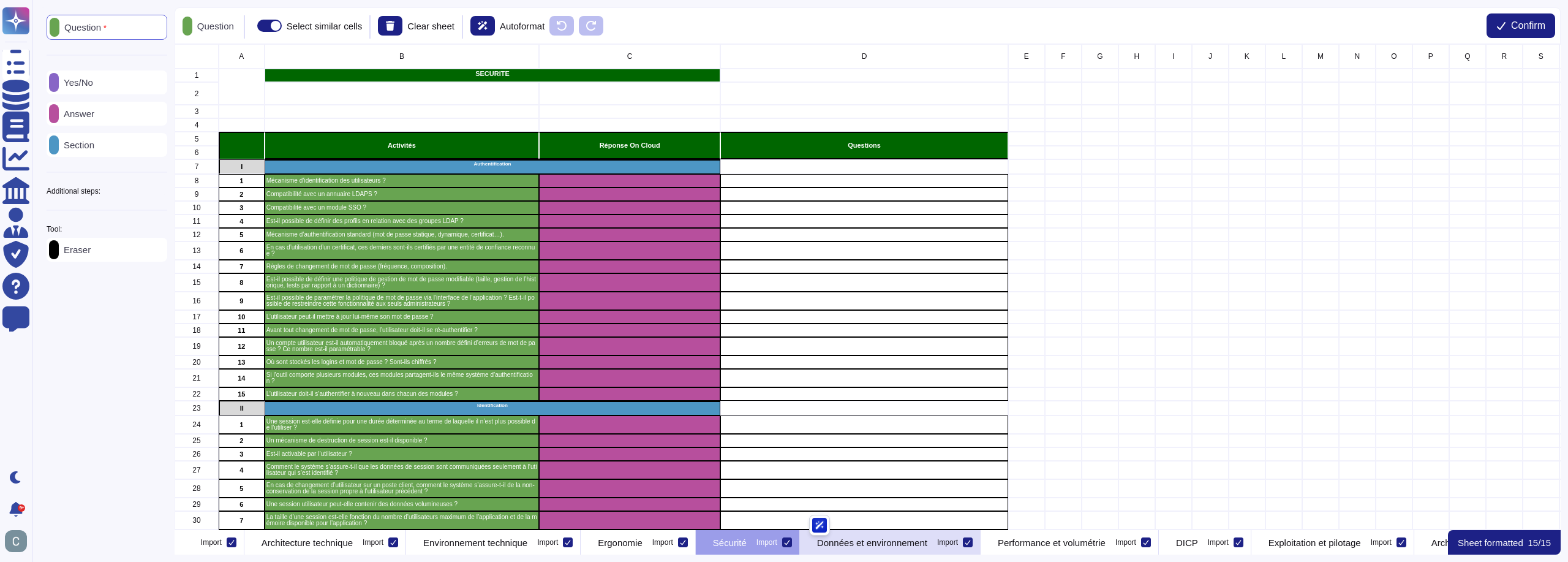
click at [927, 542] on p "Données et environnement" at bounding box center [872, 543] width 110 height 9
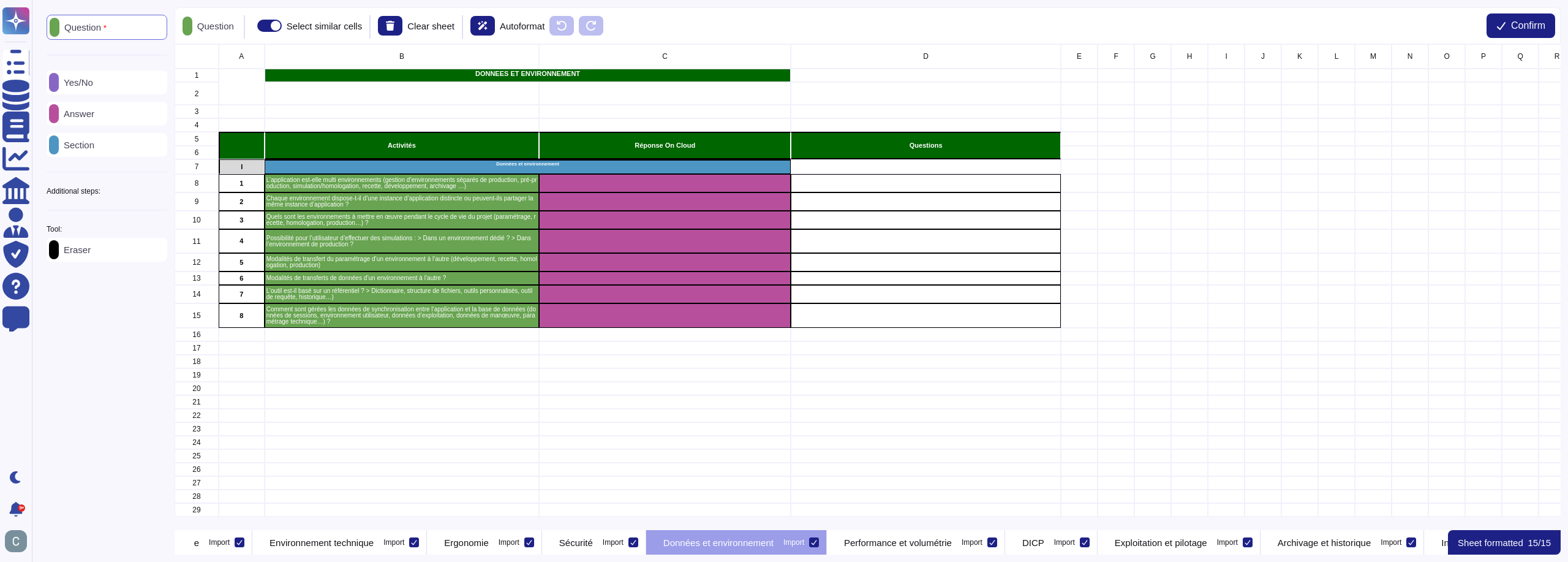
scroll to position [0, 371]
click at [645, 548] on div "Sécurité Import" at bounding box center [593, 542] width 104 height 24
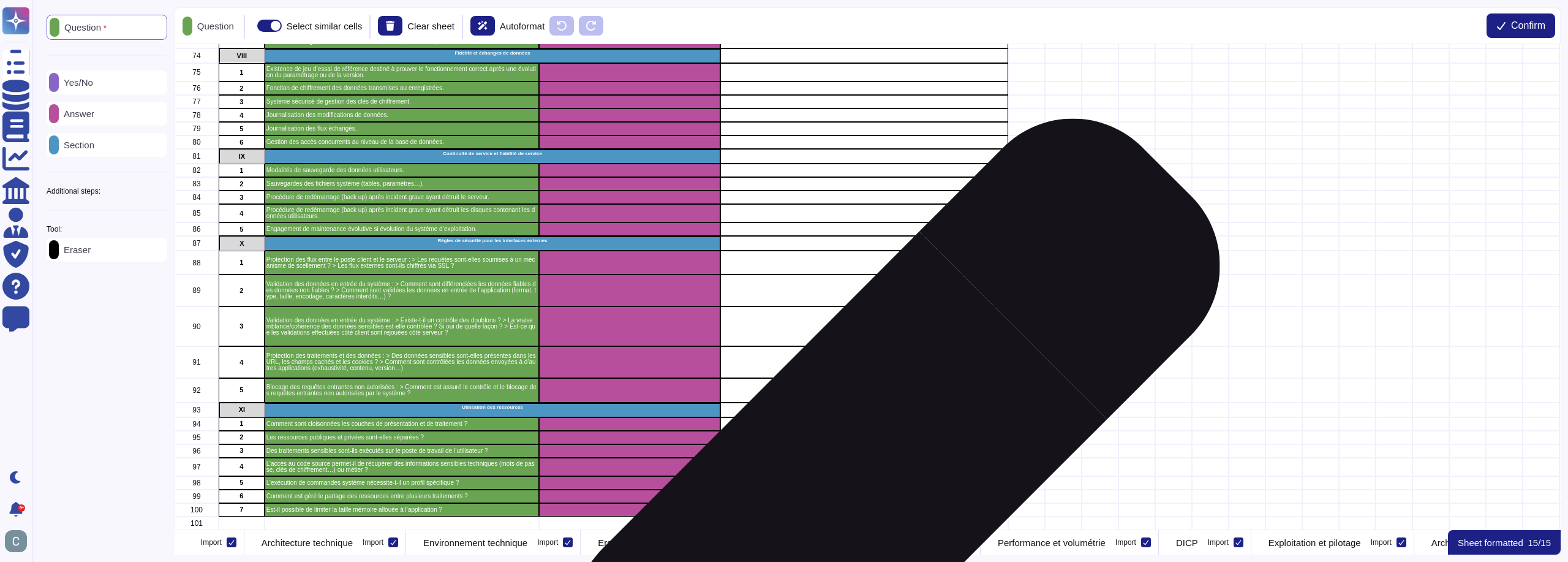
scroll to position [1146, 0]
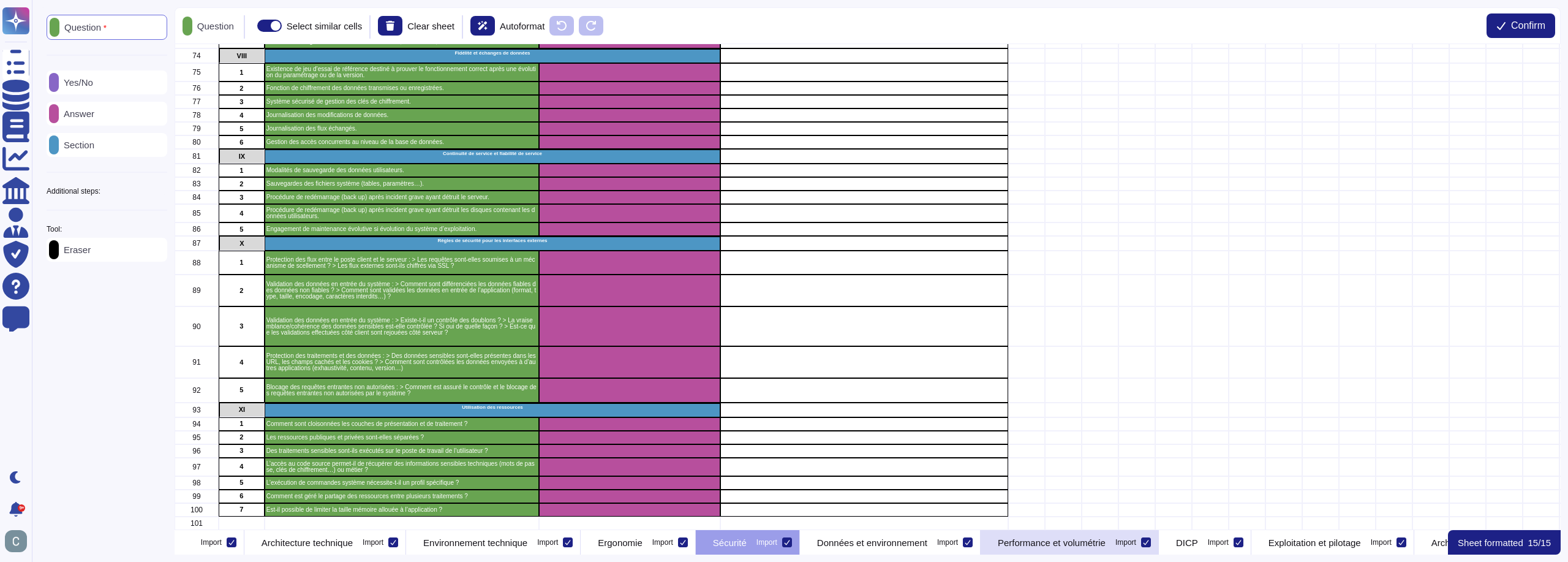
click at [1106, 540] on p "Performance et volumétrie" at bounding box center [1052, 543] width 108 height 9
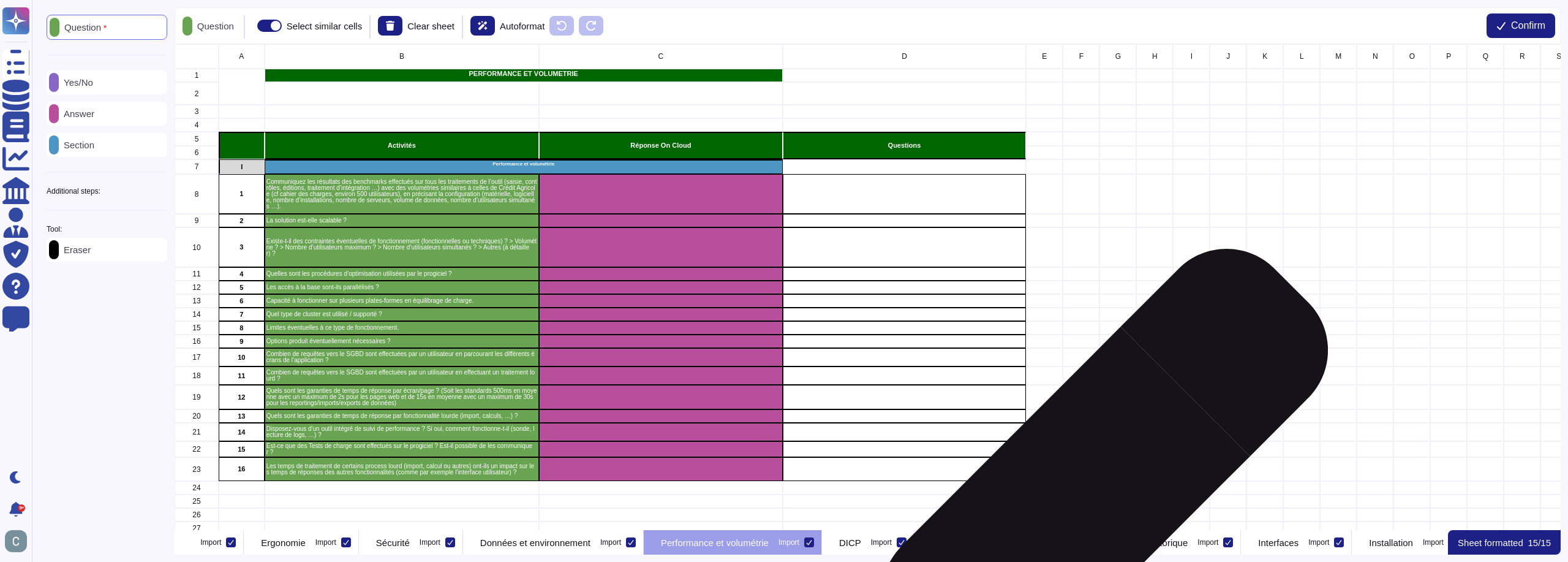
scroll to position [0, 562]
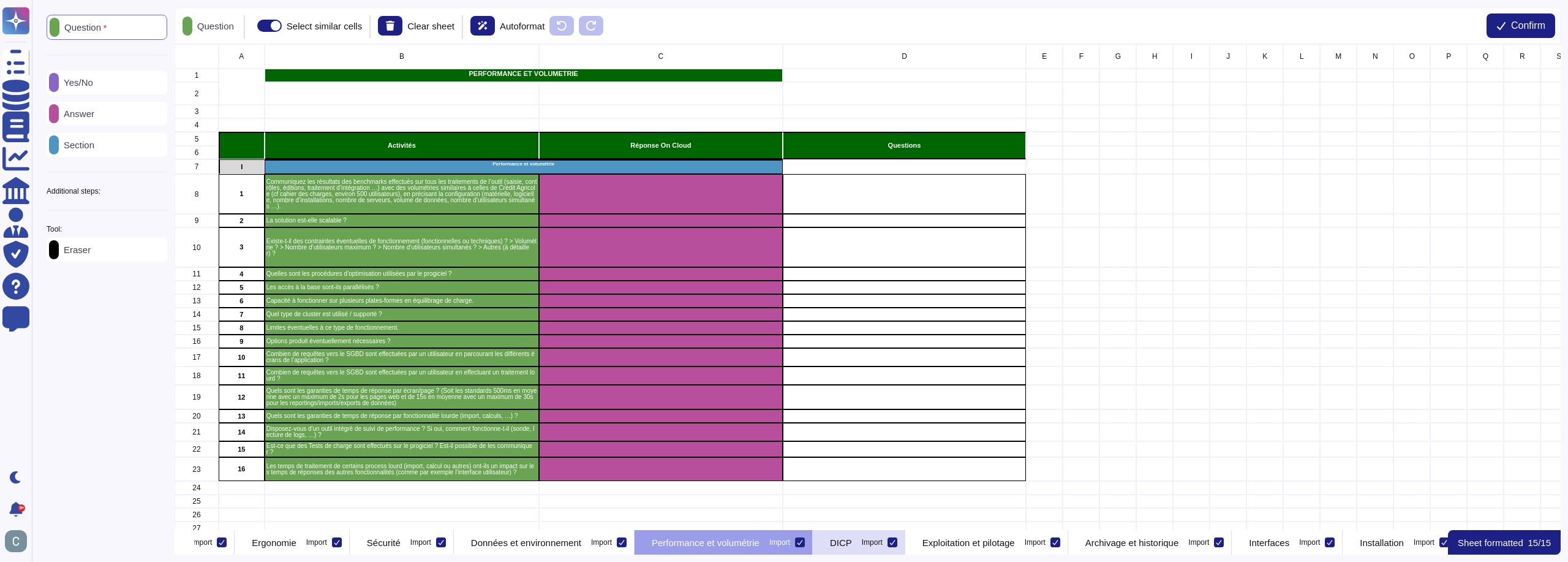
click at [852, 546] on p "DICP" at bounding box center [840, 543] width 22 height 9
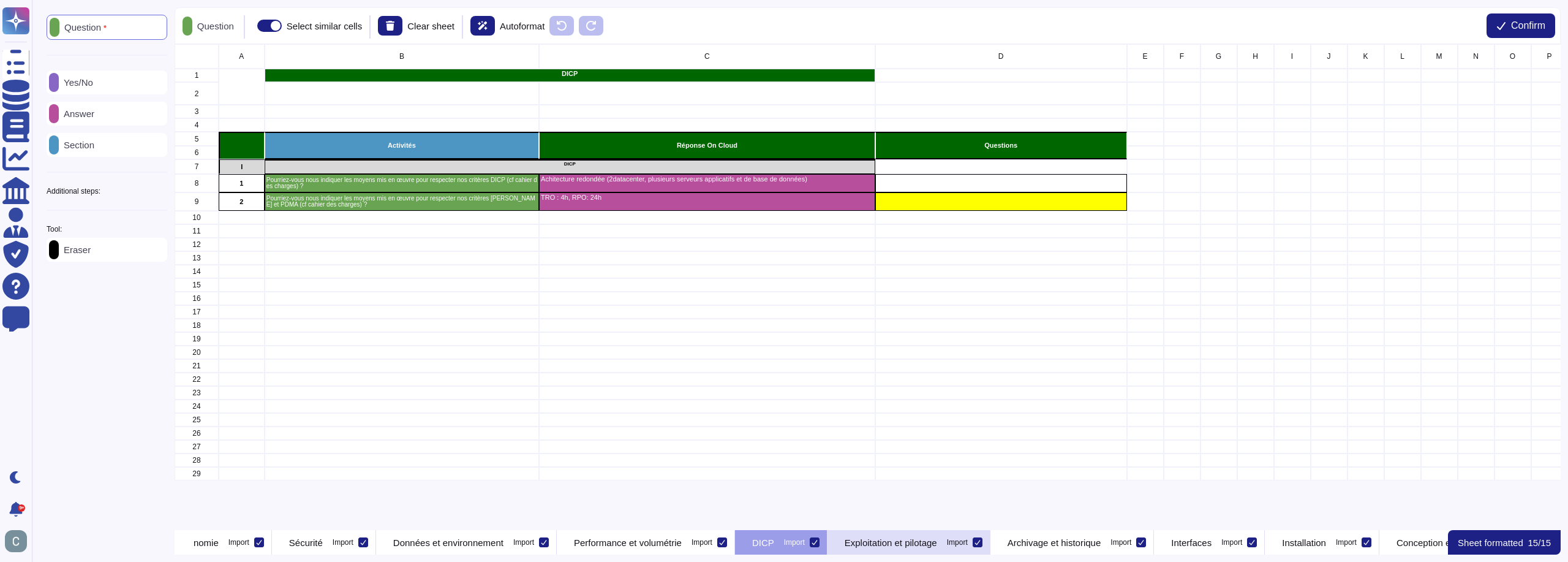
scroll to position [0, 709]
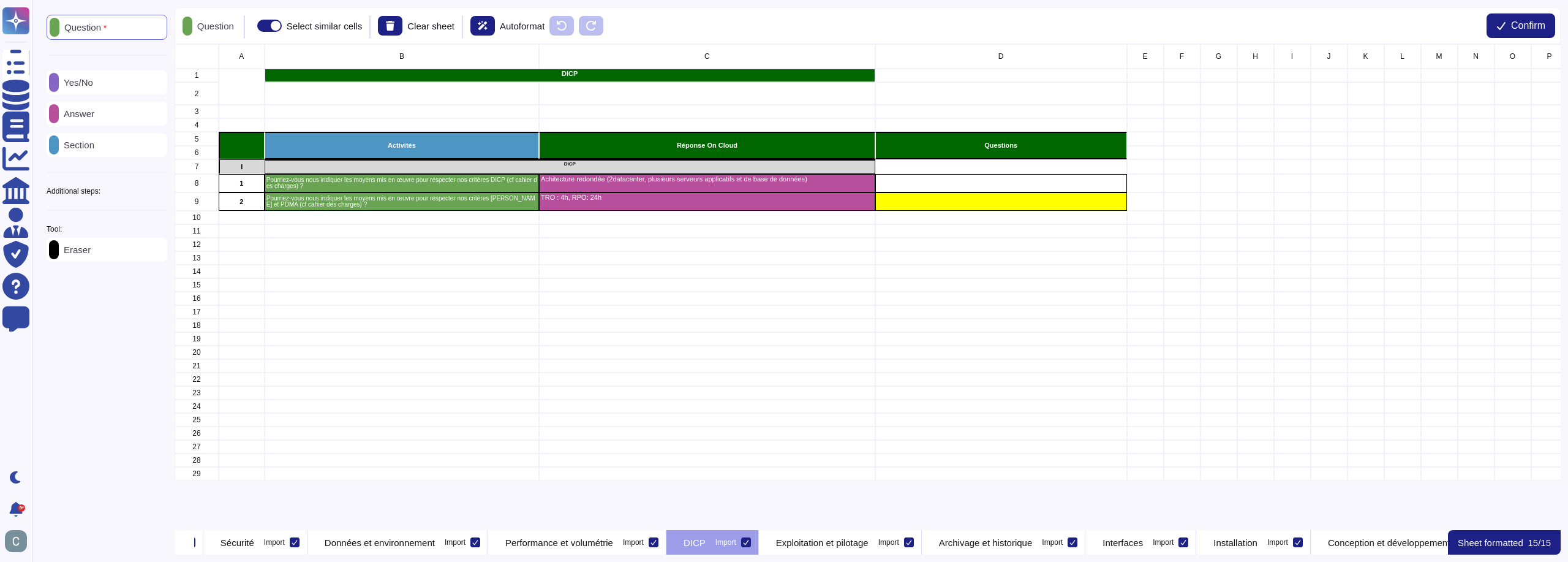
click at [84, 150] on p "Section" at bounding box center [76, 145] width 36 height 9
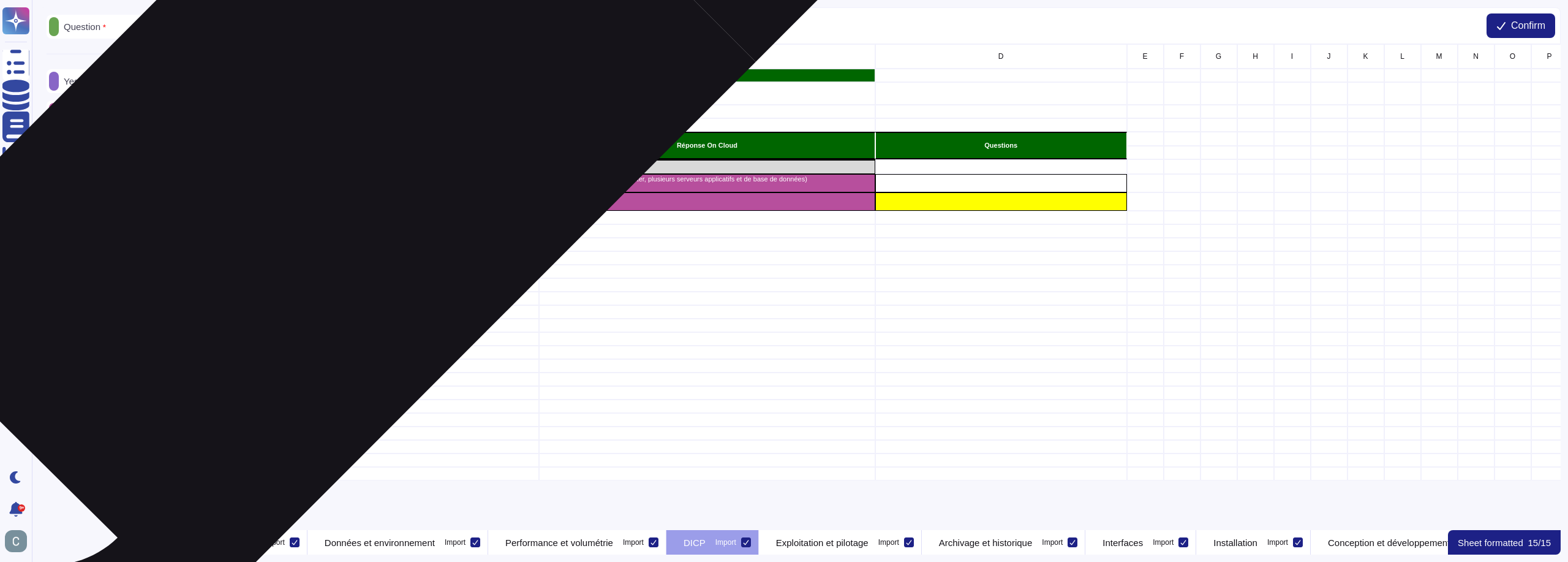
click at [337, 152] on div "Activités" at bounding box center [402, 146] width 275 height 28
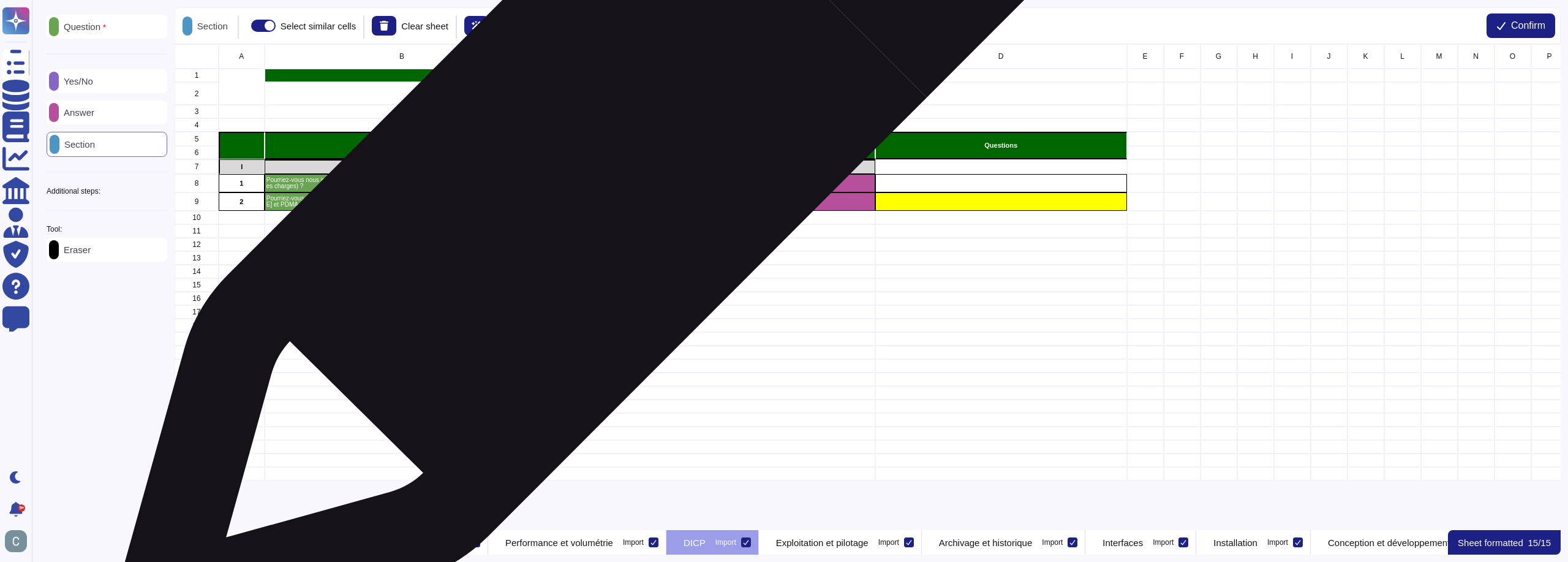
click at [591, 169] on div "DICP" at bounding box center [570, 167] width 610 height 14
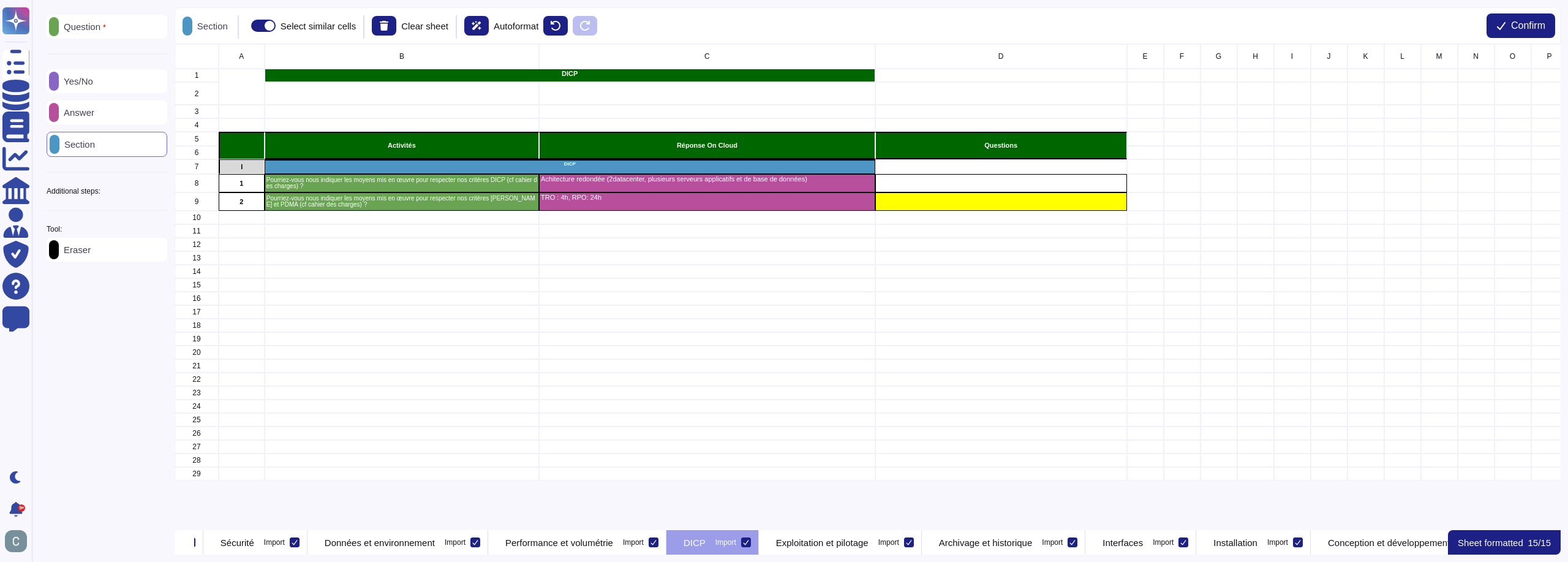
click at [116, 88] on div "Yes/No" at bounding box center [107, 81] width 121 height 24
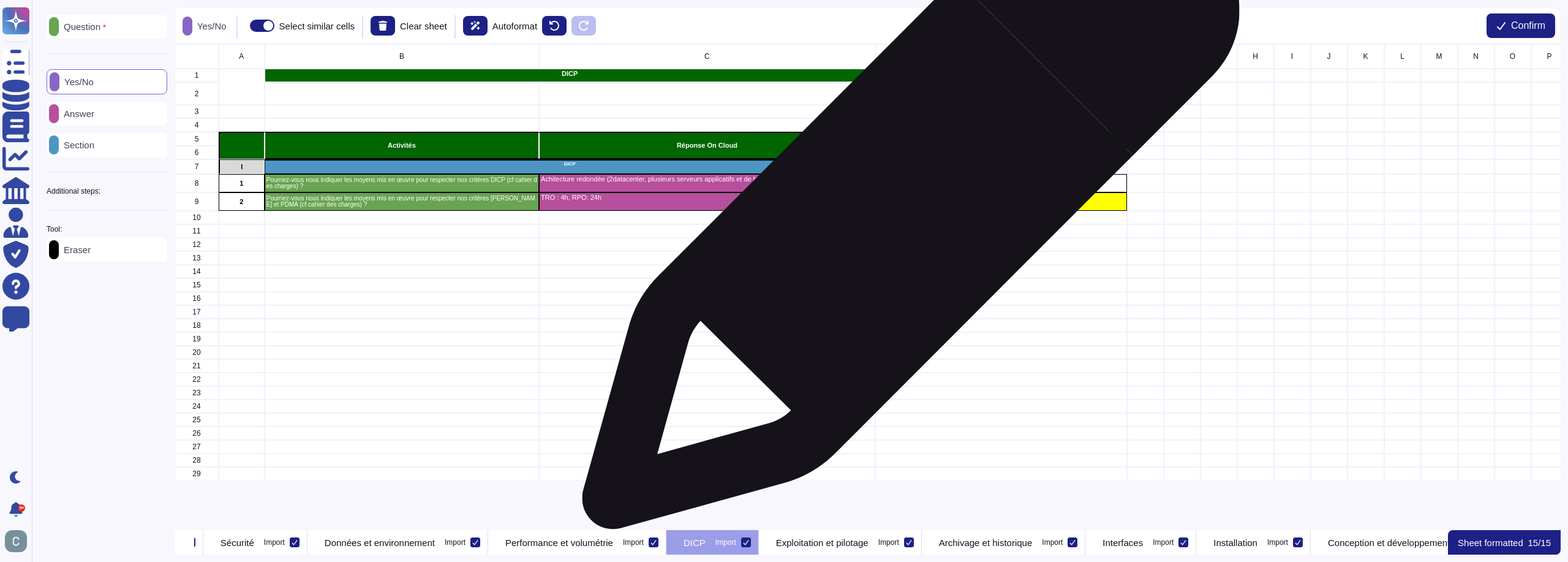
click at [906, 206] on div "grid" at bounding box center [1001, 202] width 252 height 18
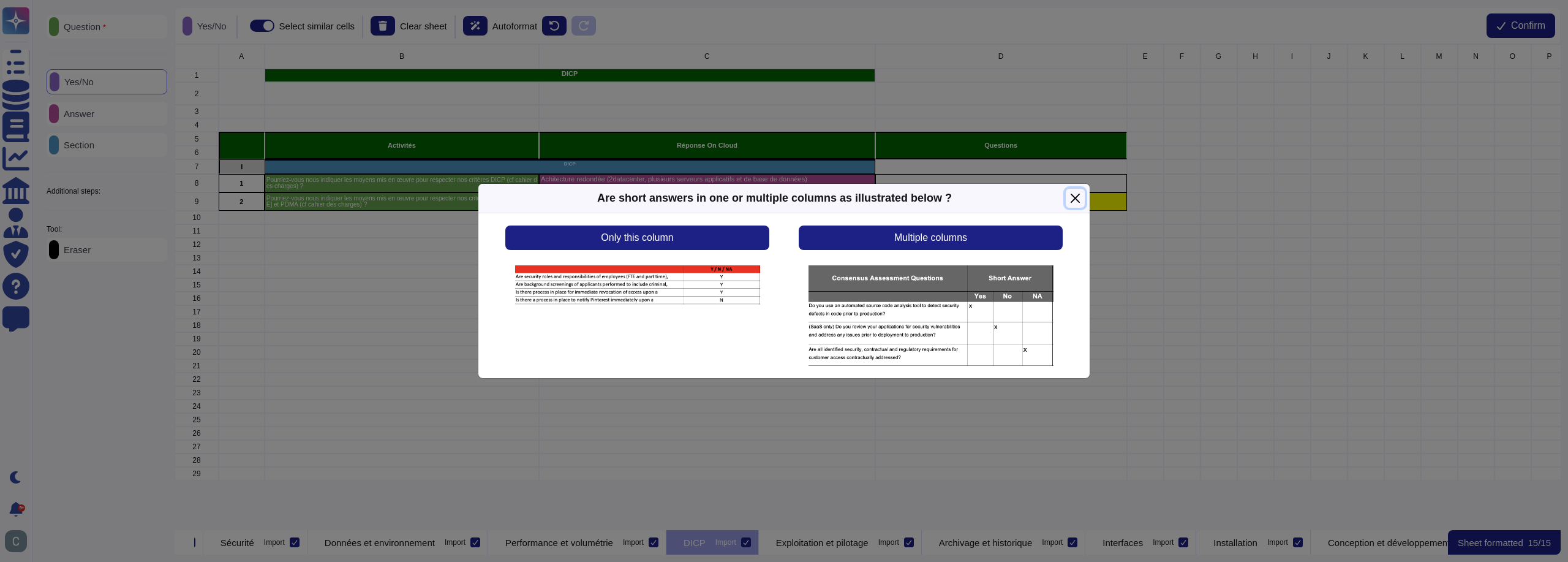
click at [1076, 202] on button "Close" at bounding box center [1075, 198] width 19 height 19
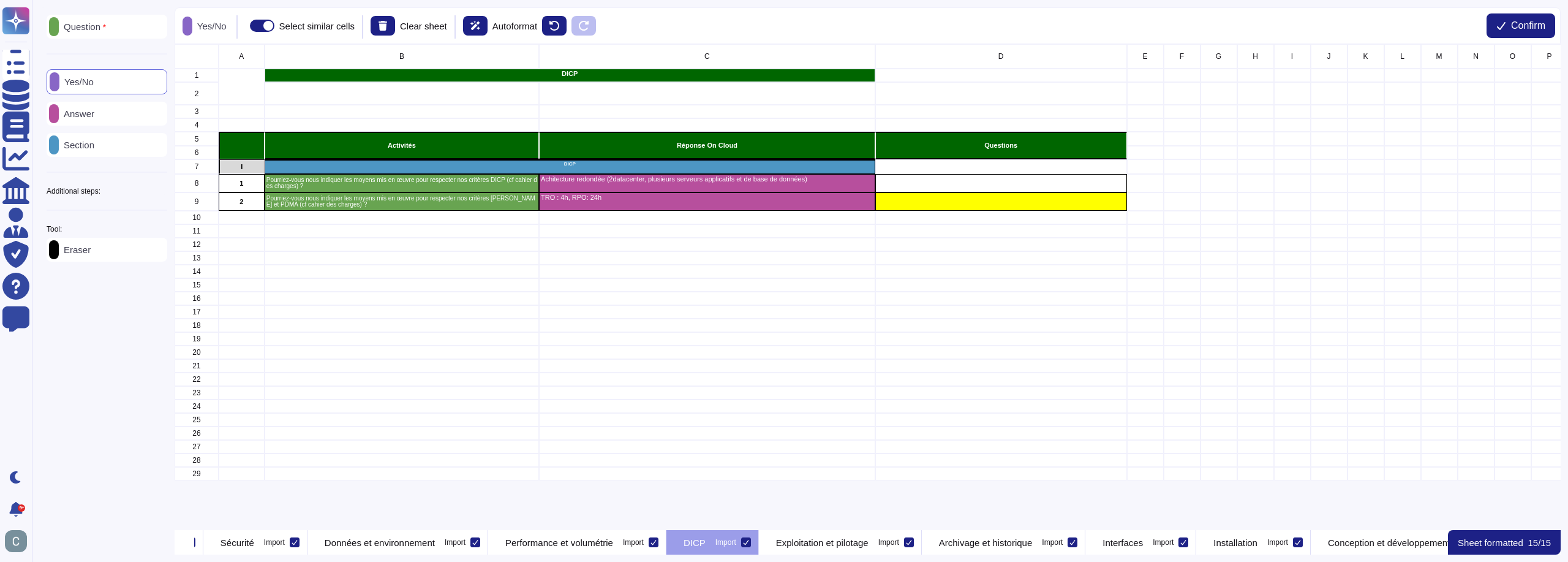
click at [109, 249] on div "Eraser" at bounding box center [107, 250] width 121 height 24
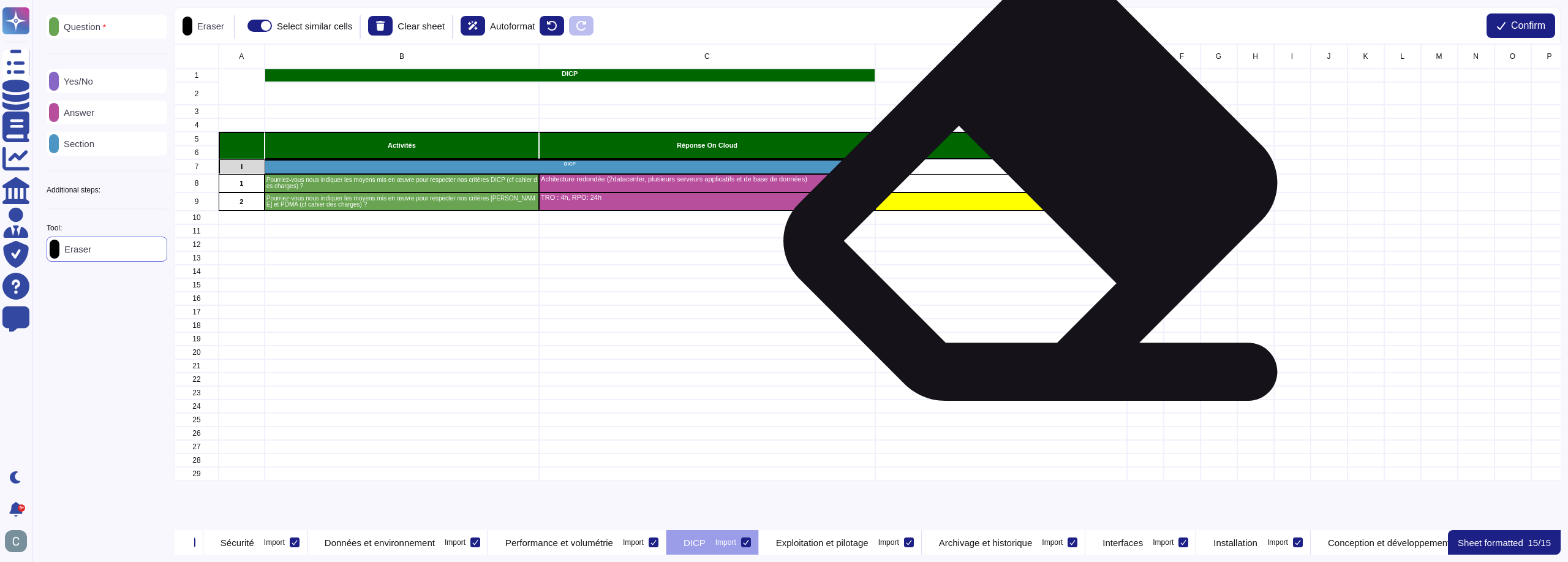
click at [1040, 204] on div "grid" at bounding box center [1001, 202] width 252 height 18
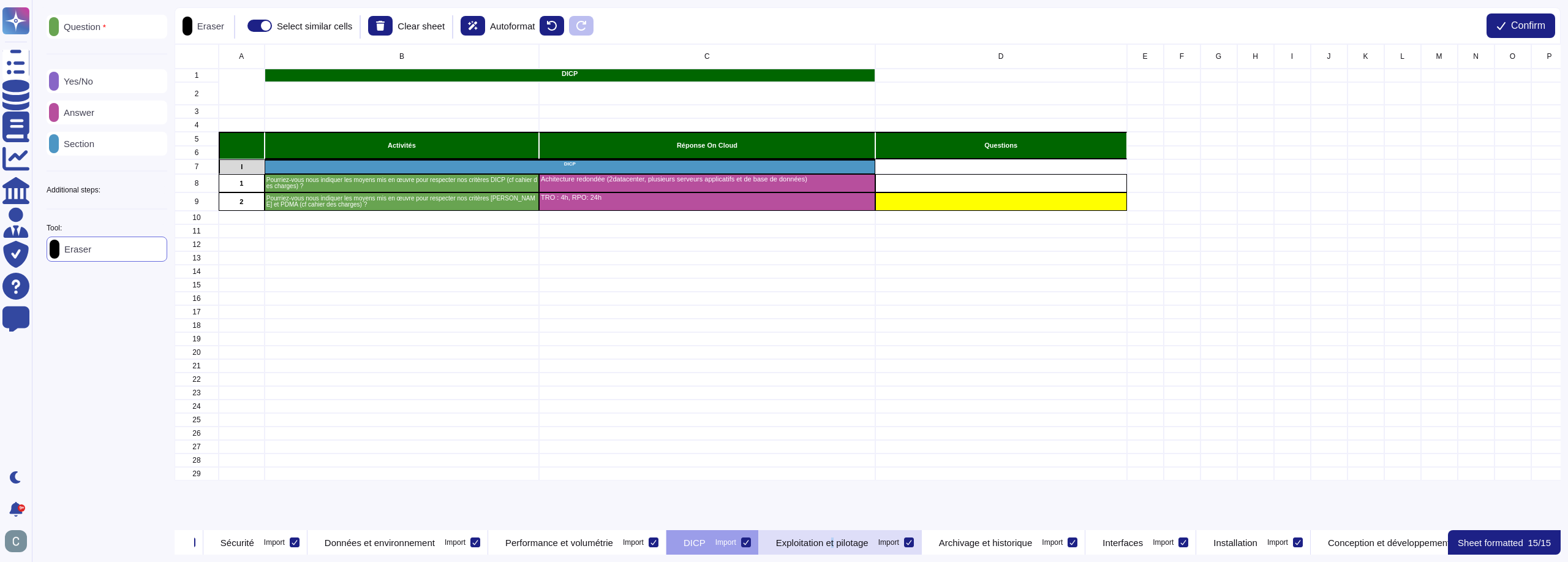
click at [869, 544] on p "Exploitation et pilotage" at bounding box center [823, 543] width 92 height 9
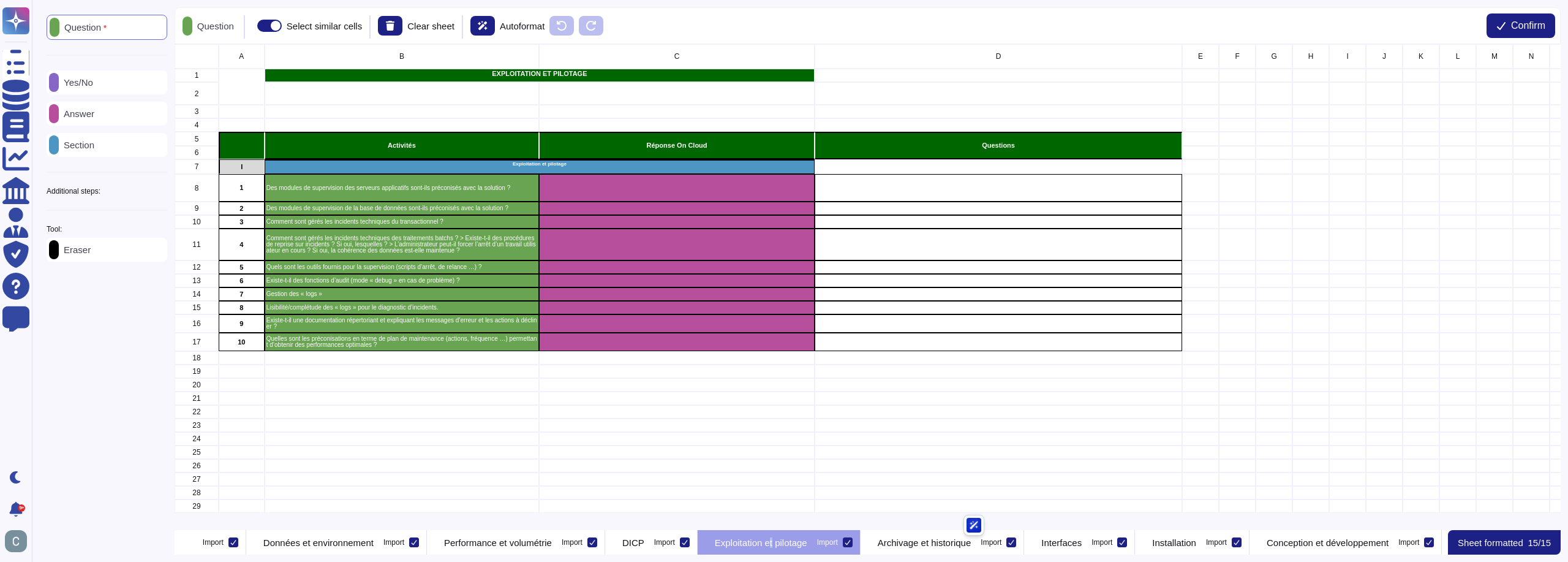
scroll to position [0, 849]
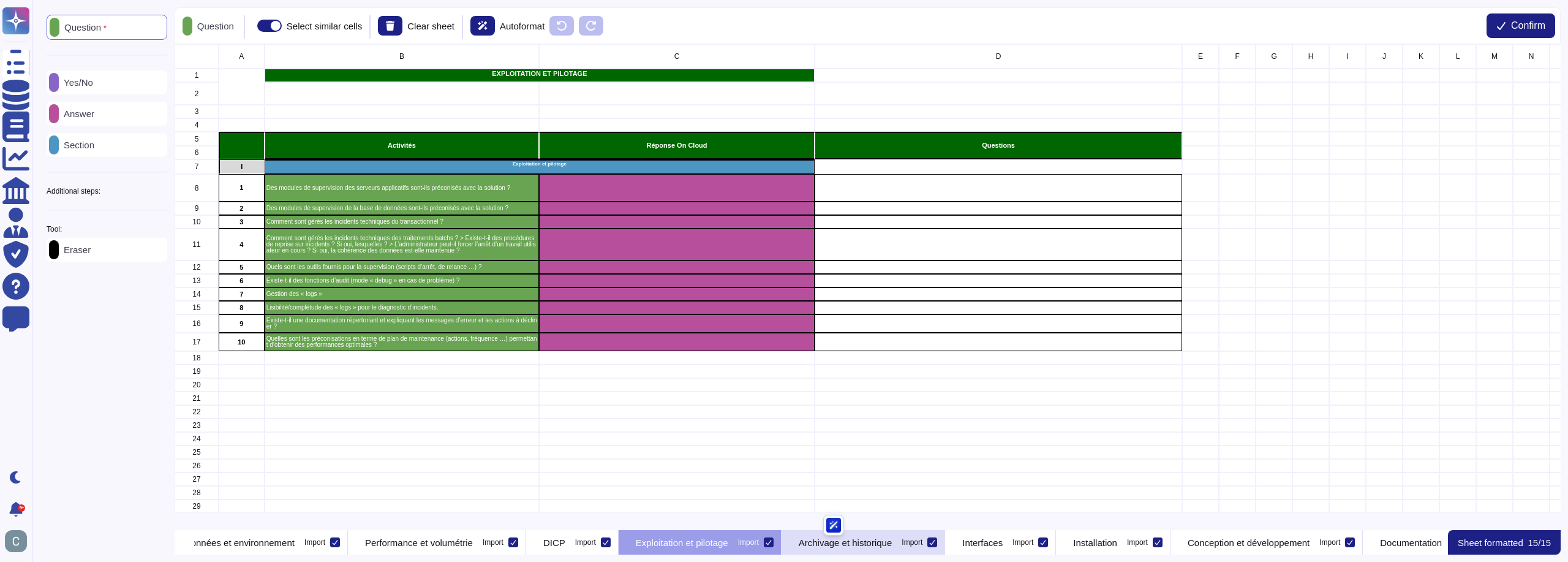
click at [892, 547] on p "Archivage et historique" at bounding box center [846, 543] width 94 height 9
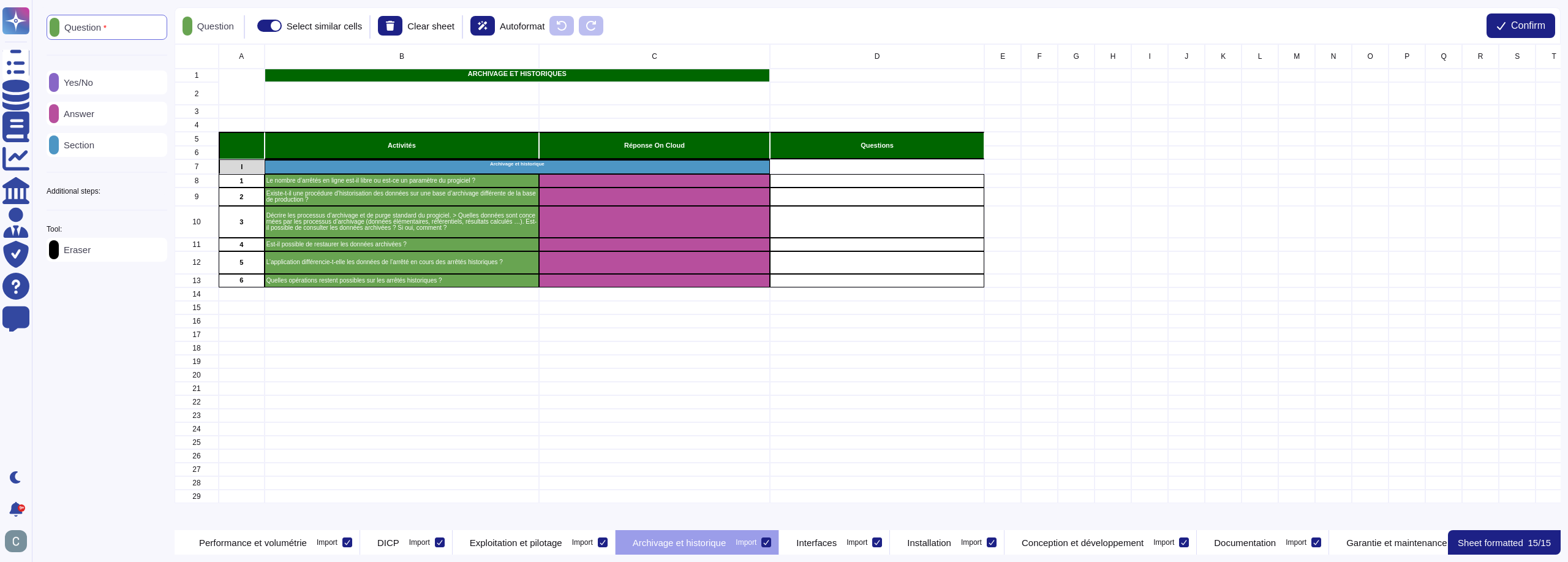
scroll to position [0, 1026]
click at [826, 545] on p "Interfaces" at bounding box center [805, 543] width 40 height 9
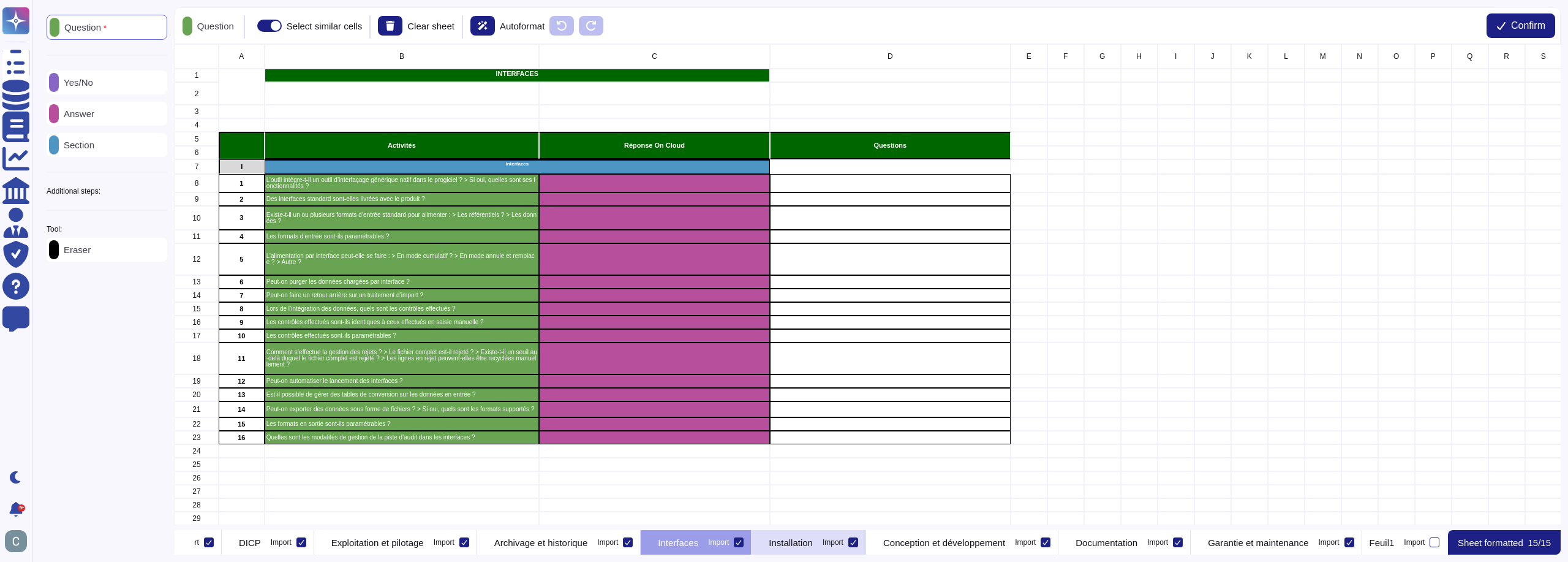
scroll to position [0, 1176]
click at [813, 547] on p "Installation" at bounding box center [790, 543] width 44 height 9
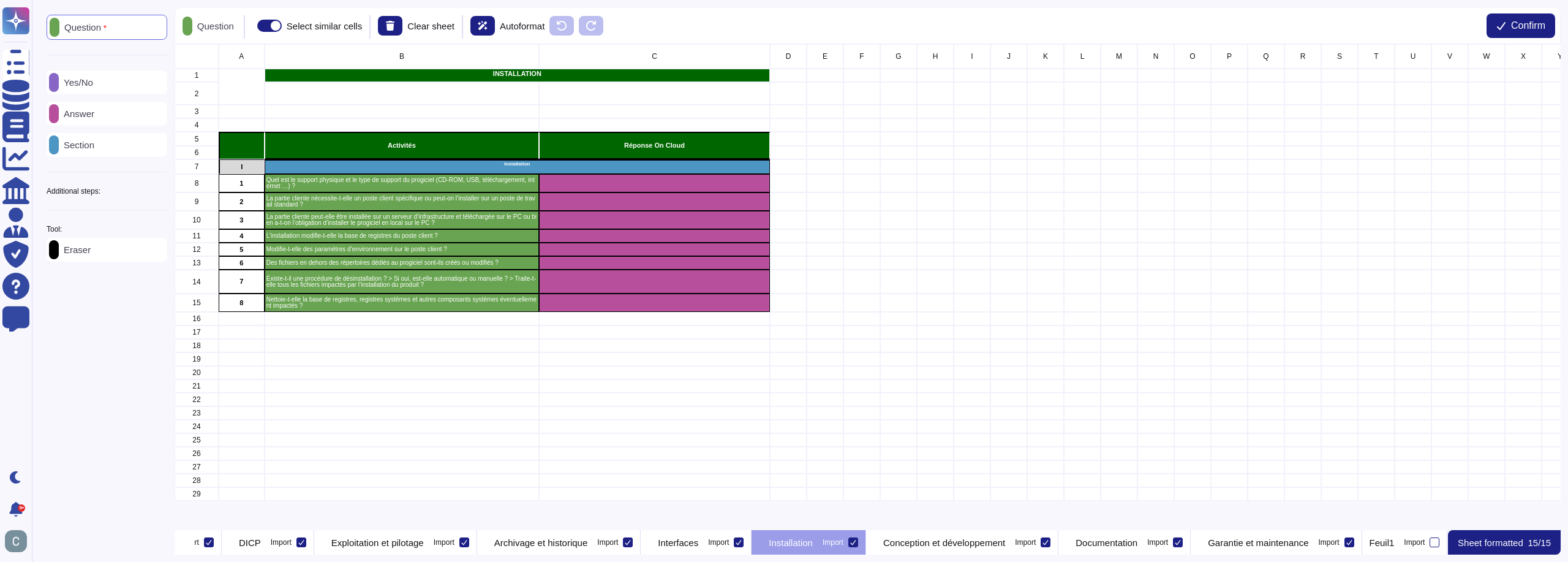
scroll to position [0, 1301]
click at [972, 545] on p "Conception et développement" at bounding box center [944, 543] width 122 height 9
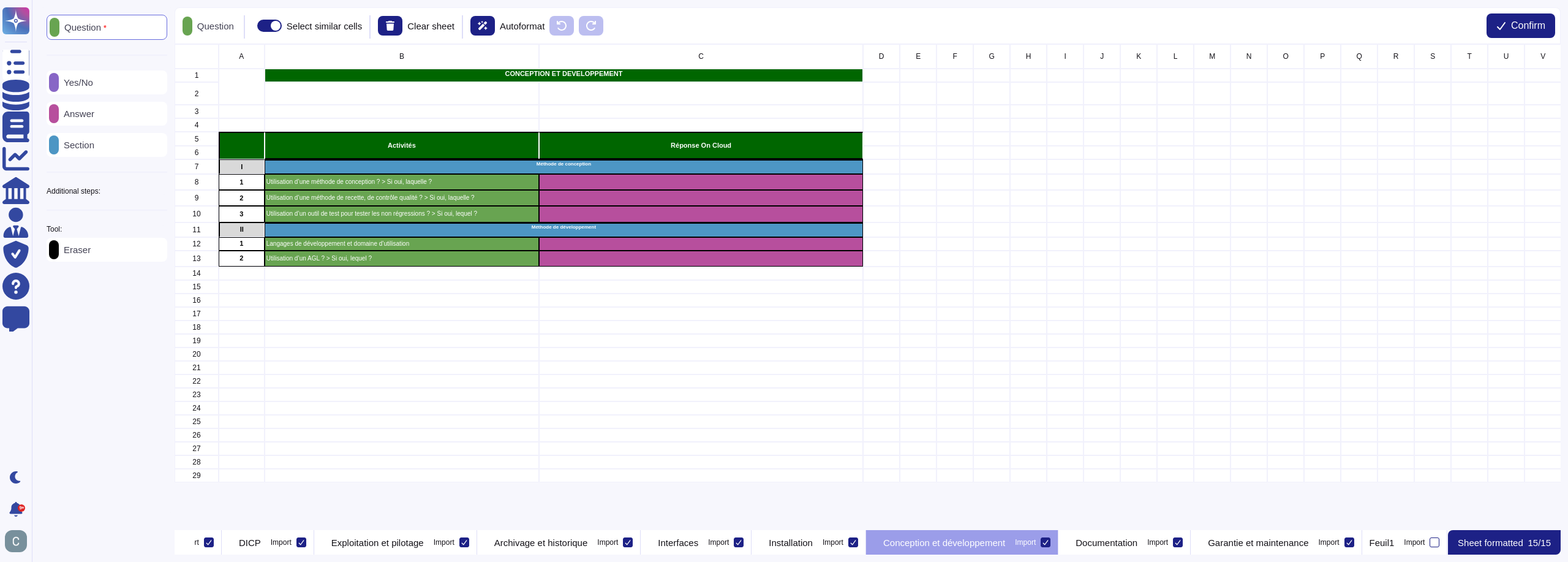
scroll to position [0, 1372]
click at [1080, 540] on p "Documentation" at bounding box center [1106, 543] width 62 height 9
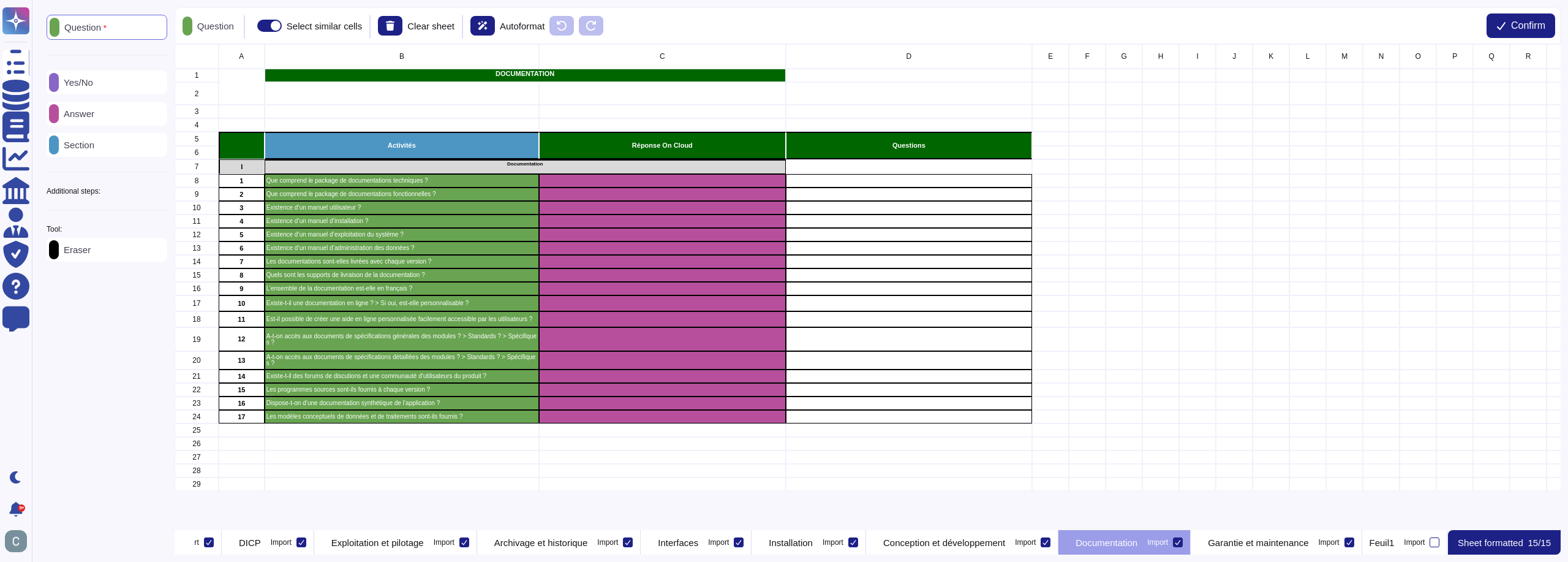
click at [117, 145] on div "Section" at bounding box center [107, 145] width 121 height 24
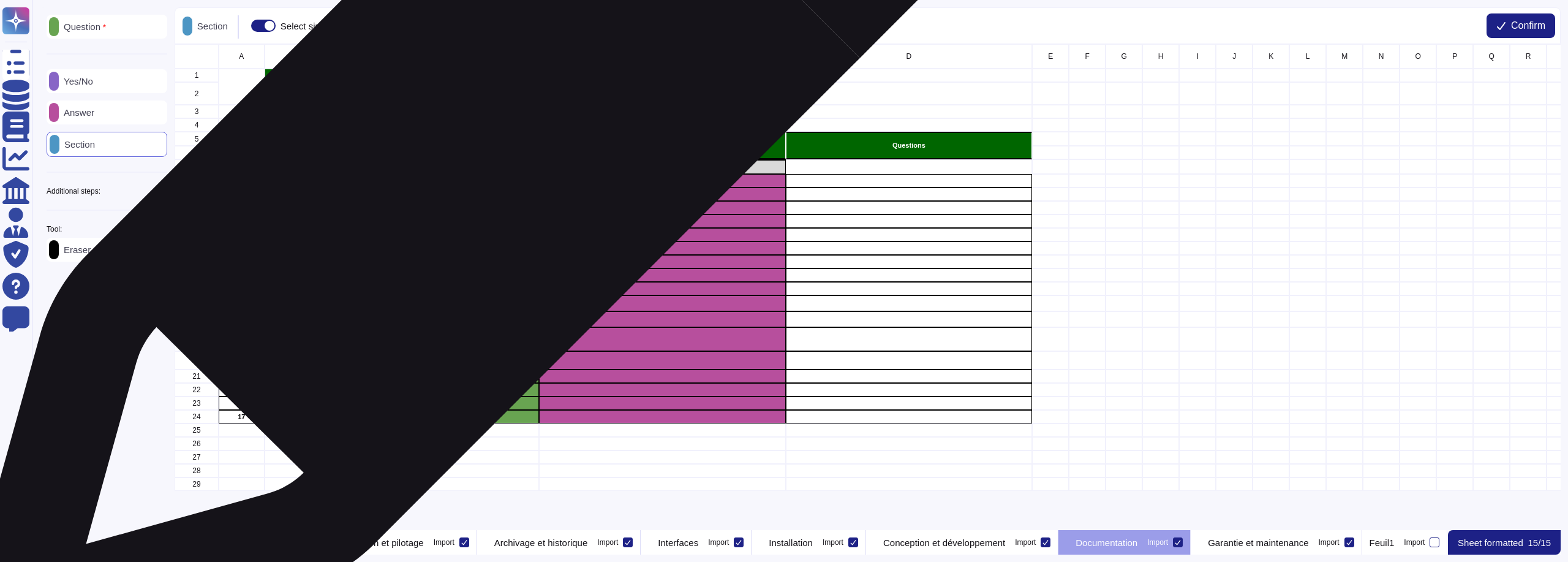
click at [493, 137] on div "Activités" at bounding box center [402, 146] width 275 height 28
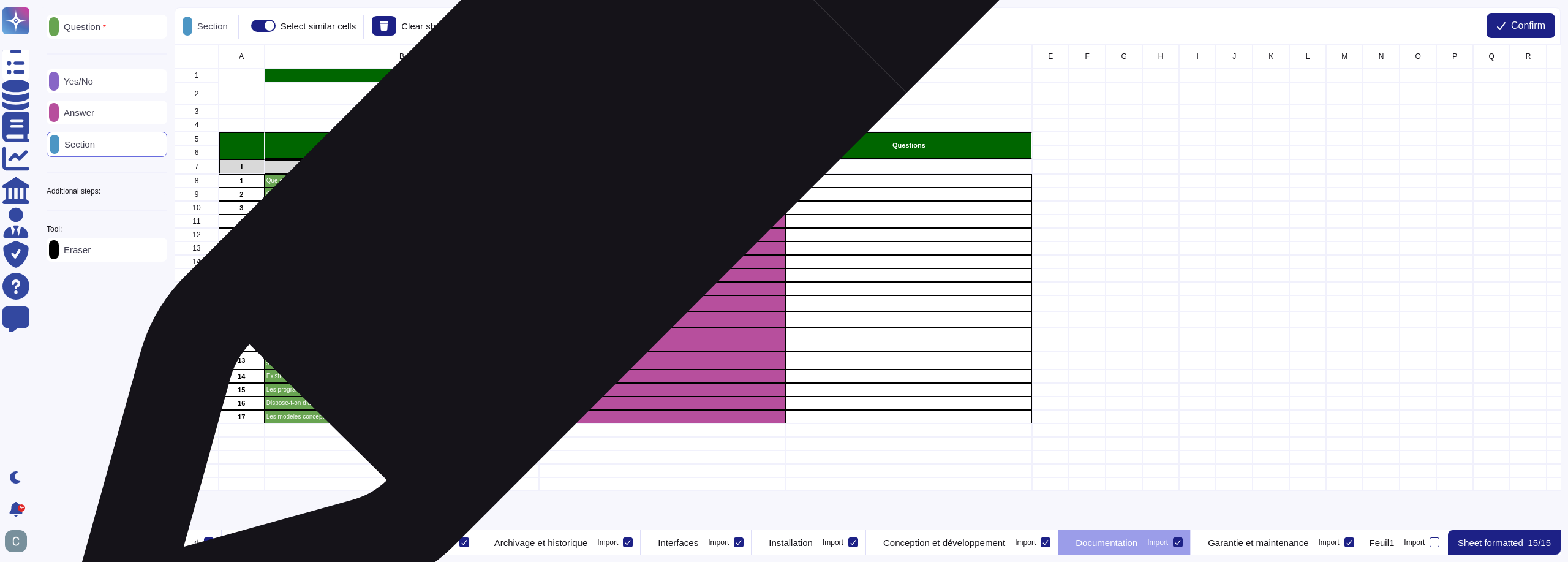
click at [564, 167] on div "Documentation" at bounding box center [526, 167] width 522 height 14
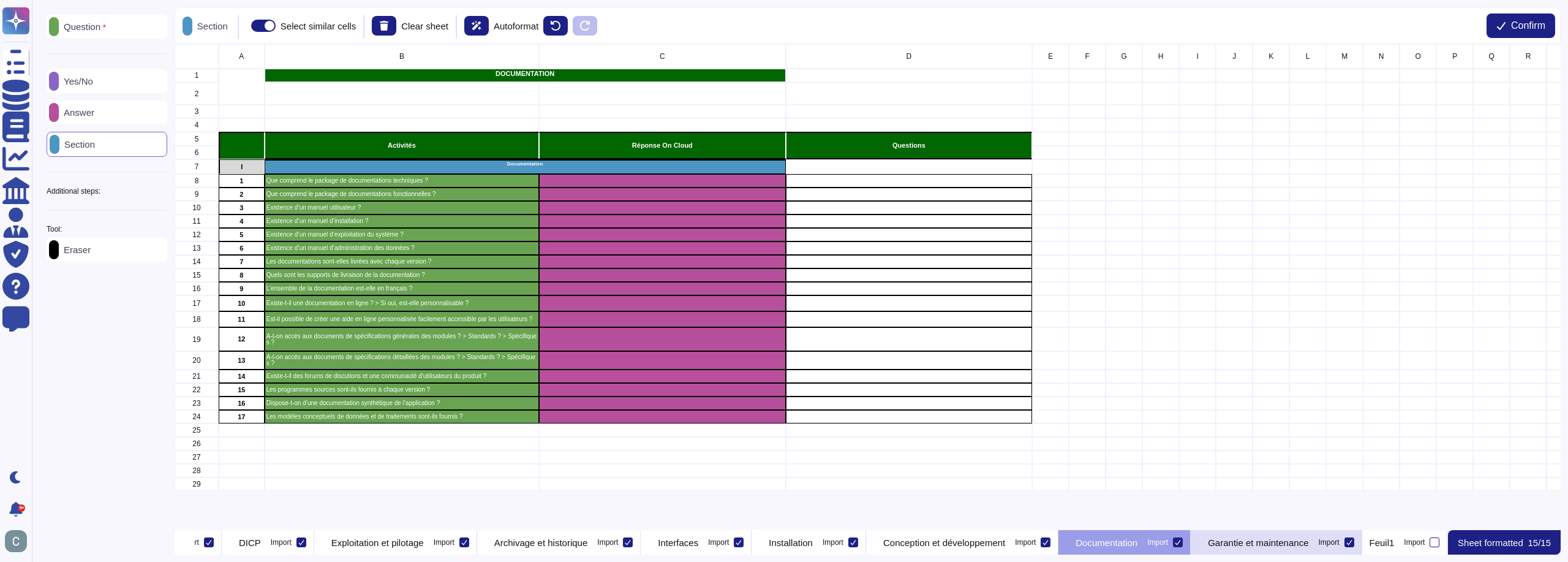
click at [1256, 546] on p "Garantie et maintenance" at bounding box center [1258, 543] width 101 height 9
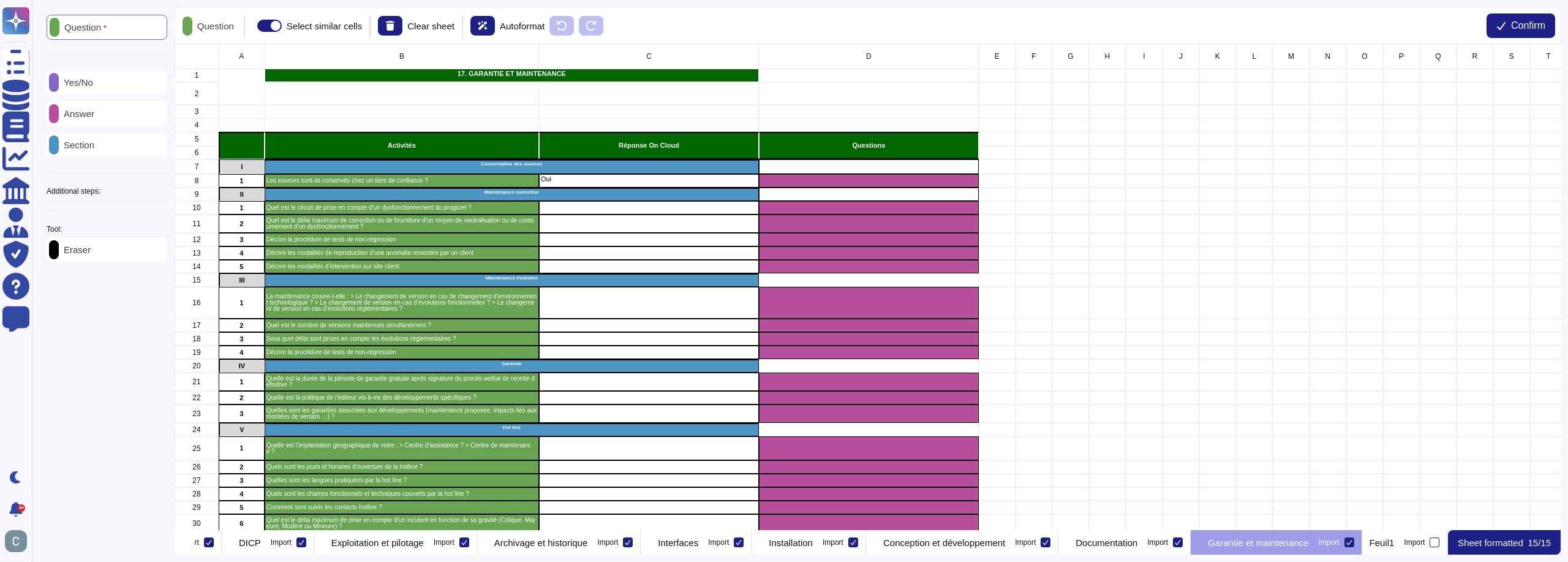
click at [109, 248] on div "Eraser" at bounding box center [107, 250] width 121 height 24
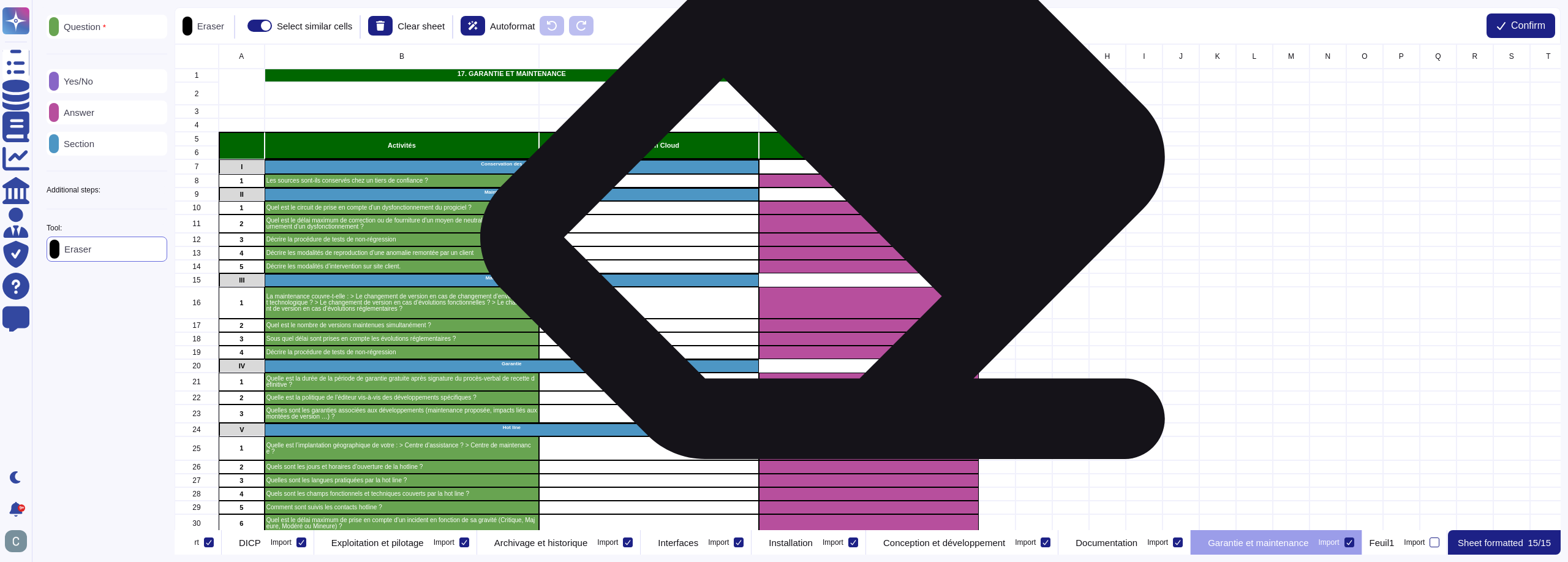
click at [838, 183] on div "grid" at bounding box center [869, 181] width 220 height 13
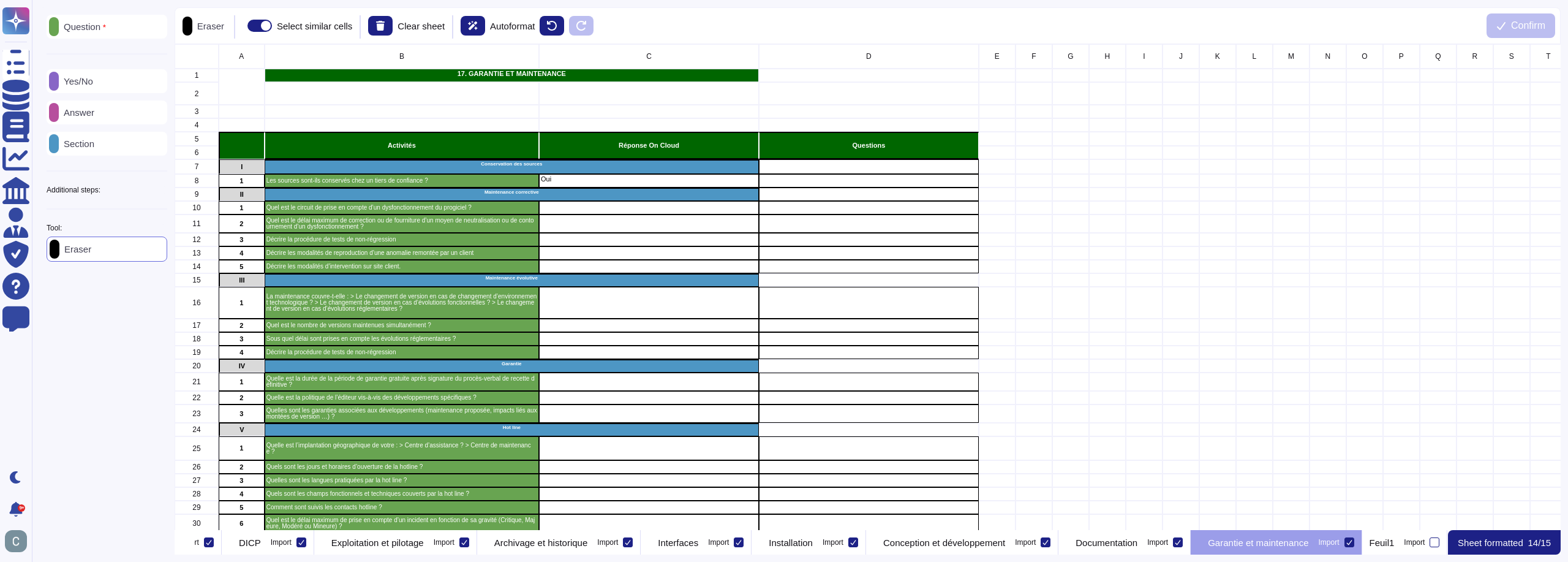
click at [91, 111] on p "Answer" at bounding box center [76, 113] width 36 height 9
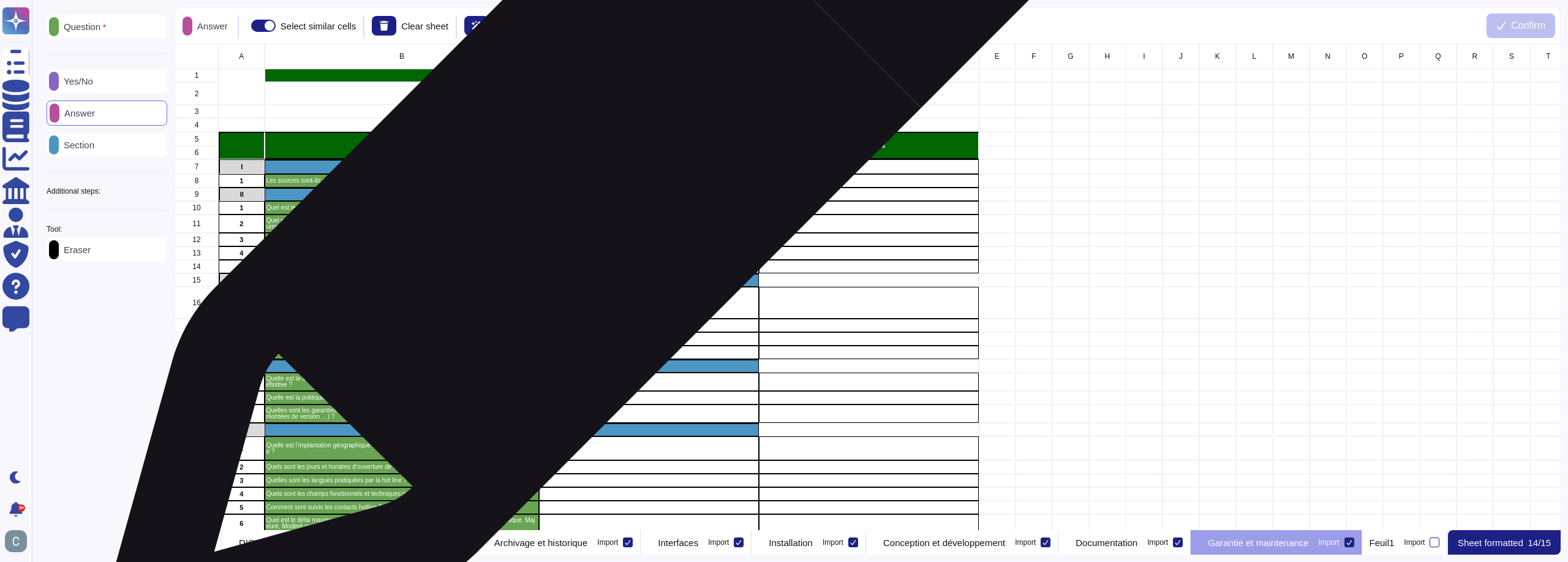
click at [586, 181] on p "Oui" at bounding box center [649, 179] width 216 height 7
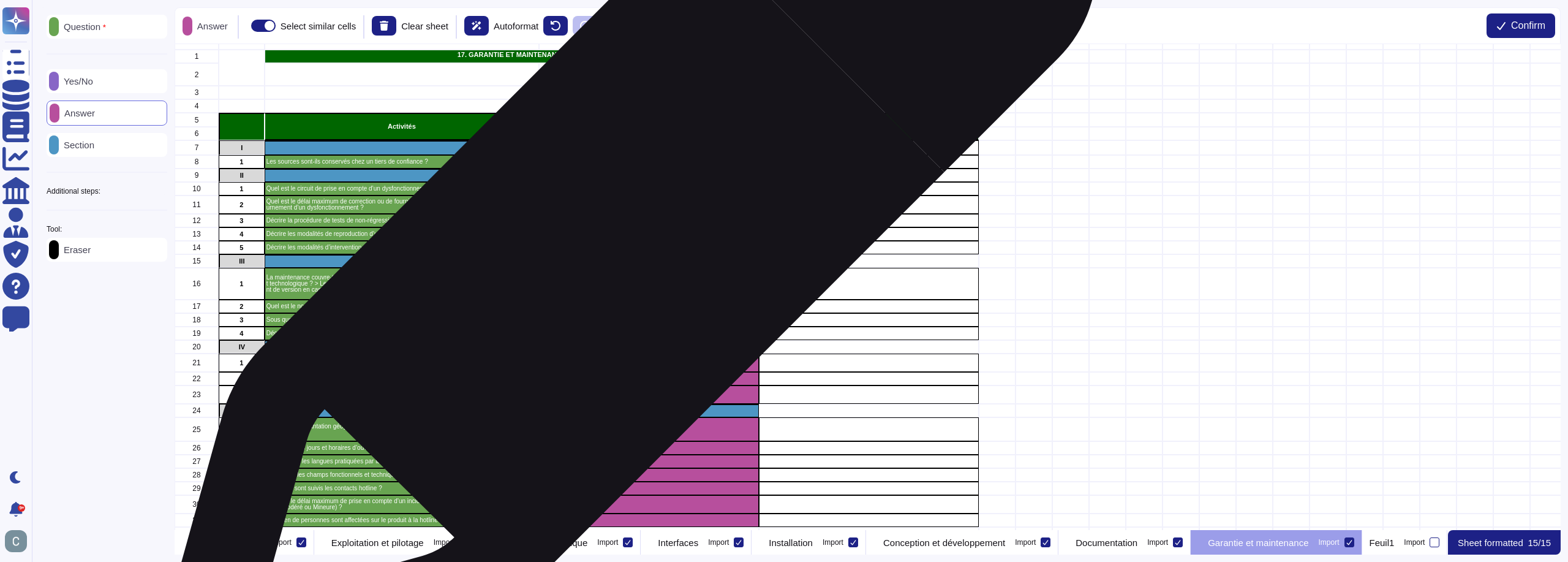
scroll to position [0, 0]
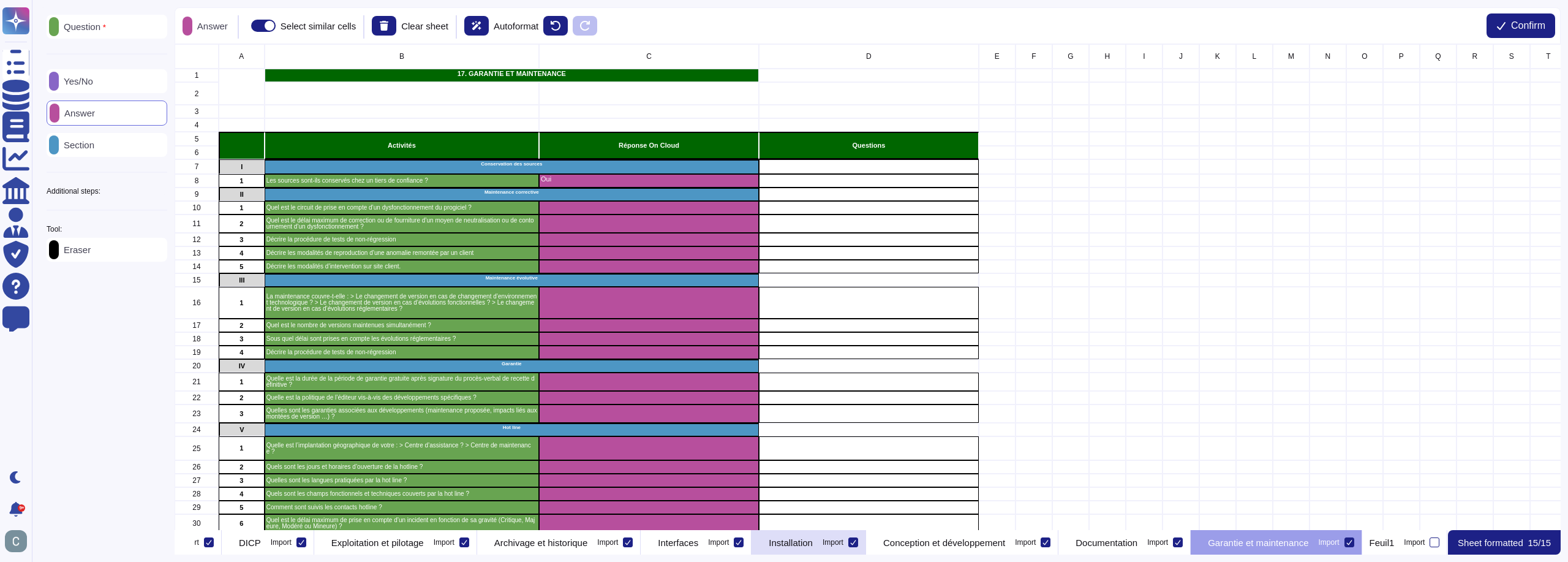
click at [751, 548] on div "Installation Import" at bounding box center [809, 542] width 115 height 24
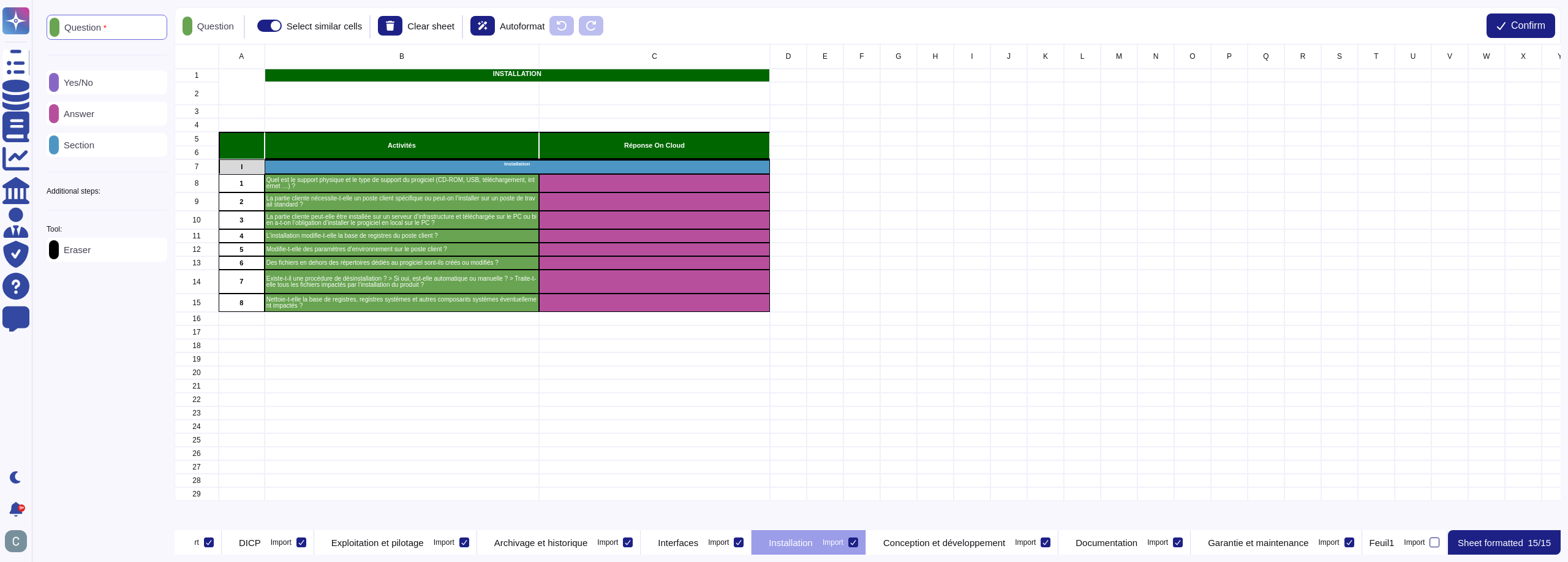
scroll to position [0, 1301]
click at [360, 540] on p "Exploitation et pilotage" at bounding box center [377, 543] width 92 height 9
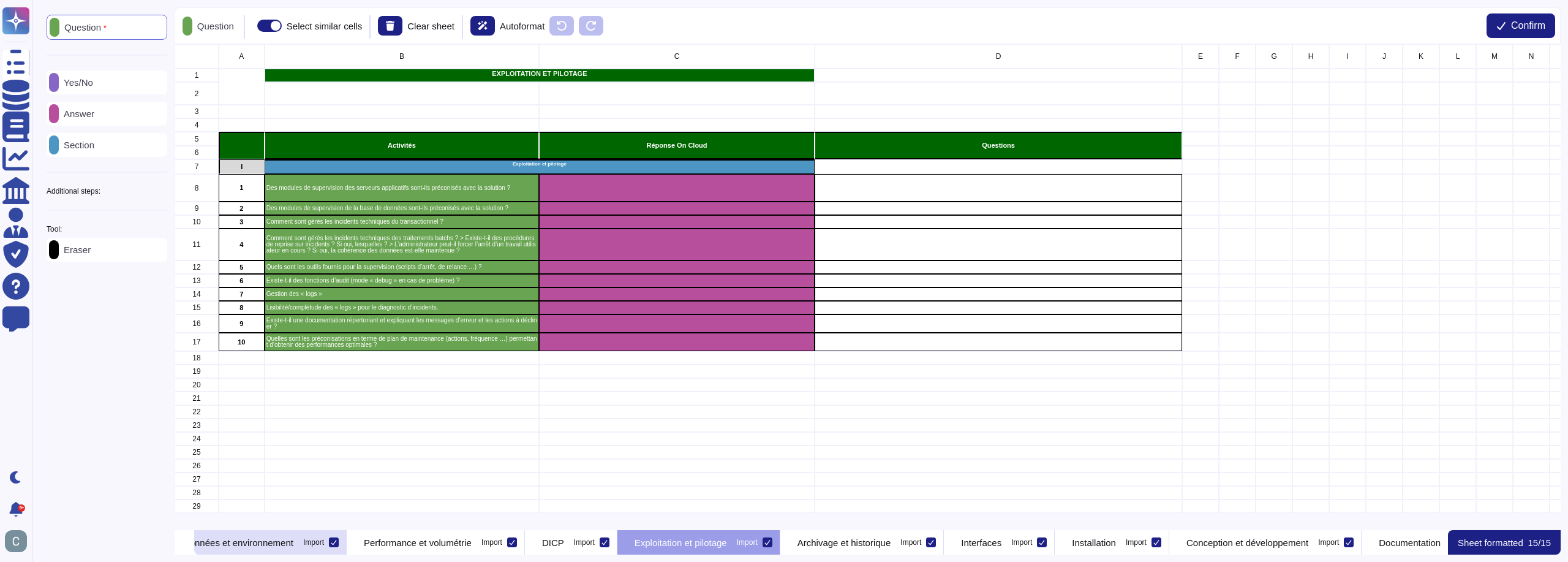
scroll to position [0, 849]
click at [473, 538] on p "Performance et volumétrie" at bounding box center [419, 543] width 108 height 9
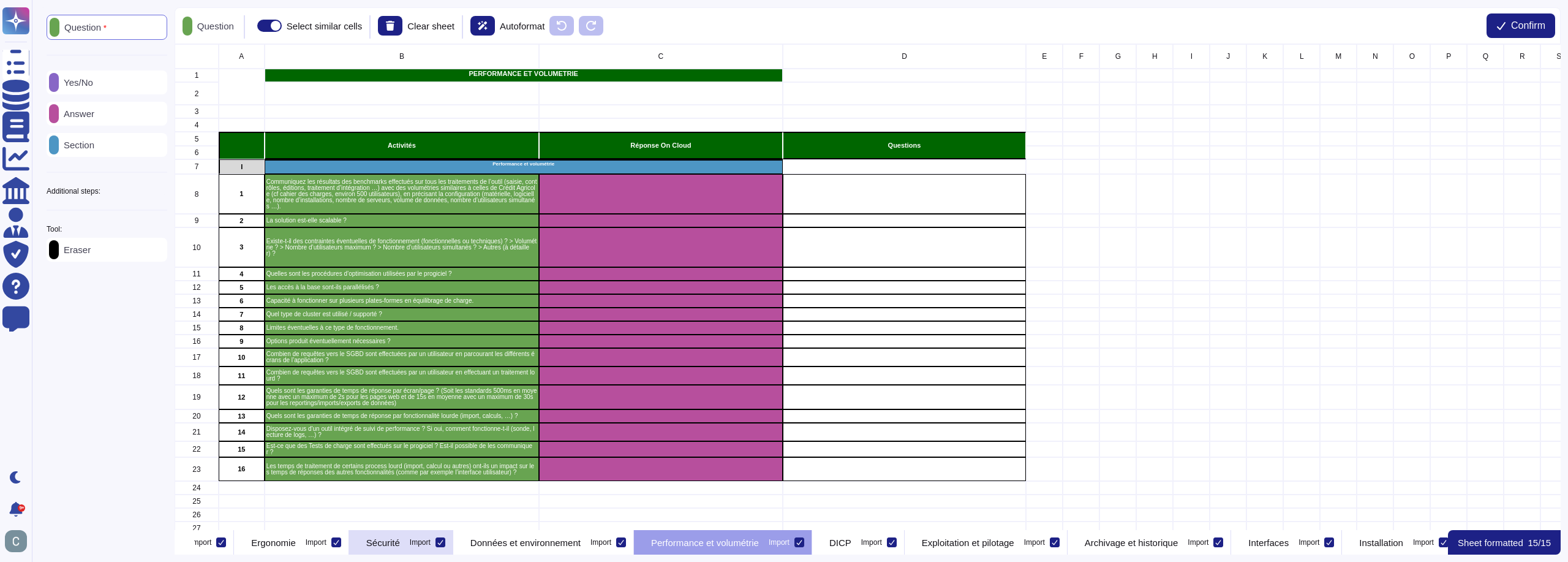
scroll to position [0, 562]
click at [581, 540] on p "Données et environnement" at bounding box center [526, 543] width 110 height 9
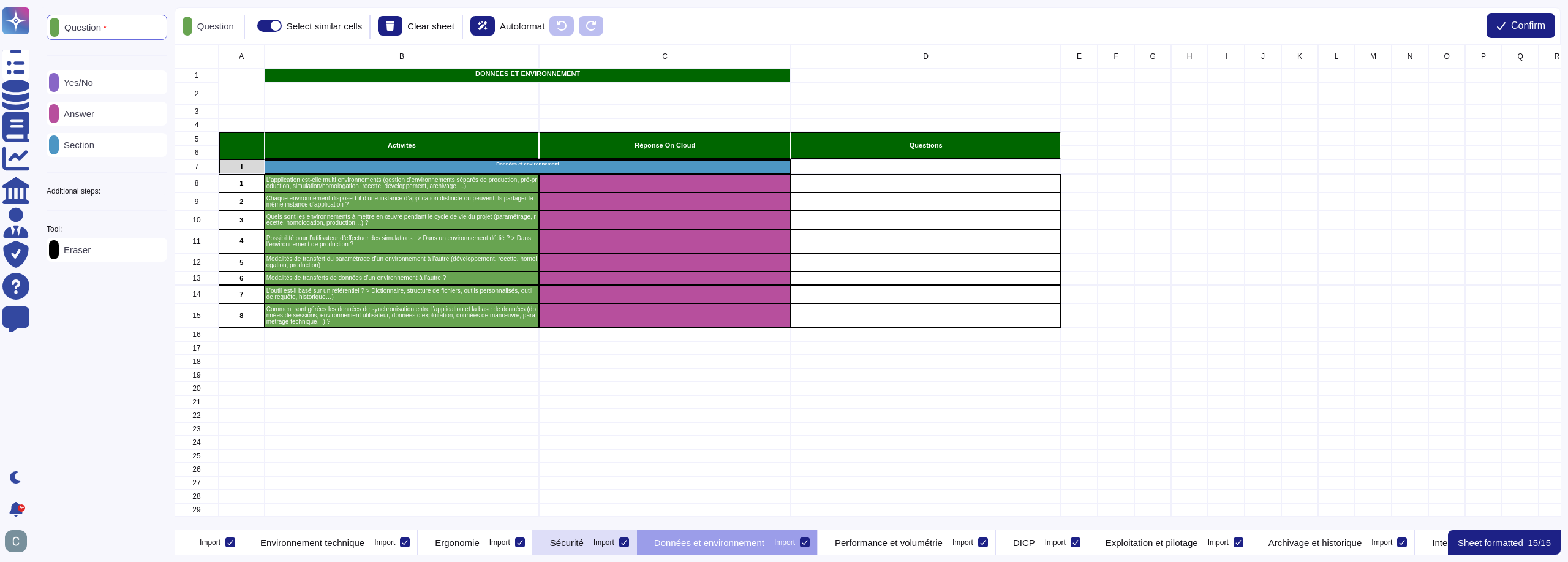
scroll to position [0, 371]
click at [592, 541] on p "Sécurité" at bounding box center [575, 543] width 34 height 9
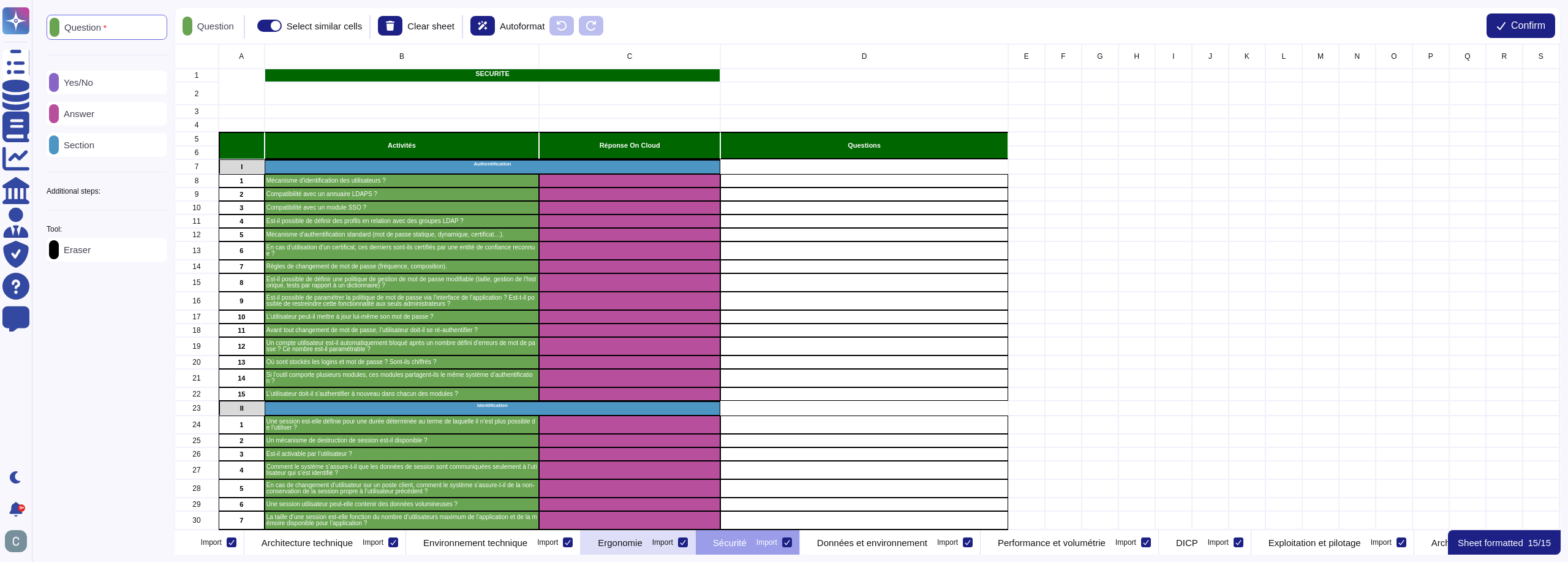
click at [643, 547] on p "Ergonomie" at bounding box center [620, 543] width 45 height 9
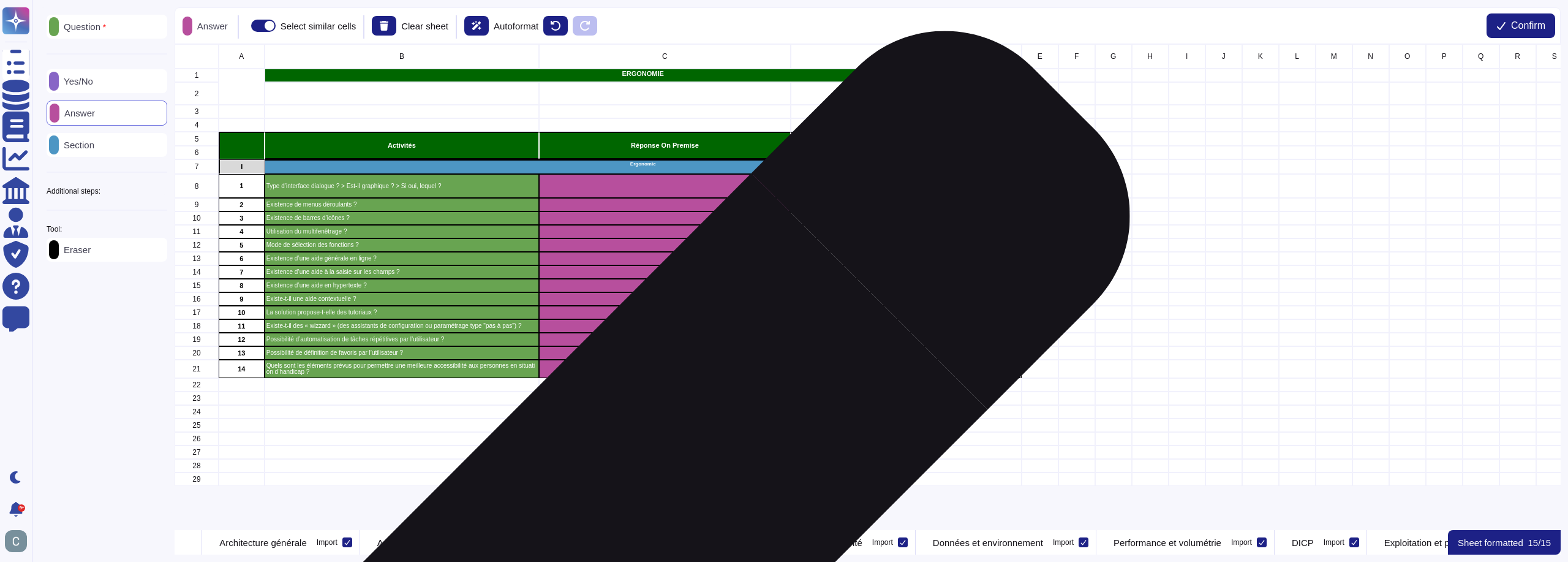
scroll to position [0, 95]
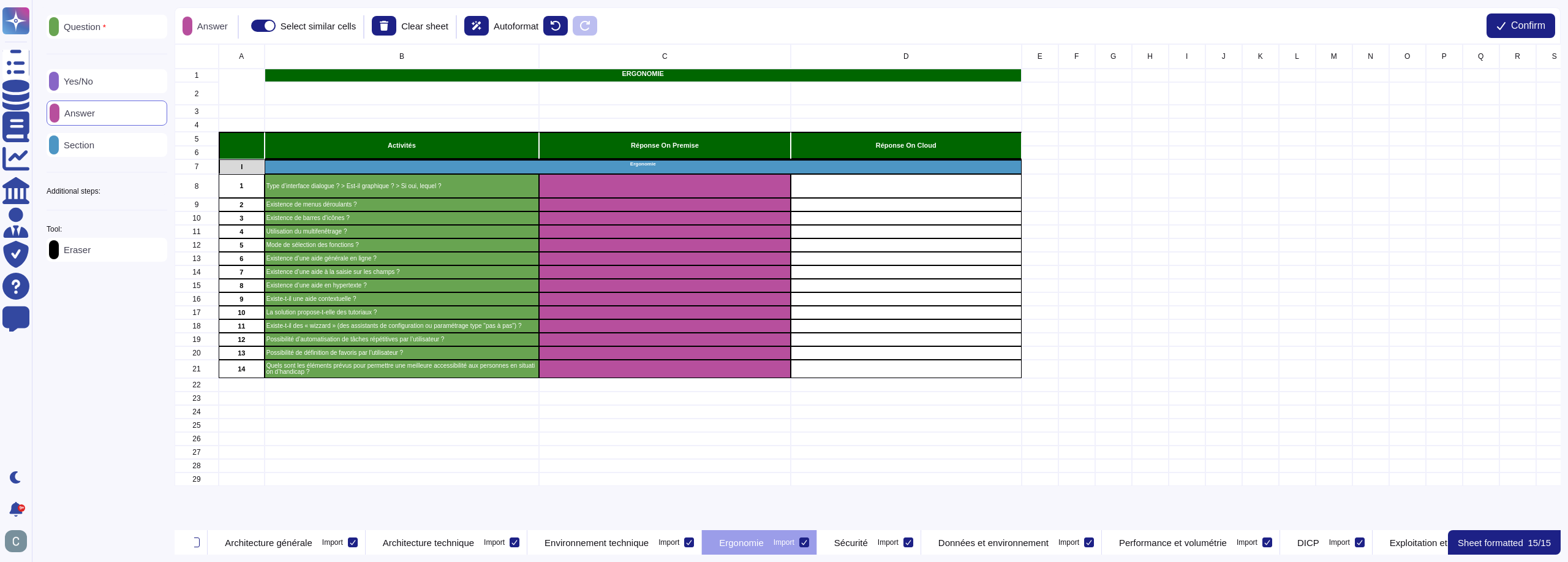
click at [103, 258] on div "Eraser" at bounding box center [107, 250] width 121 height 24
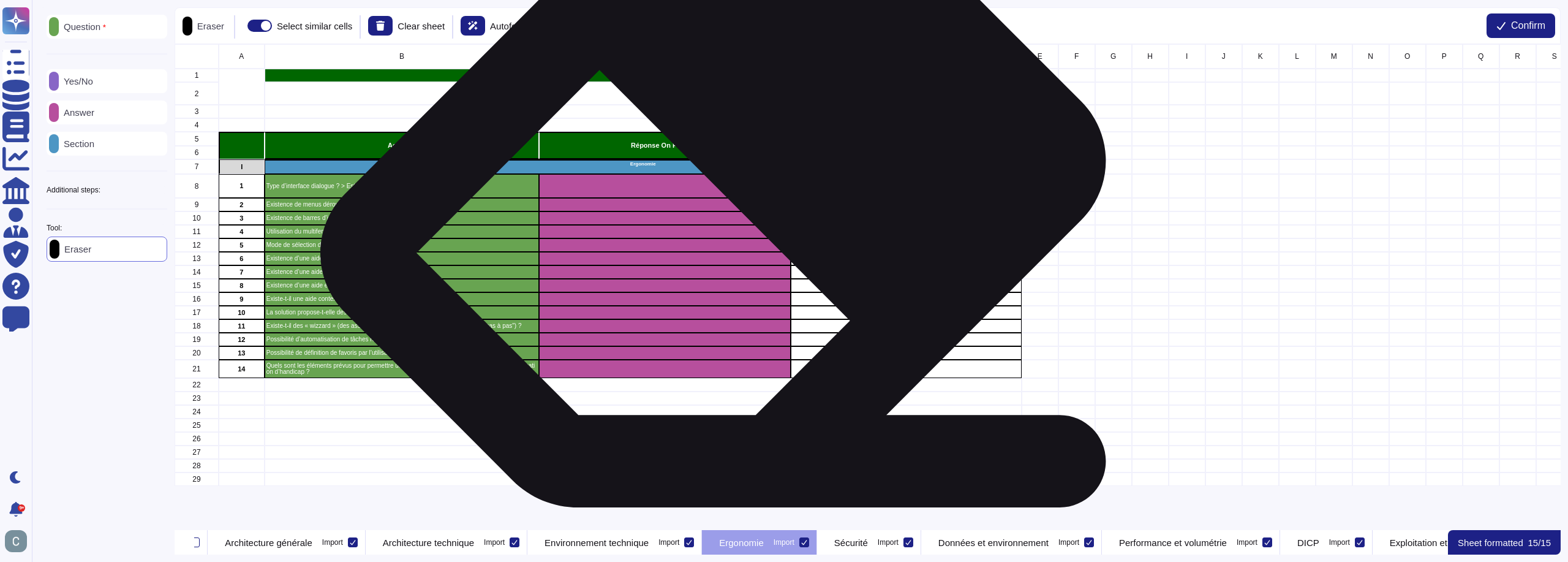
click at [732, 190] on div "grid" at bounding box center [665, 186] width 252 height 24
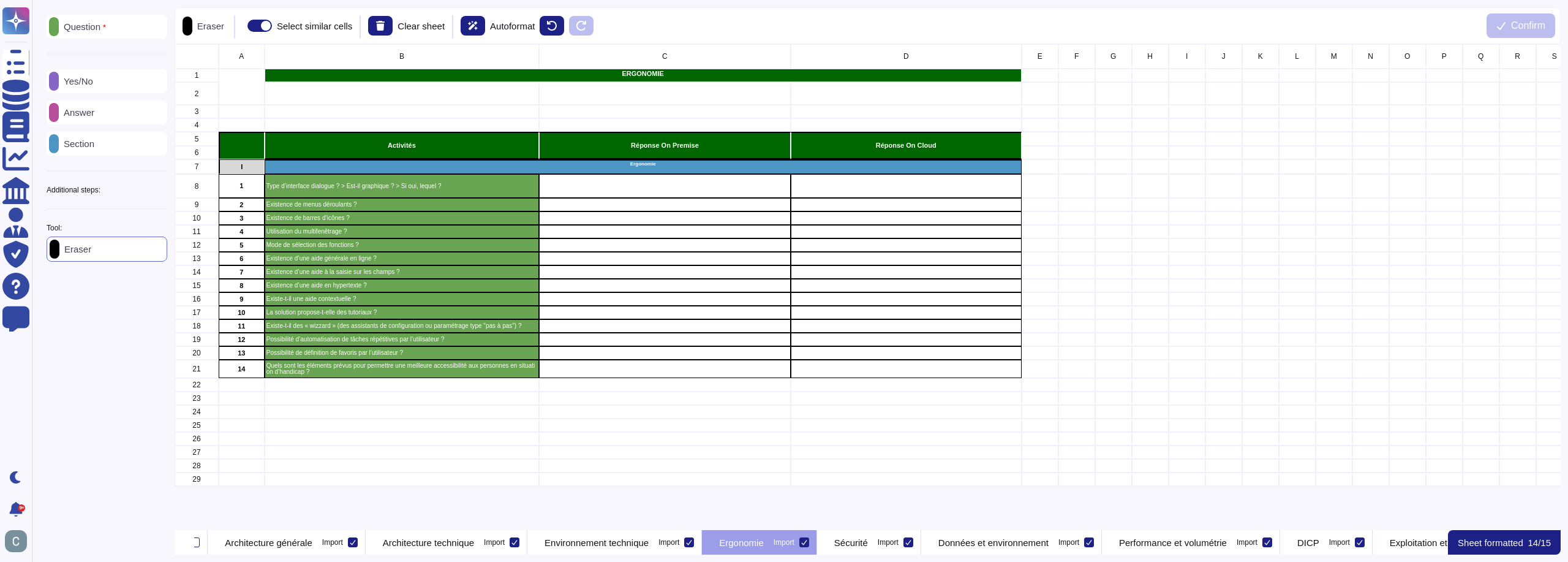
click at [94, 117] on p "Answer" at bounding box center [76, 113] width 36 height 9
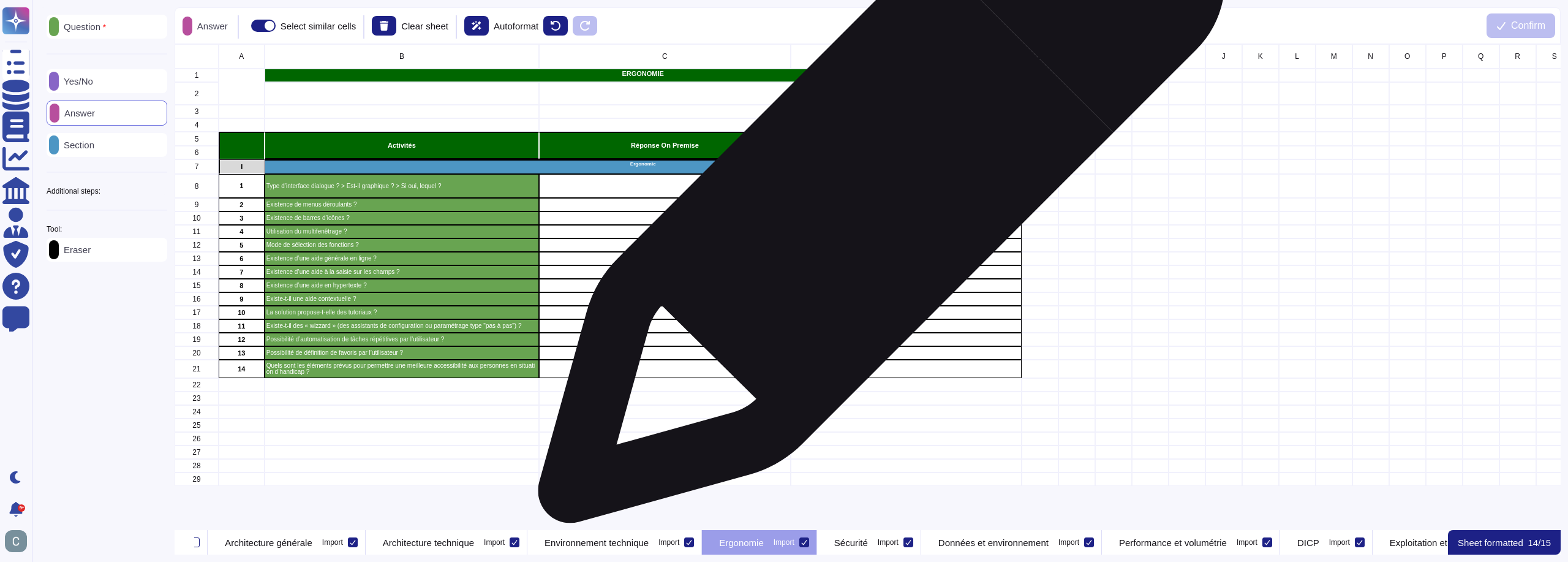
click at [875, 186] on div "grid" at bounding box center [906, 186] width 231 height 24
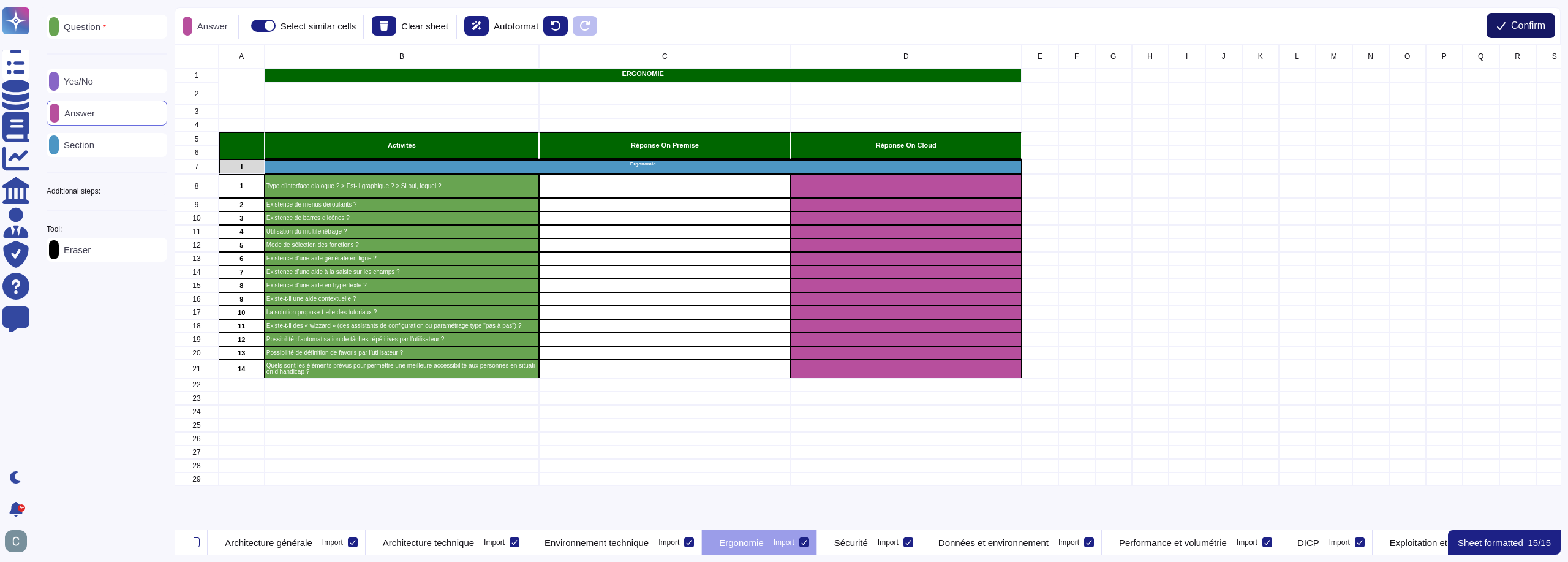
click at [1522, 22] on span "Confirm" at bounding box center [1528, 26] width 34 height 10
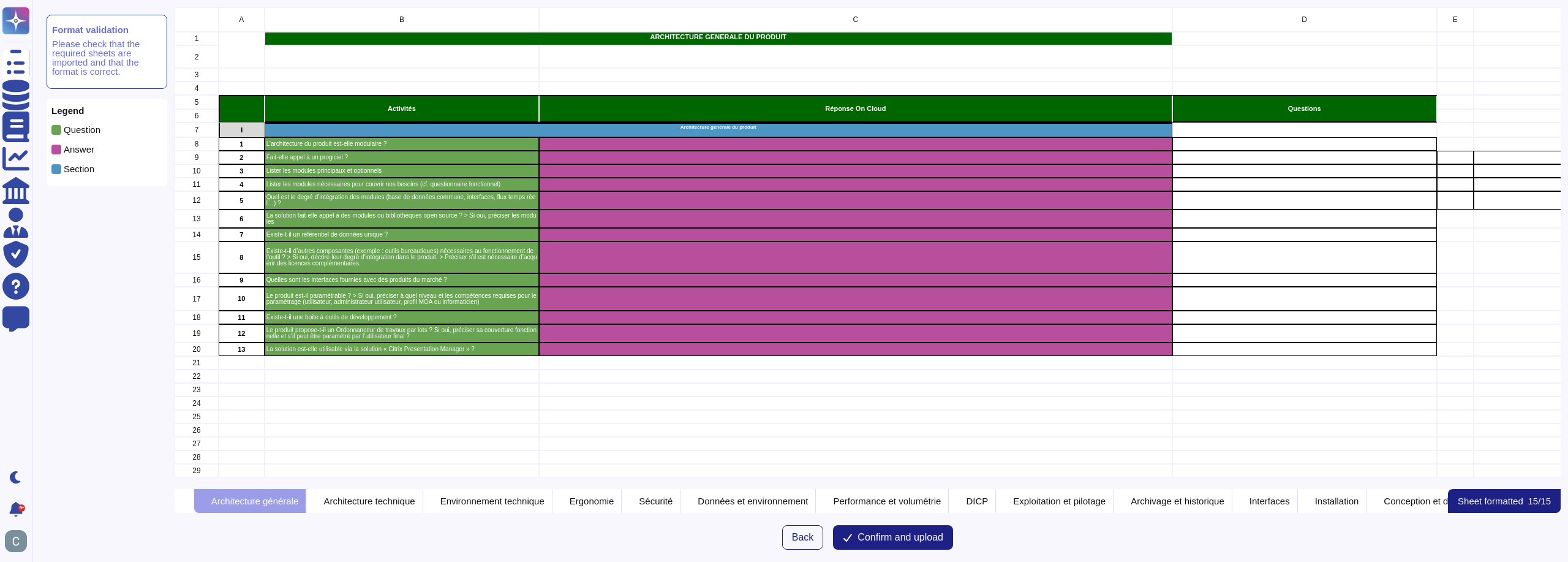
scroll to position [472, 1377]
click at [895, 538] on span "Confirm and upload" at bounding box center [900, 537] width 86 height 10
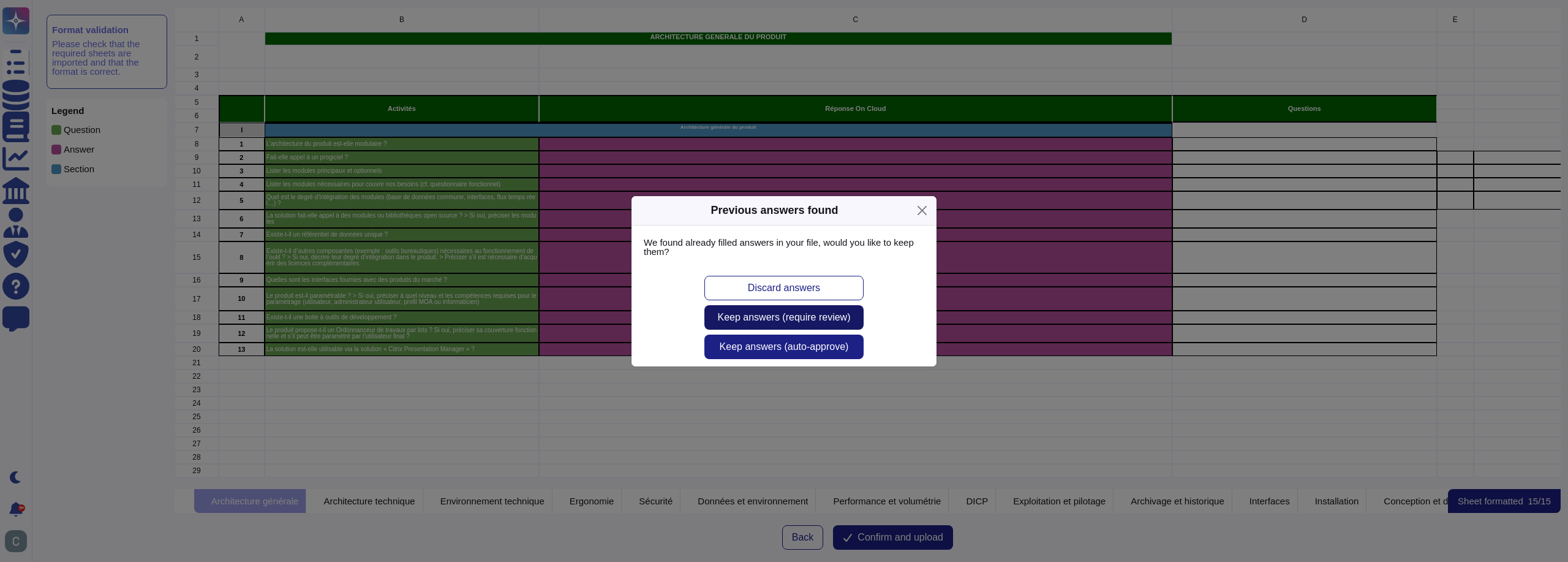
click at [832, 320] on span "Keep answers (require review)" at bounding box center [784, 317] width 133 height 10
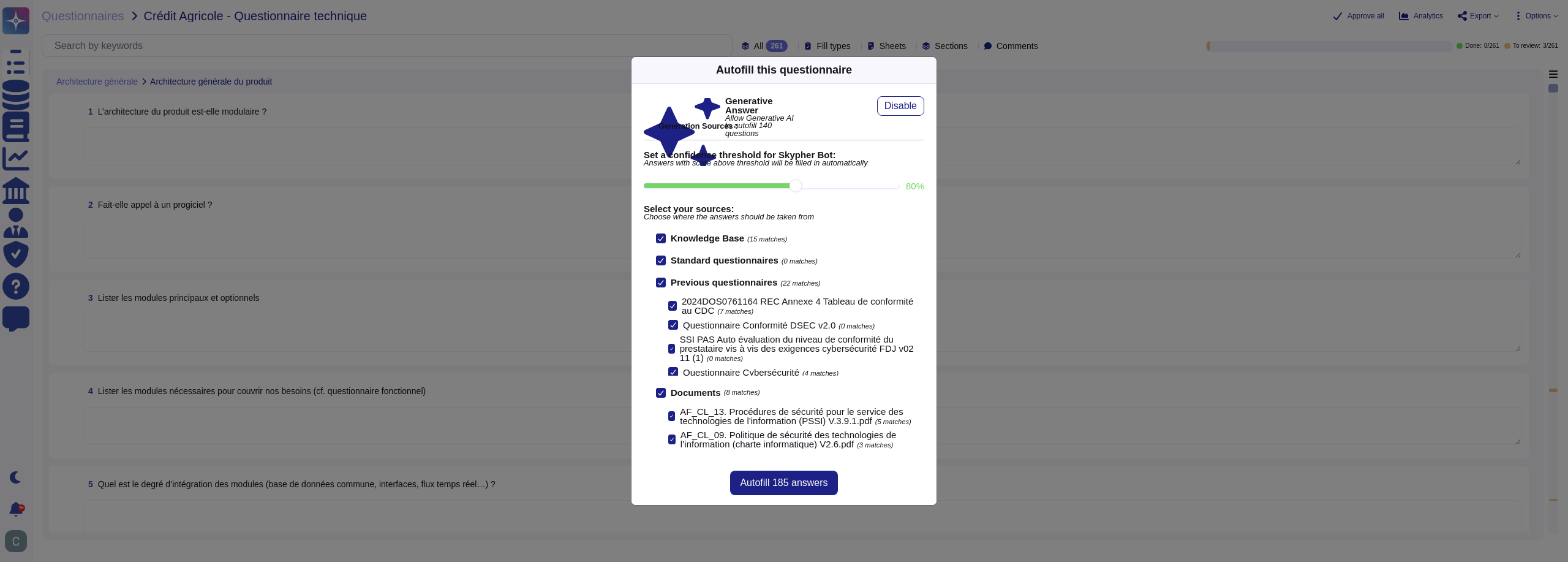
click at [847, 184] on input "80 %" at bounding box center [771, 185] width 255 height 5
click at [823, 183] on input "90 %" at bounding box center [771, 185] width 255 height 5
click at [799, 184] on input "80 %" at bounding box center [771, 185] width 255 height 5
click at [855, 183] on input "90 %" at bounding box center [771, 185] width 255 height 5
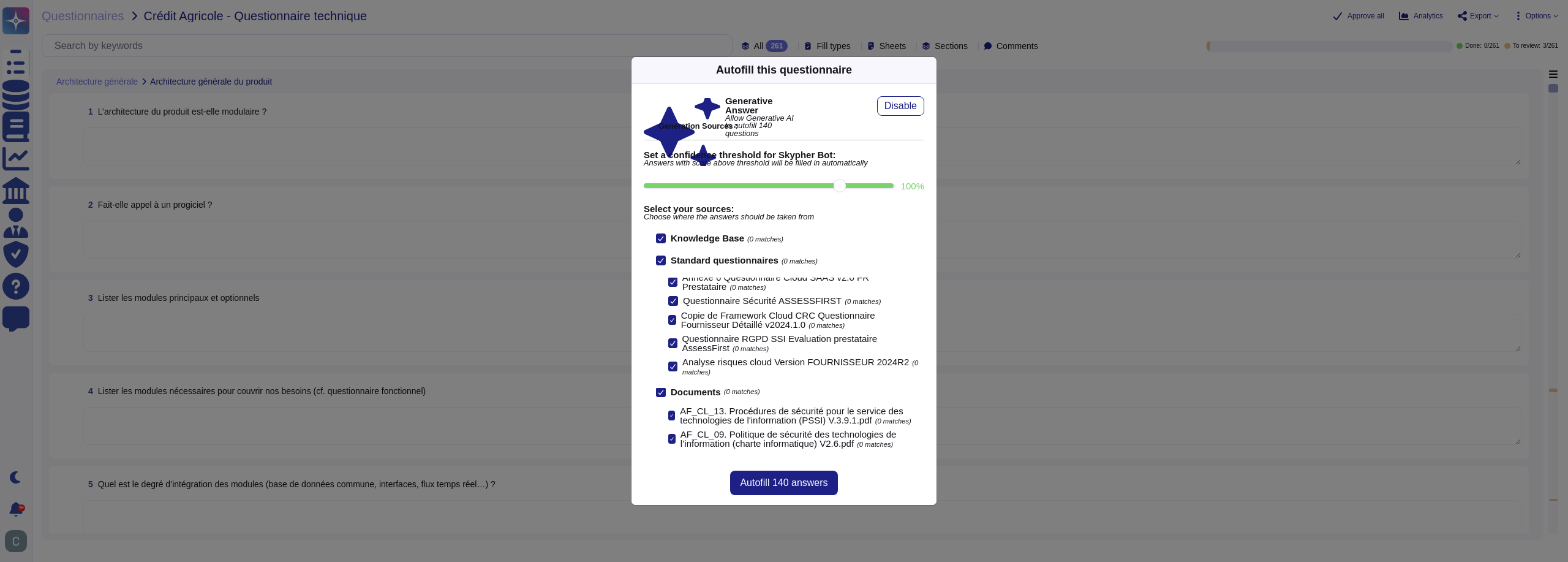
drag, startPoint x: 869, startPoint y: 188, endPoint x: 894, endPoint y: 184, distance: 25.3
click at [894, 184] on input "100 %" at bounding box center [769, 185] width 250 height 5
click at [850, 183] on input "90 %" at bounding box center [771, 185] width 255 height 5
click at [829, 184] on input "90 %" at bounding box center [771, 185] width 255 height 5
click at [815, 179] on div "Generative Answer Allow Generative AI to autofill 140 questions Disable Generat…" at bounding box center [784, 273] width 281 height 353
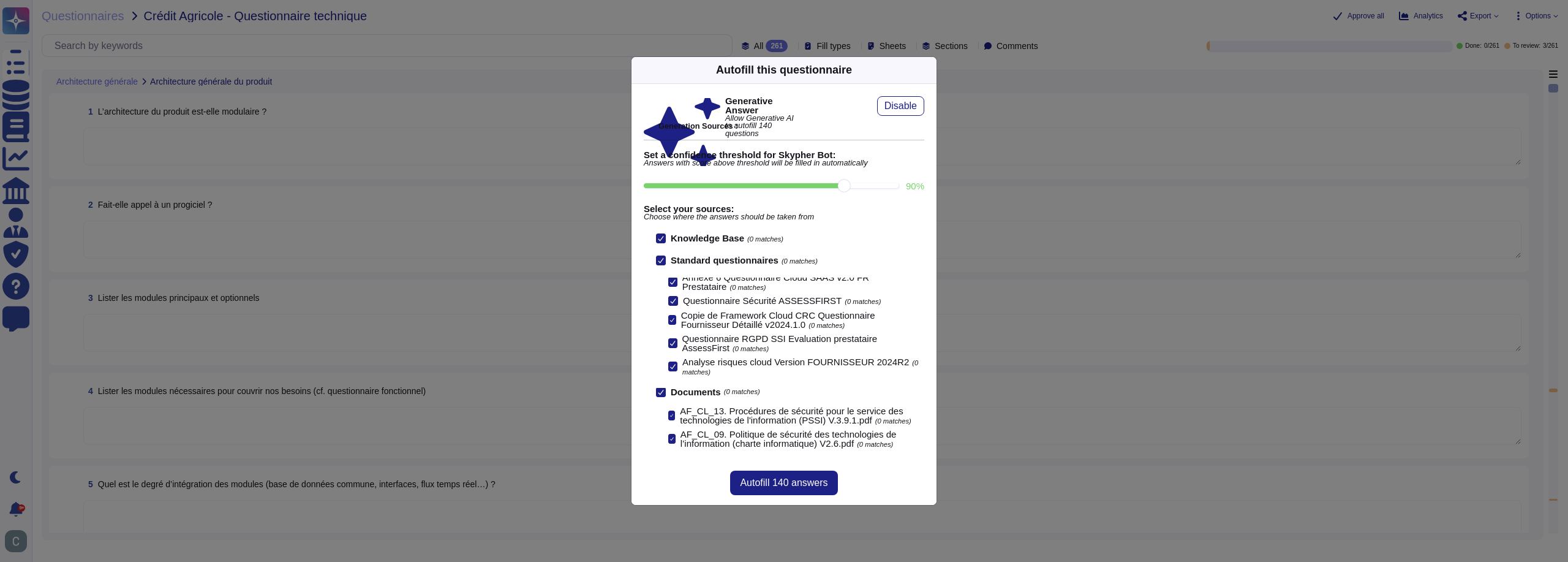
click at [815, 188] on input "90 %" at bounding box center [771, 185] width 255 height 5
click at [829, 184] on input "80 %" at bounding box center [771, 185] width 255 height 5
drag, startPoint x: 876, startPoint y: 184, endPoint x: 913, endPoint y: 183, distance: 37.0
click at [894, 183] on input "100 %" at bounding box center [769, 185] width 250 height 5
type input "100"
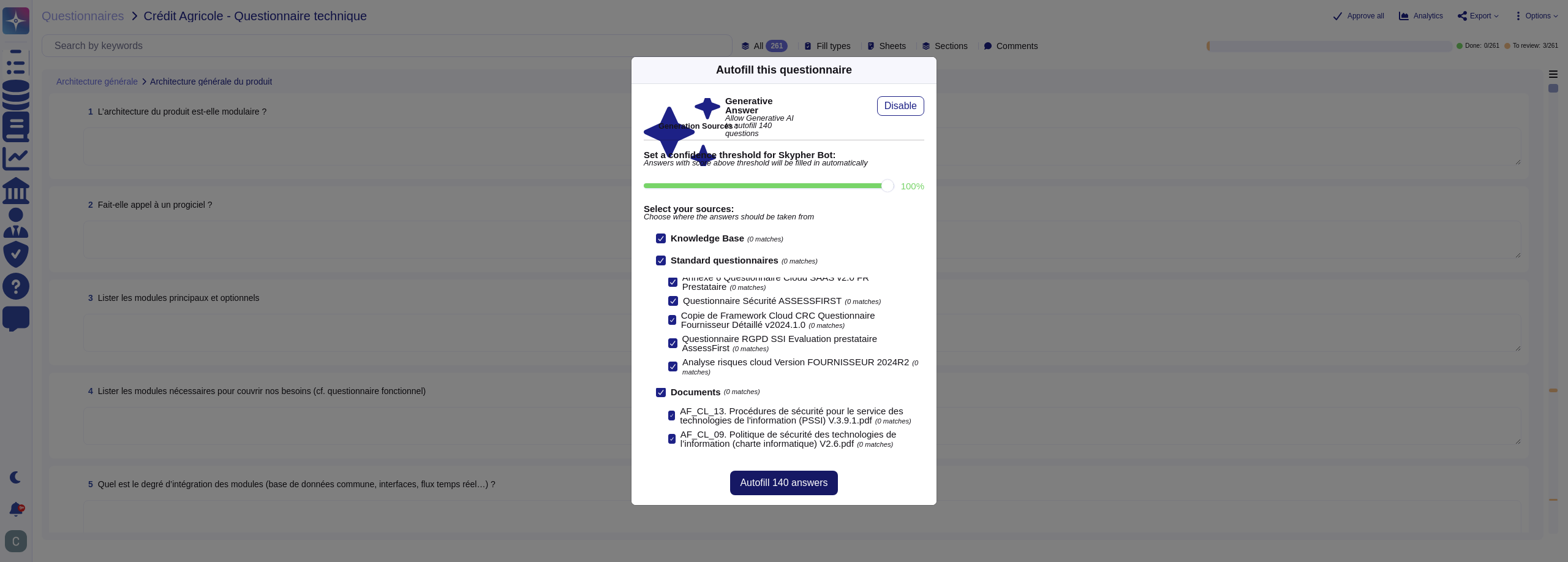
click at [817, 483] on span "Autofill 140 answers" at bounding box center [784, 483] width 88 height 10
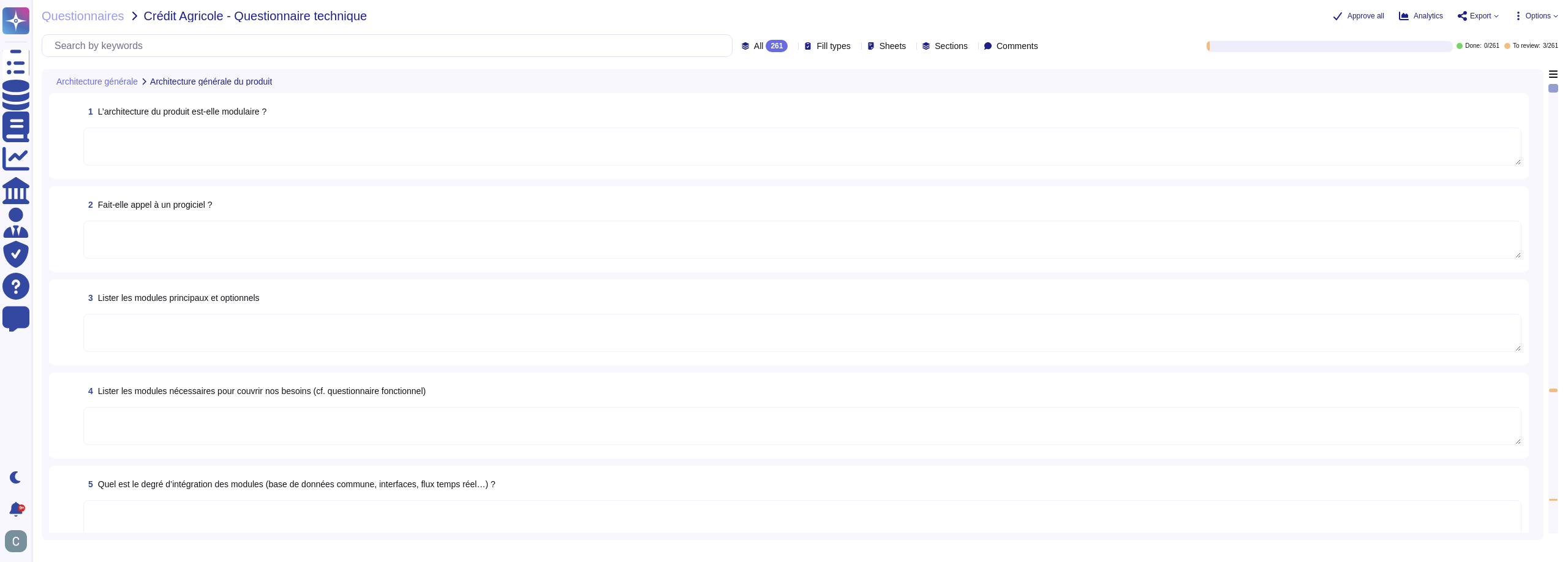
type textarea "Oui, l'architecture du produit est modulaire. Elle repose sur le concept de mic…"
type textarea "Oui, la solution AssessFirst fait appel à des modules open source. Parmi eux, o…"
type textarea "Aucun autre composant, tel que des outils bureautiques, n'est nécessaire au fon…"
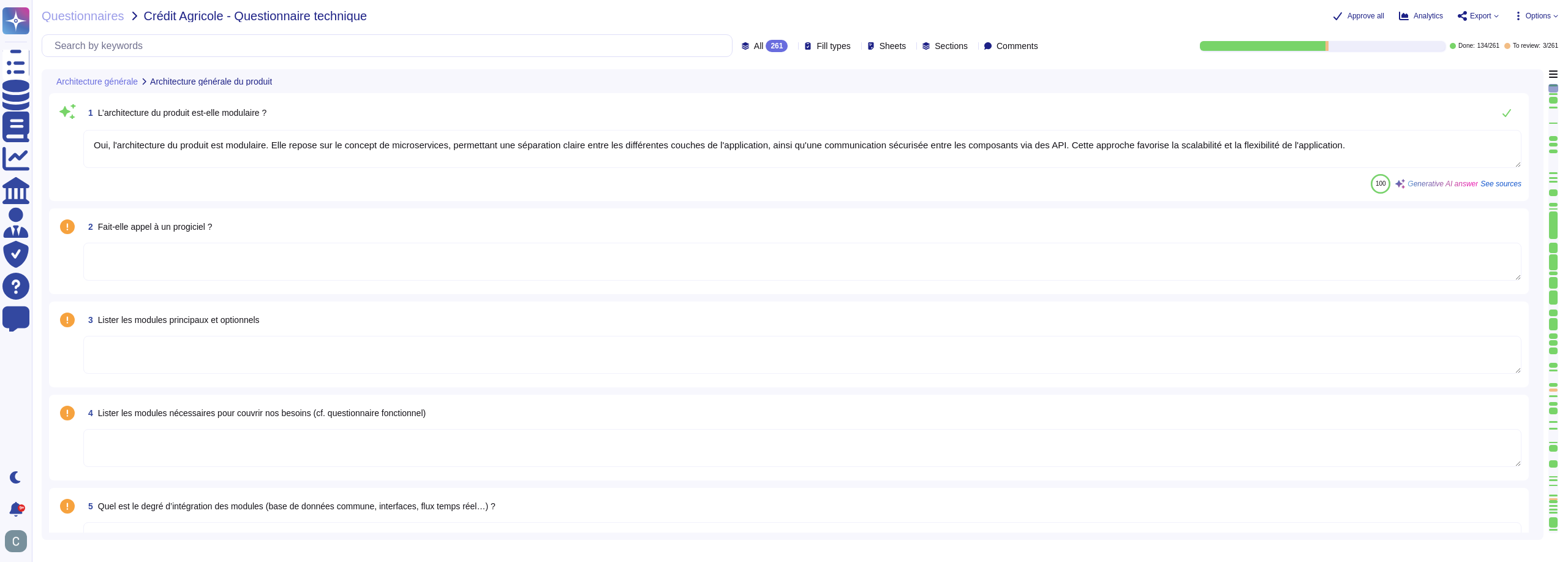
click at [754, 48] on span "All" at bounding box center [759, 45] width 10 height 9
click at [753, 70] on div "All 261" at bounding box center [770, 77] width 99 height 13
click at [880, 48] on span "Sheets" at bounding box center [893, 45] width 27 height 9
click at [860, 166] on div at bounding box center [862, 165] width 10 height 10
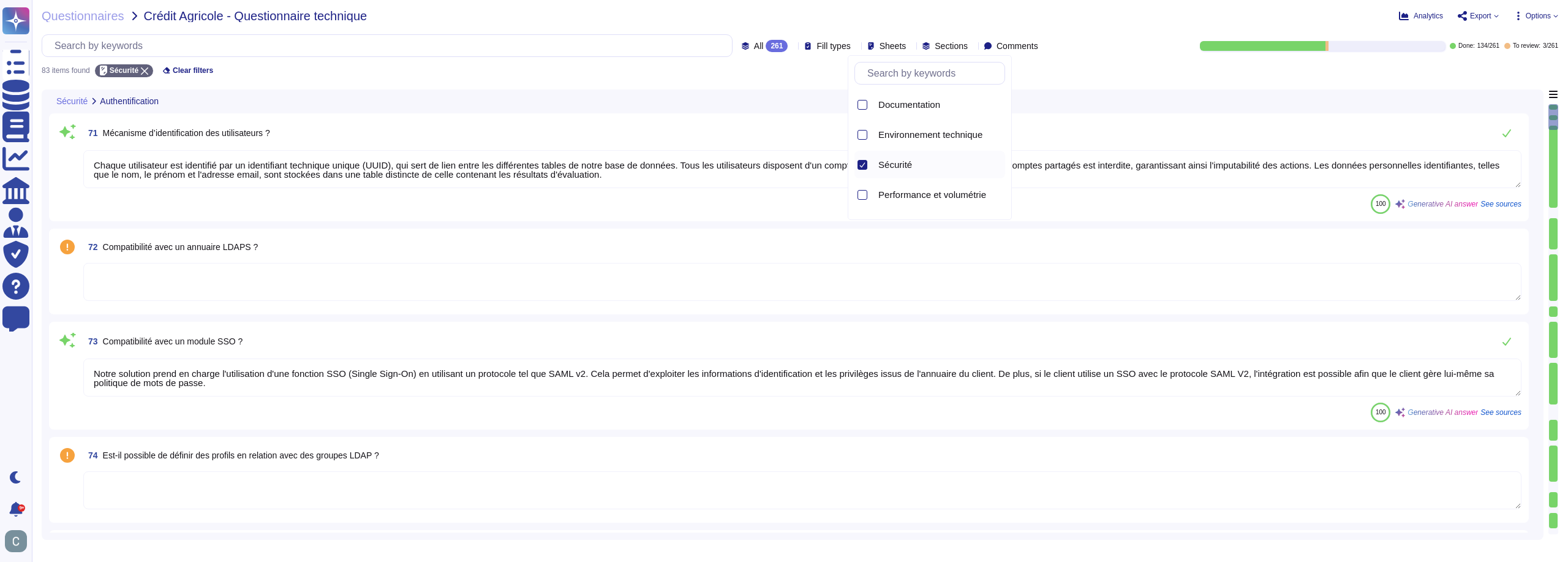
type textarea "Chaque utilisateur est identifié par un identifiant technique unique (UUID), qu…"
type textarea "Notre solution prend en charge l'utilisation d'une fonction SSO (Single Sign-On…"
type textarea "L'authentification standard chez AssessFirst repose sur un mot de passe statiqu…"
type textarea "Oui, le Fournisseur doit utiliser des certificats provenant d'autorités de conf…"
type textarea "Les mots de passe doivent être changés tous les 12 mois pour assurer une protec…"
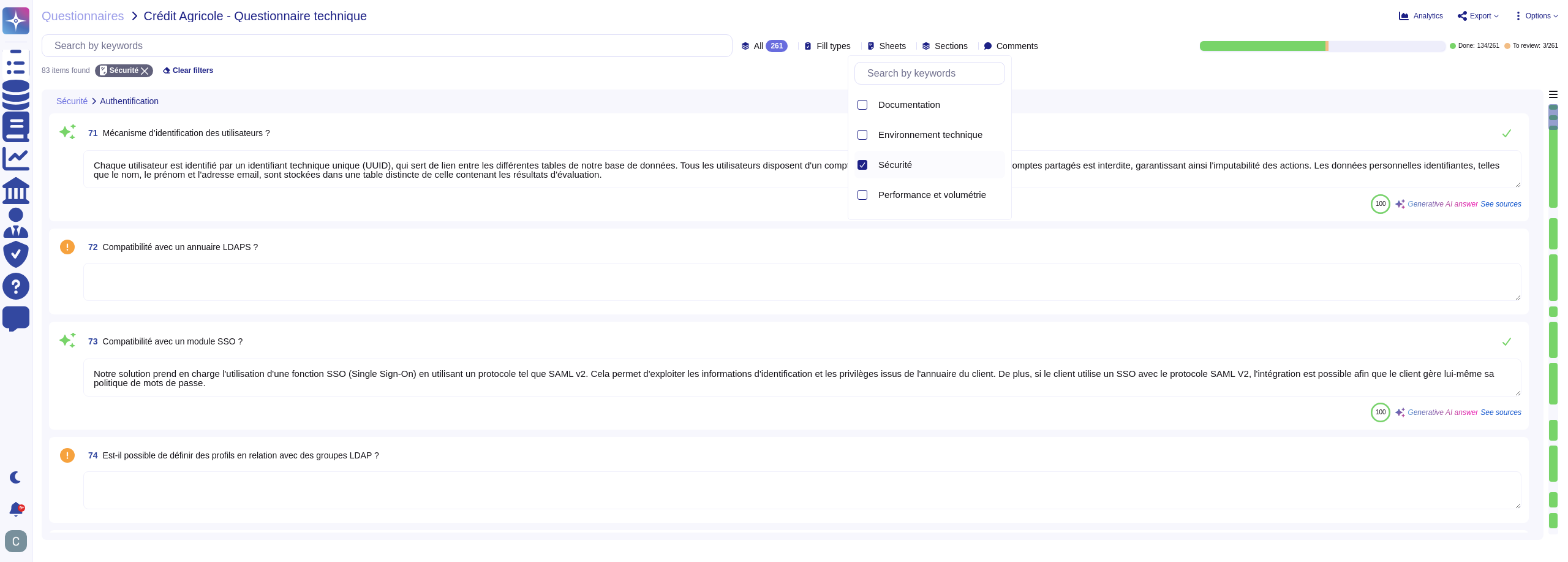
click at [803, 96] on div "Sécurité Authentification" at bounding box center [707, 101] width 1316 height 24
click at [1183, 145] on div "71 Mécanisme d’identification des utilisateurs ? Chaque utilisateur est identif…" at bounding box center [789, 167] width 1465 height 93
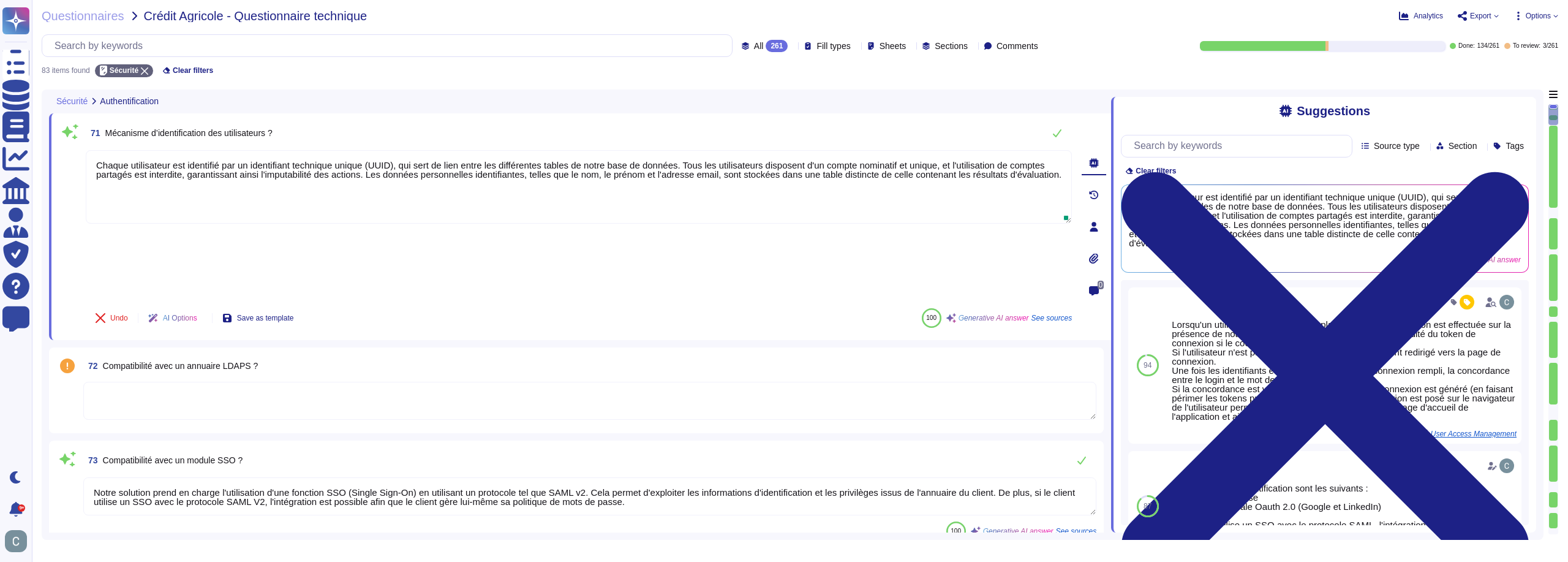
click at [837, 127] on div "71 Mécanisme d’identification des utilisateurs ?" at bounding box center [579, 132] width 987 height 24
click at [839, 106] on div "Sécurité Authentification" at bounding box center [494, 101] width 890 height 24
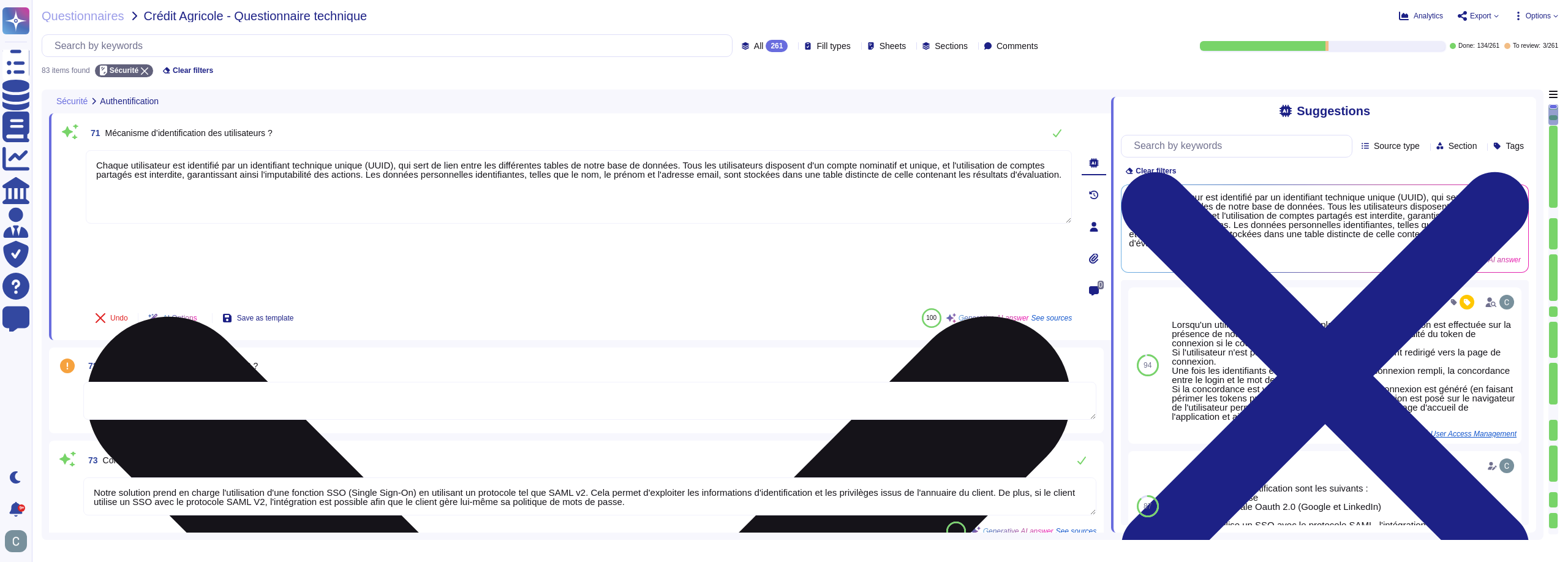
drag, startPoint x: 840, startPoint y: 210, endPoint x: 811, endPoint y: 235, distance: 38.3
click at [750, 235] on div "Chaque utilisateur est identifié par un identifiant technique unique (UUID), qu…" at bounding box center [579, 224] width 987 height 148
